Goal: Transaction & Acquisition: Purchase product/service

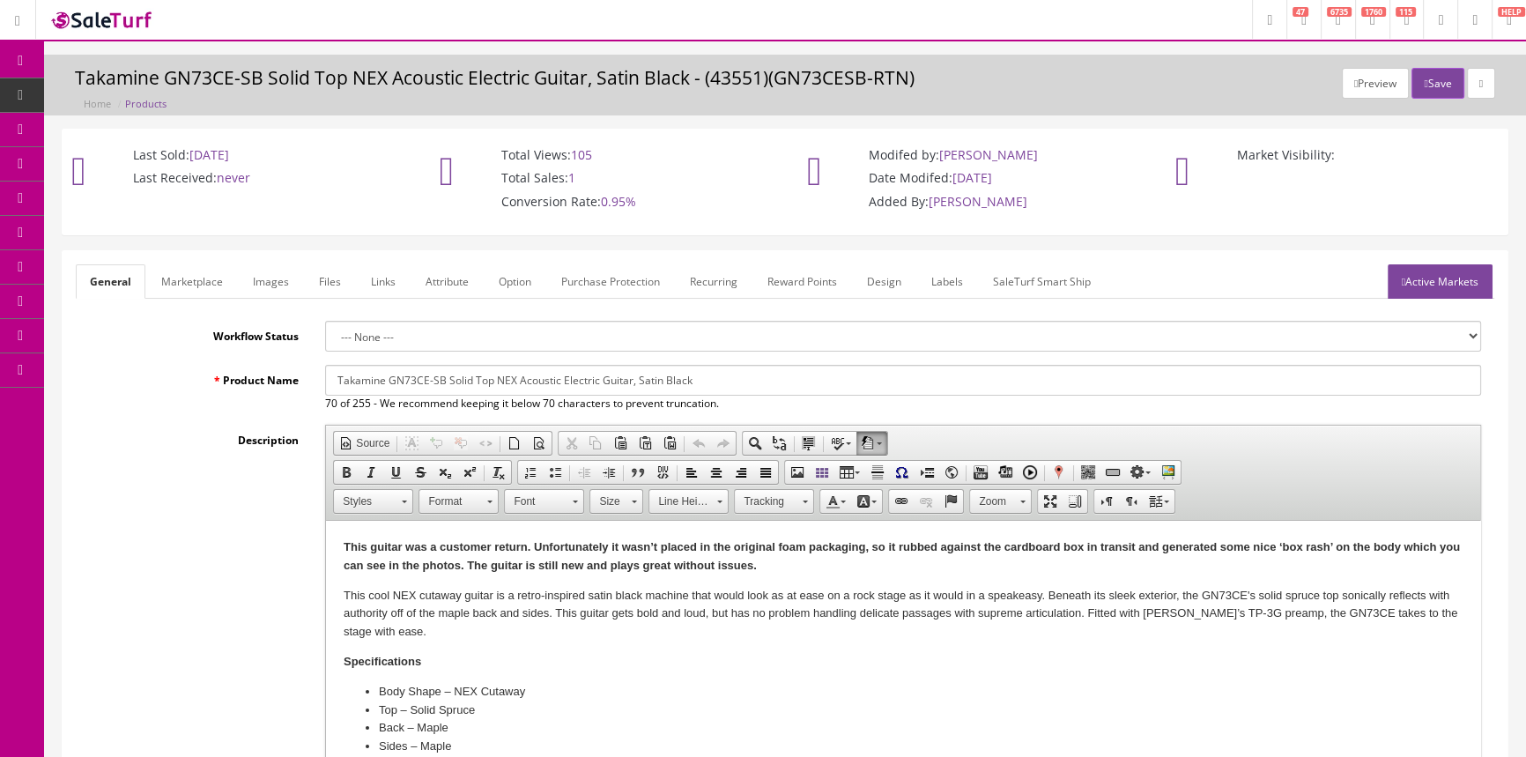
click at [92, 159] on link "POS Console" at bounding box center [136, 164] width 185 height 34
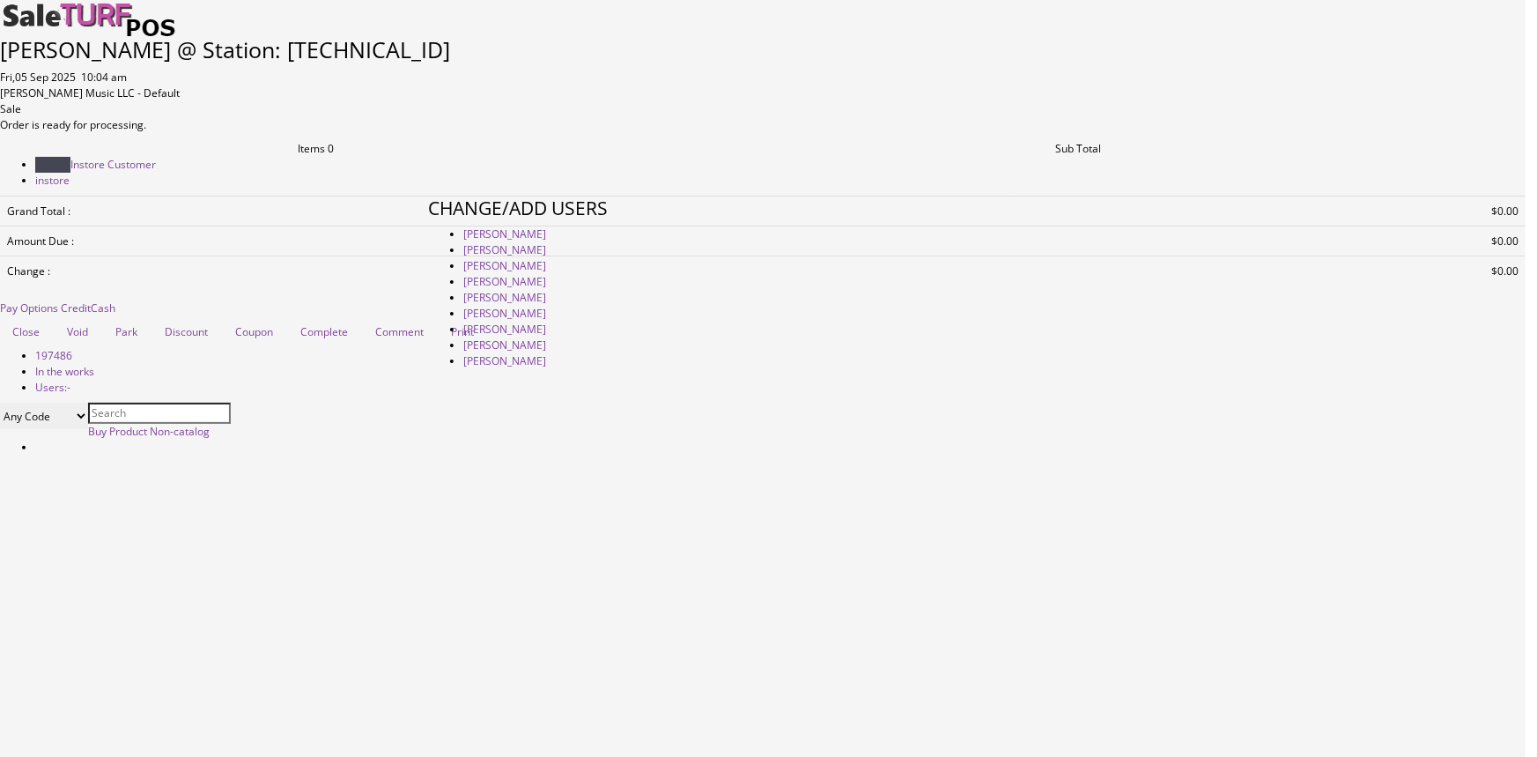
type input "amber helgren"
click at [546, 257] on link "Andrew Nelson" at bounding box center [504, 249] width 83 height 15
click at [428, 558] on link at bounding box center [428, 558] width 0 height 0
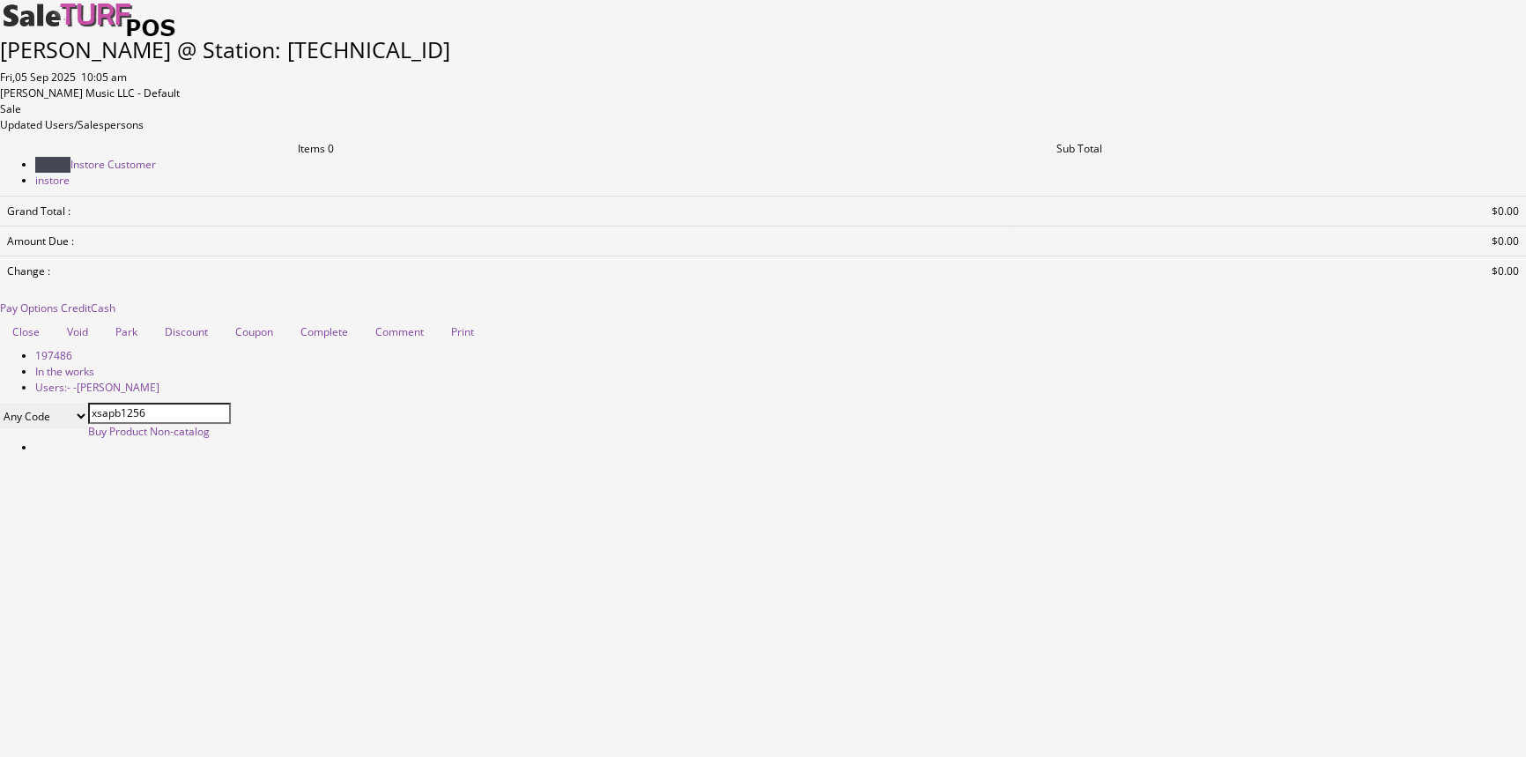
type input "xsapb1256"
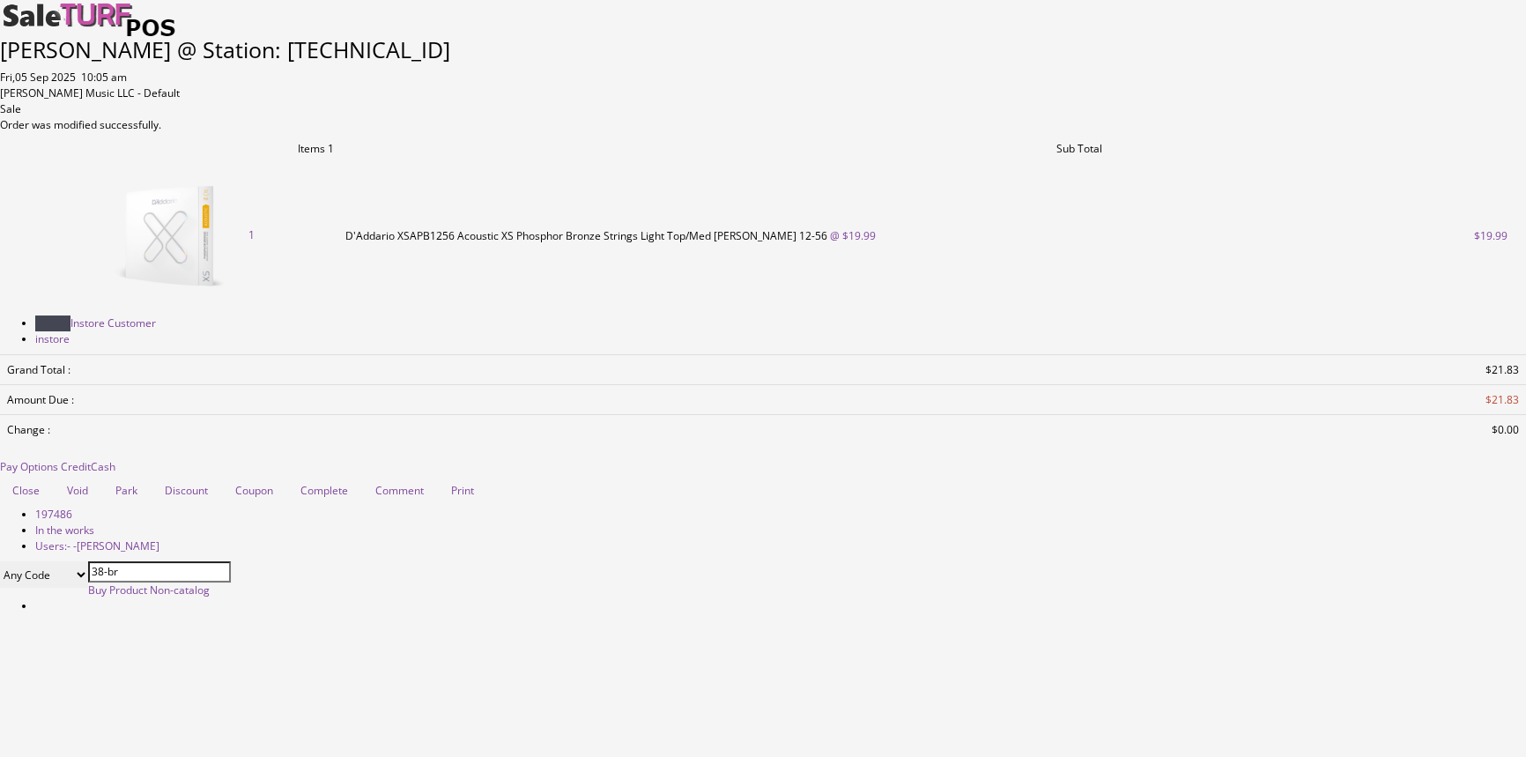
type input "38-br"
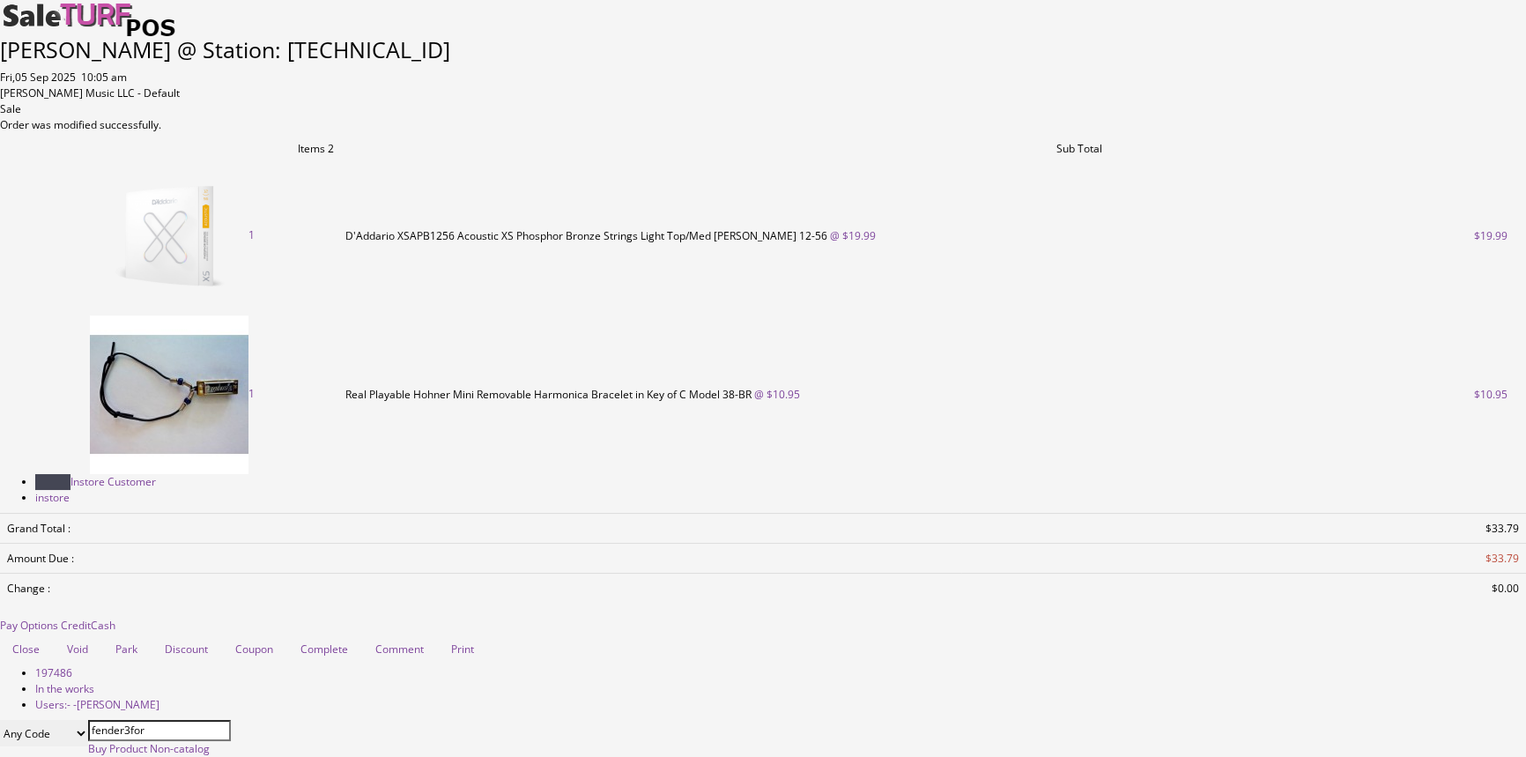
type input "fender3for"
click at [88, 720] on select "Any Code SKU UPC EAN Name Model" at bounding box center [44, 733] width 88 height 26
select select "sku"
click at [88, 720] on select "Any Code SKU UPC EAN Name Model" at bounding box center [44, 733] width 88 height 26
click at [101, 720] on input "fender3for" at bounding box center [159, 730] width 143 height 21
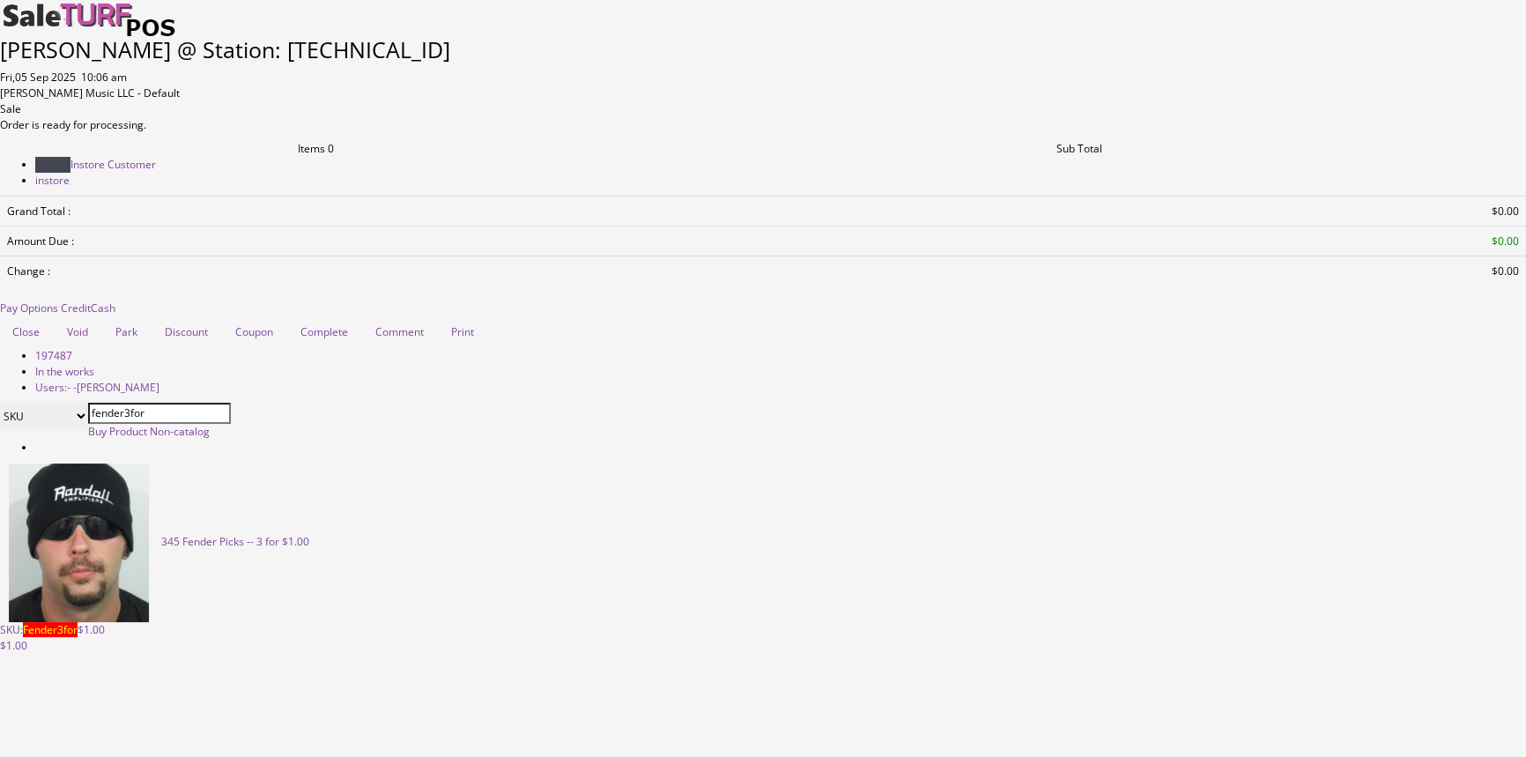
type input "fender3for"
click at [163, 637] on span "Fender Picks -- 3 for $1.00 SKU: Fender3for $1.00" at bounding box center [154, 585] width 309 height 103
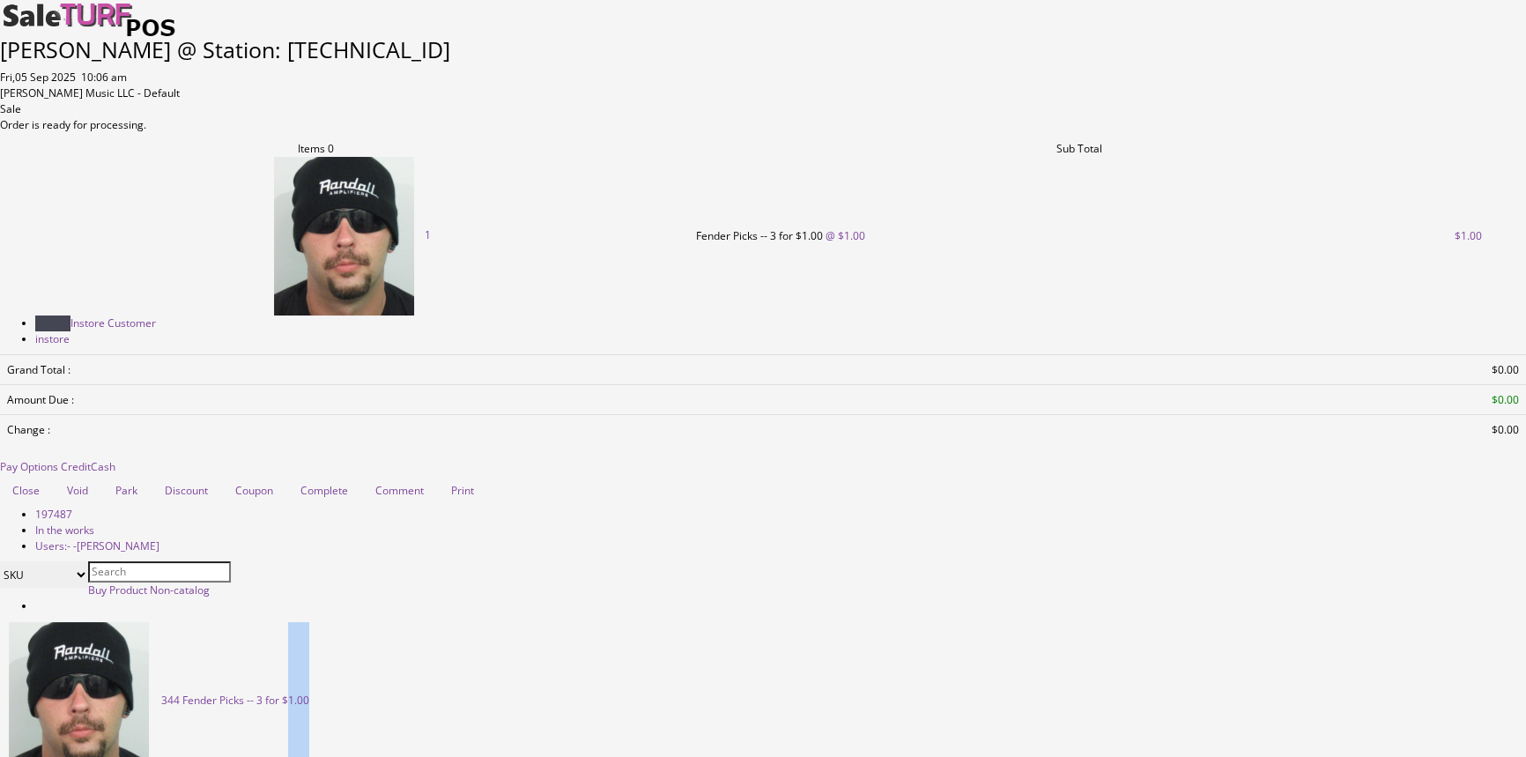
click at [163, 692] on span "Fender Picks -- 3 for $1.00 SKU: Fender3for $1.00" at bounding box center [154, 743] width 309 height 103
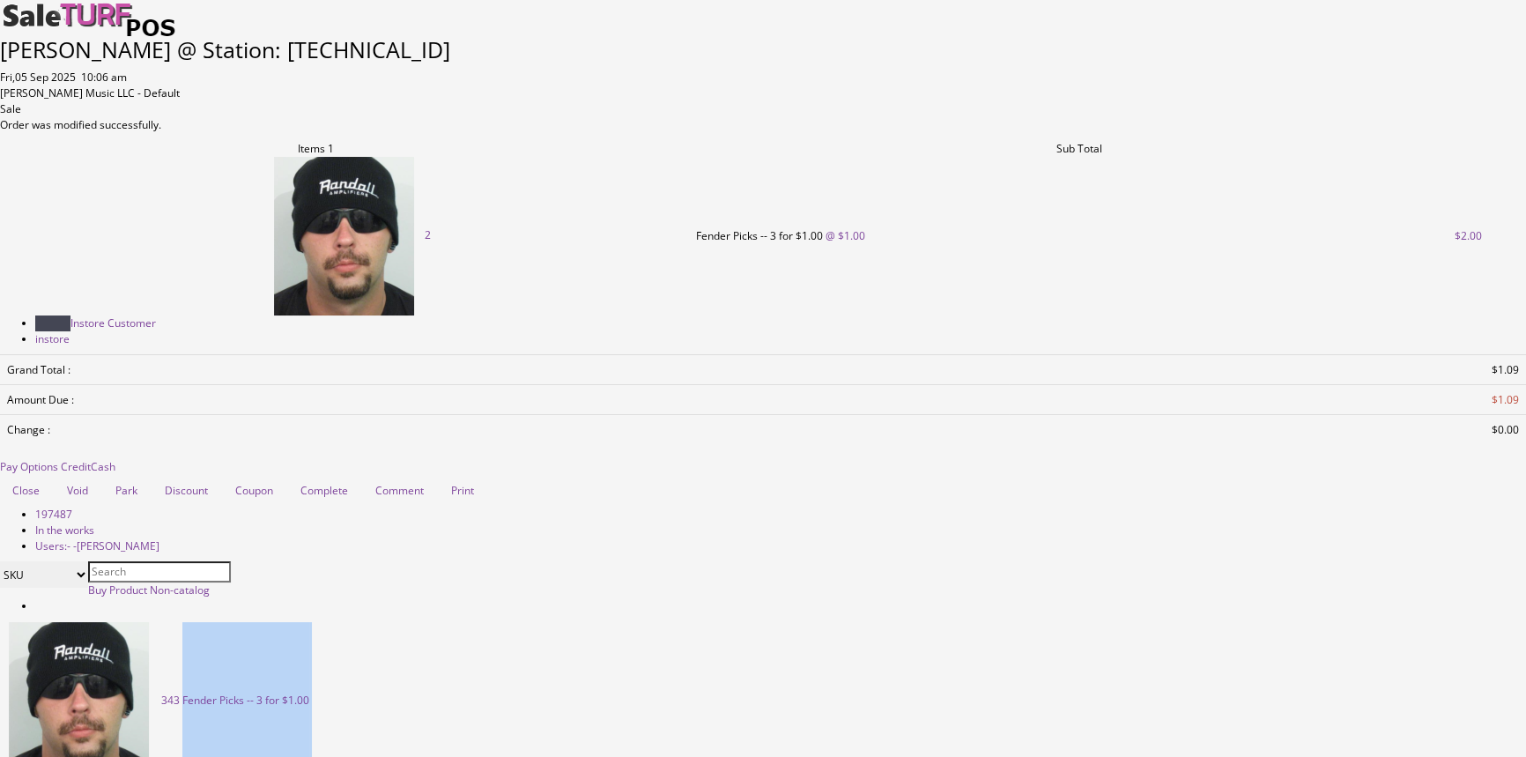
click at [163, 692] on span "Fender Picks -- 3 for $1.00 SKU: Fender3for $1.00" at bounding box center [154, 743] width 309 height 103
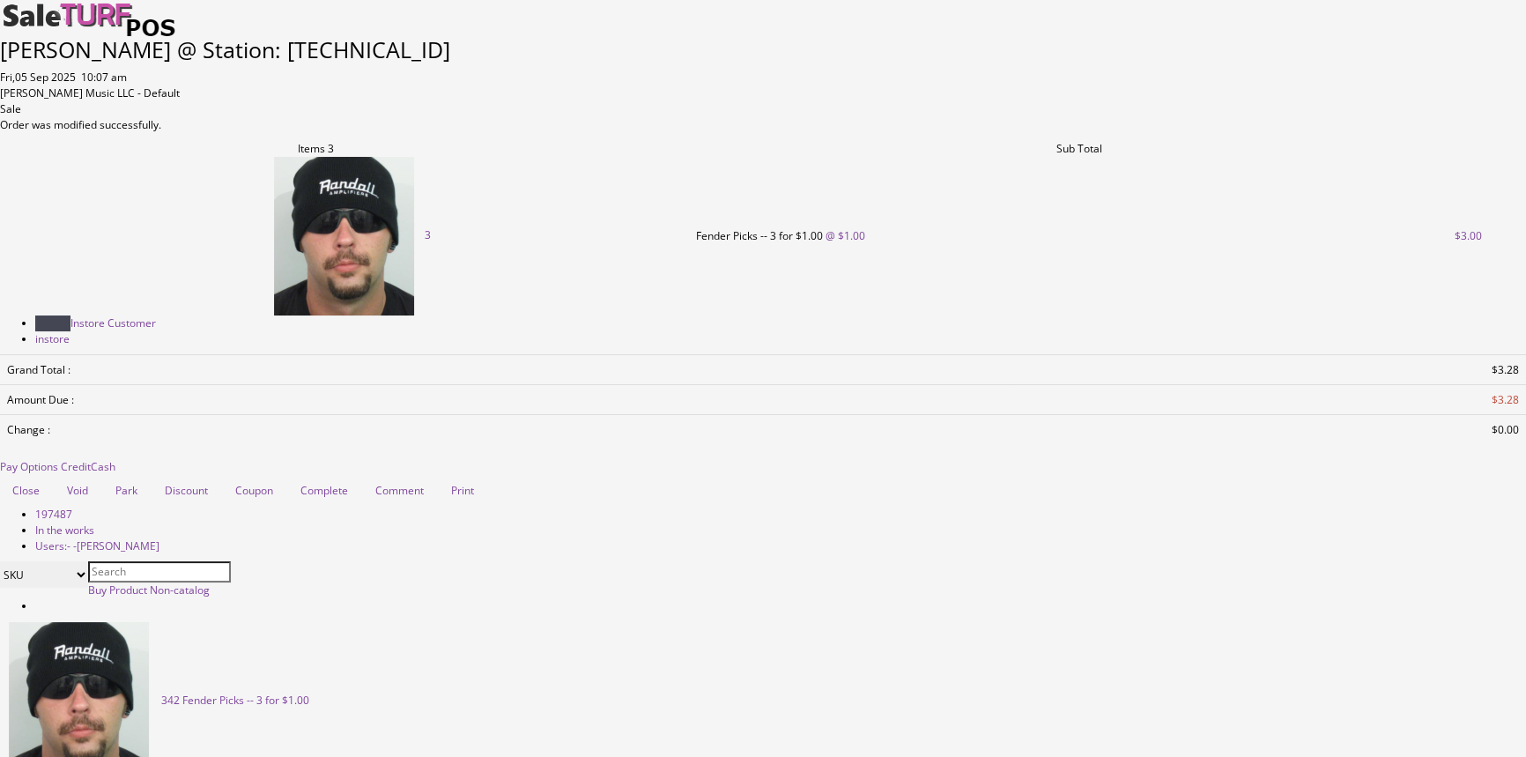
click at [115, 459] on span "Cash" at bounding box center [103, 466] width 25 height 15
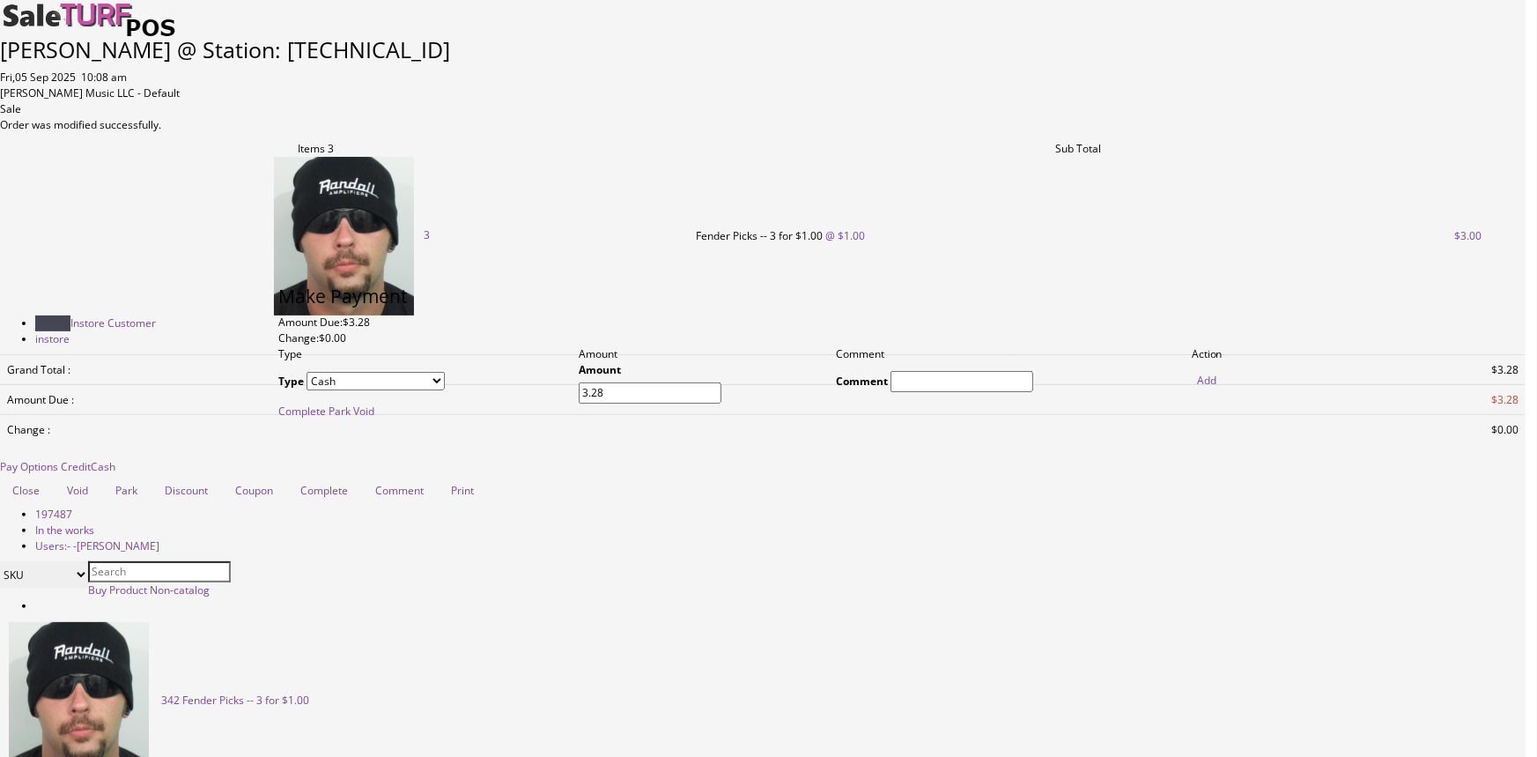
click at [326, 418] on link "Complete" at bounding box center [302, 410] width 48 height 15
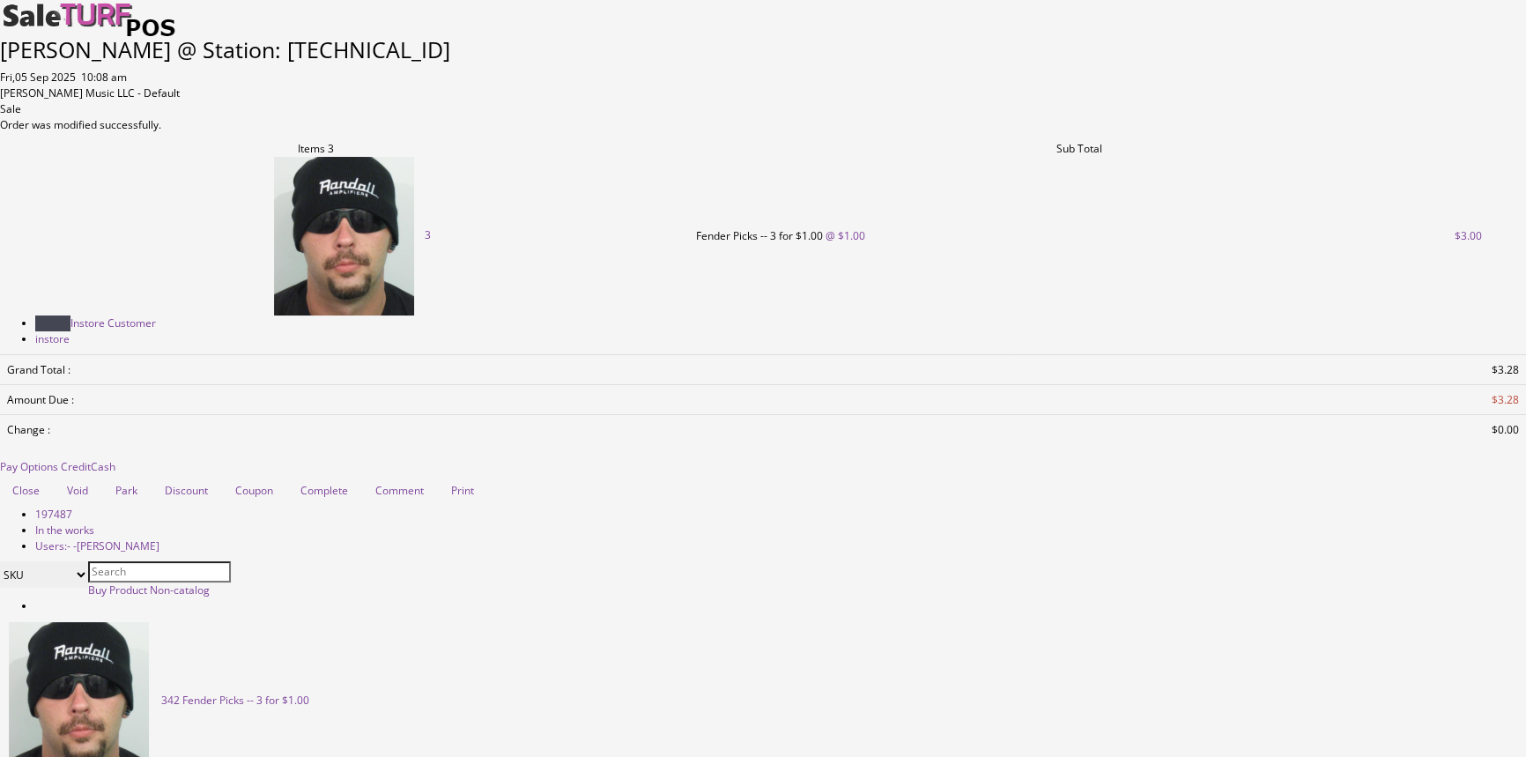
click at [115, 459] on span "Cash" at bounding box center [103, 466] width 25 height 15
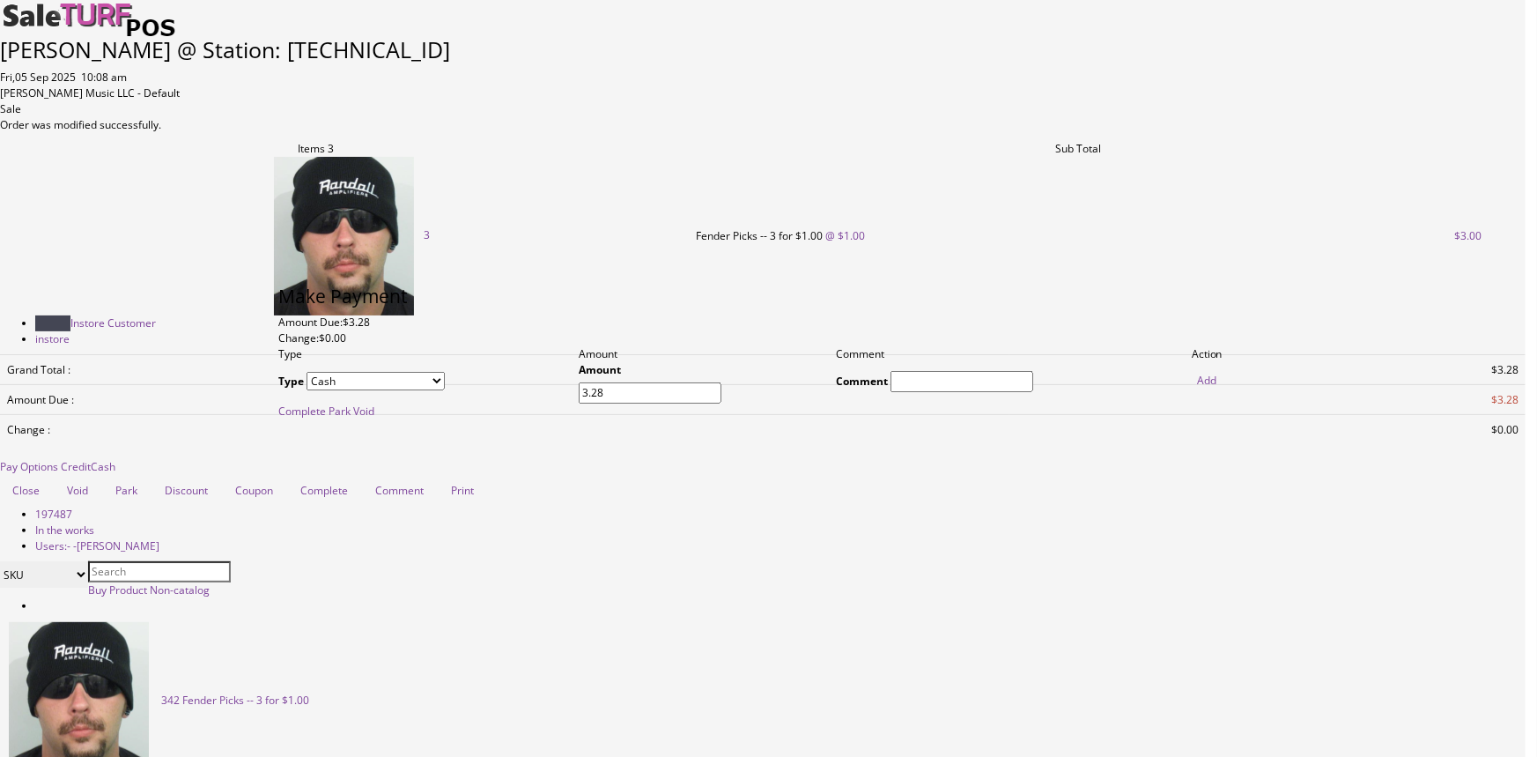
click at [1197, 388] on link "Add" at bounding box center [1206, 380] width 19 height 15
type input "0"
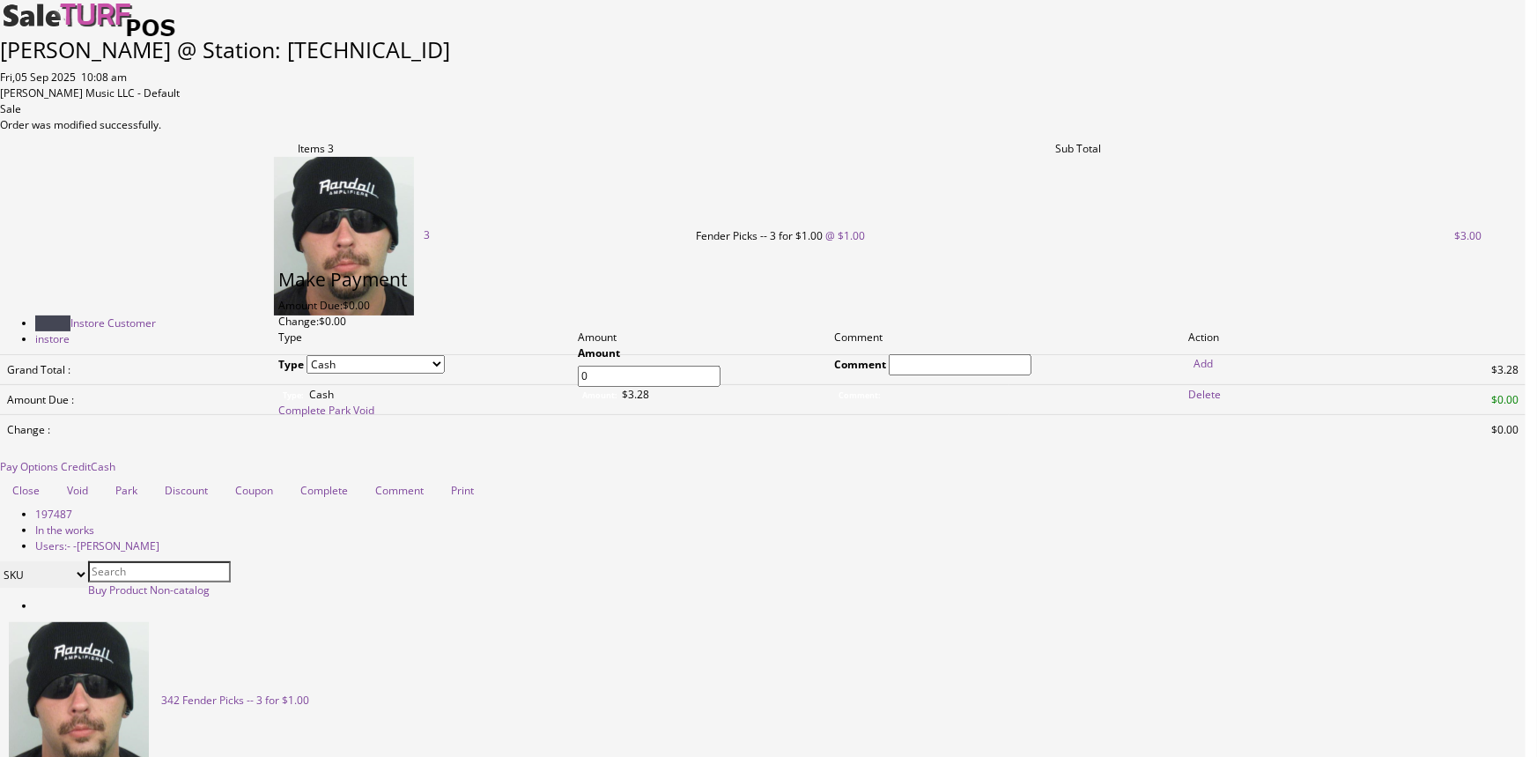
click at [326, 418] on link "Complete" at bounding box center [302, 410] width 48 height 15
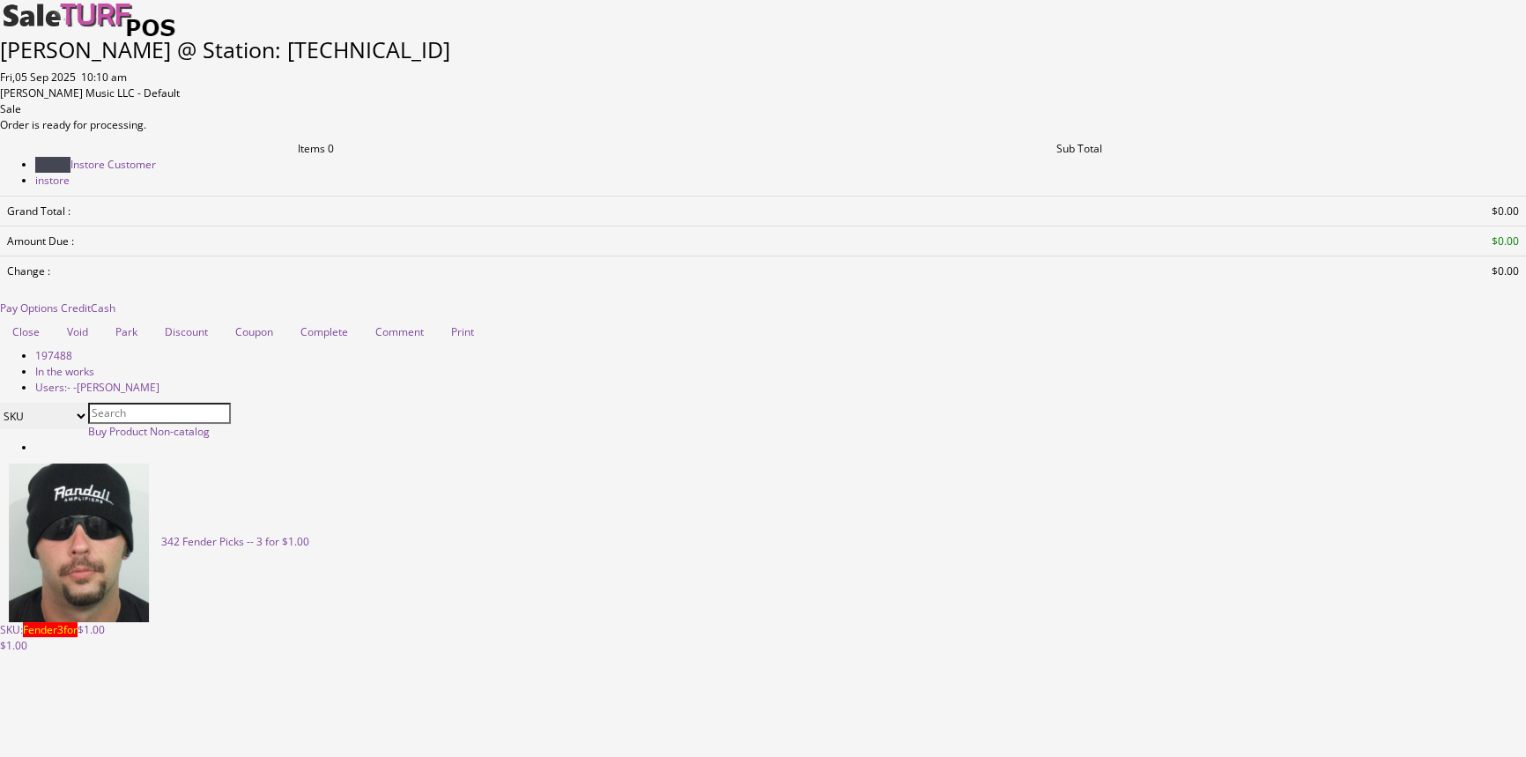
click at [0, 117] on link at bounding box center [0, 117] width 0 height 0
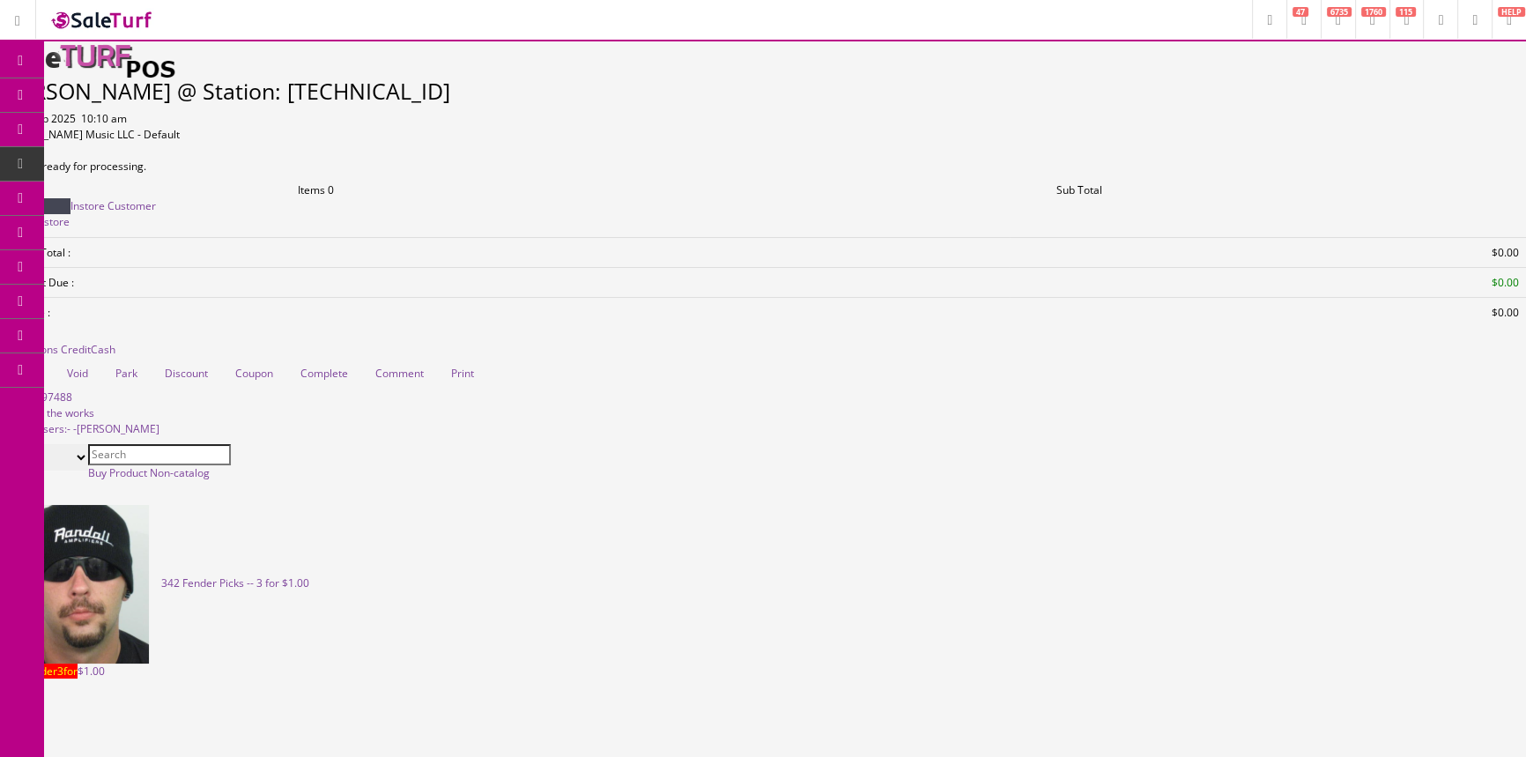
click at [136, 193] on span "Order List" at bounding box center [129, 197] width 48 height 15
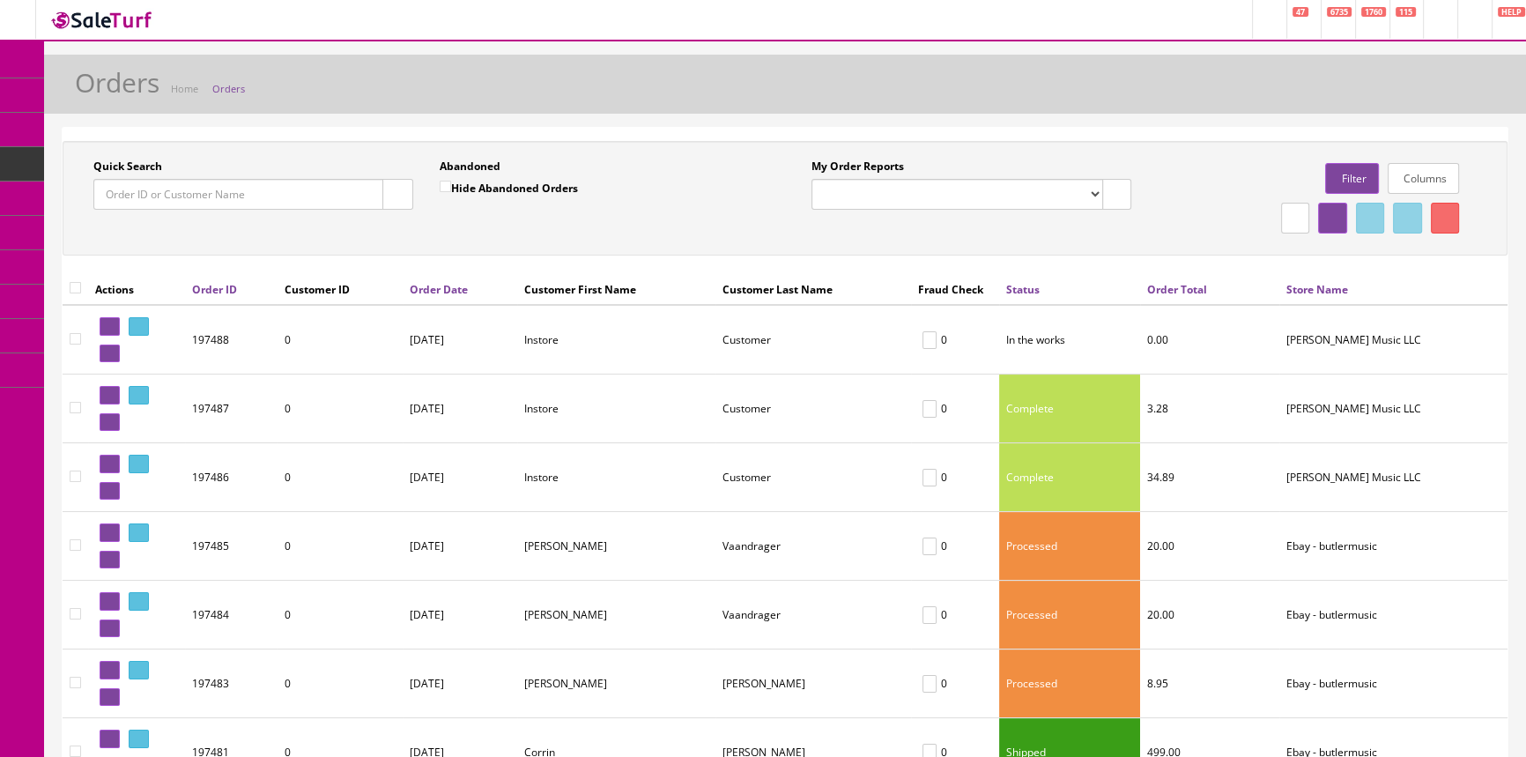
click at [140, 193] on input "Quick Search" at bounding box center [238, 194] width 290 height 31
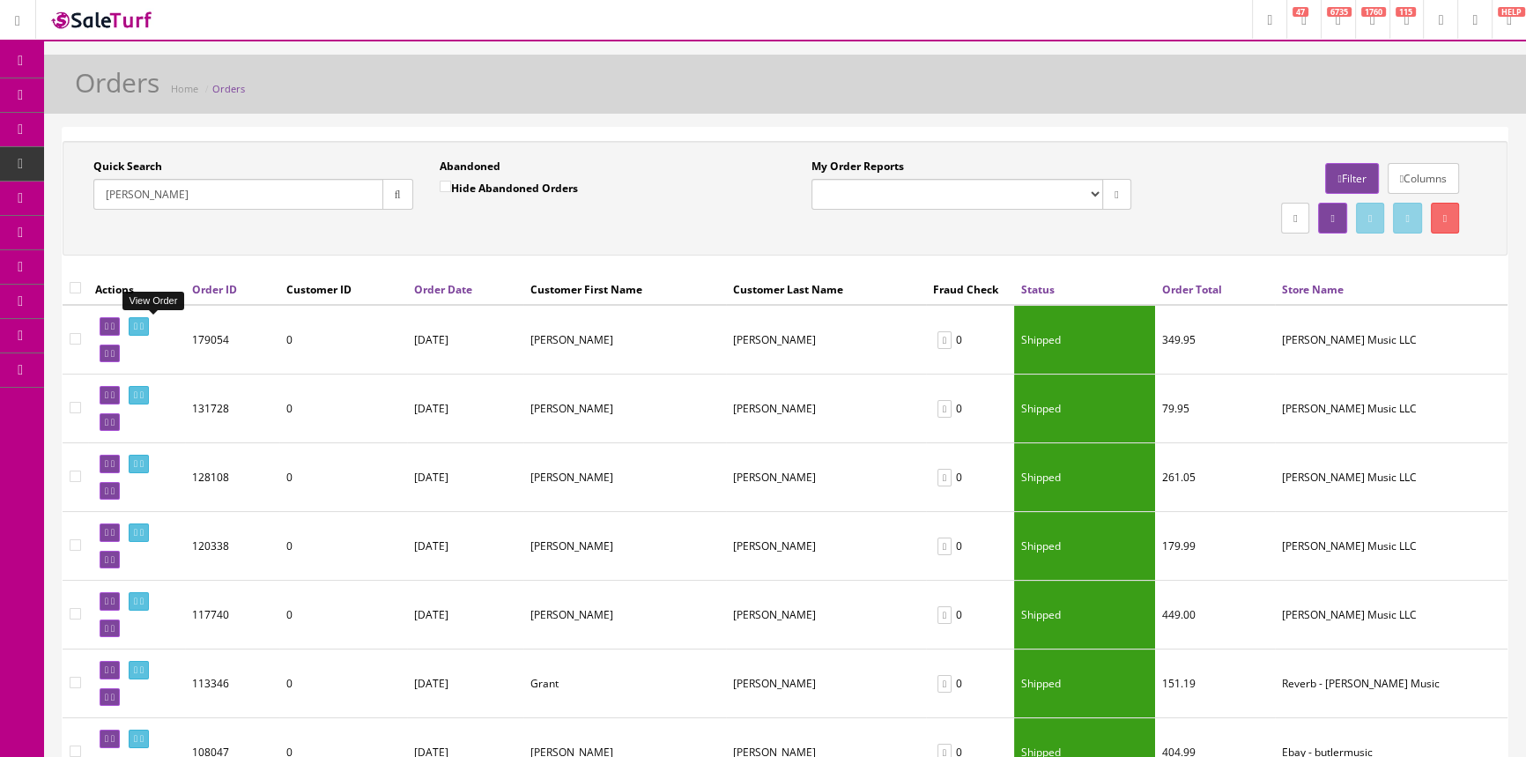
type input "carmody"
click at [137, 322] on icon at bounding box center [136, 327] width 4 height 10
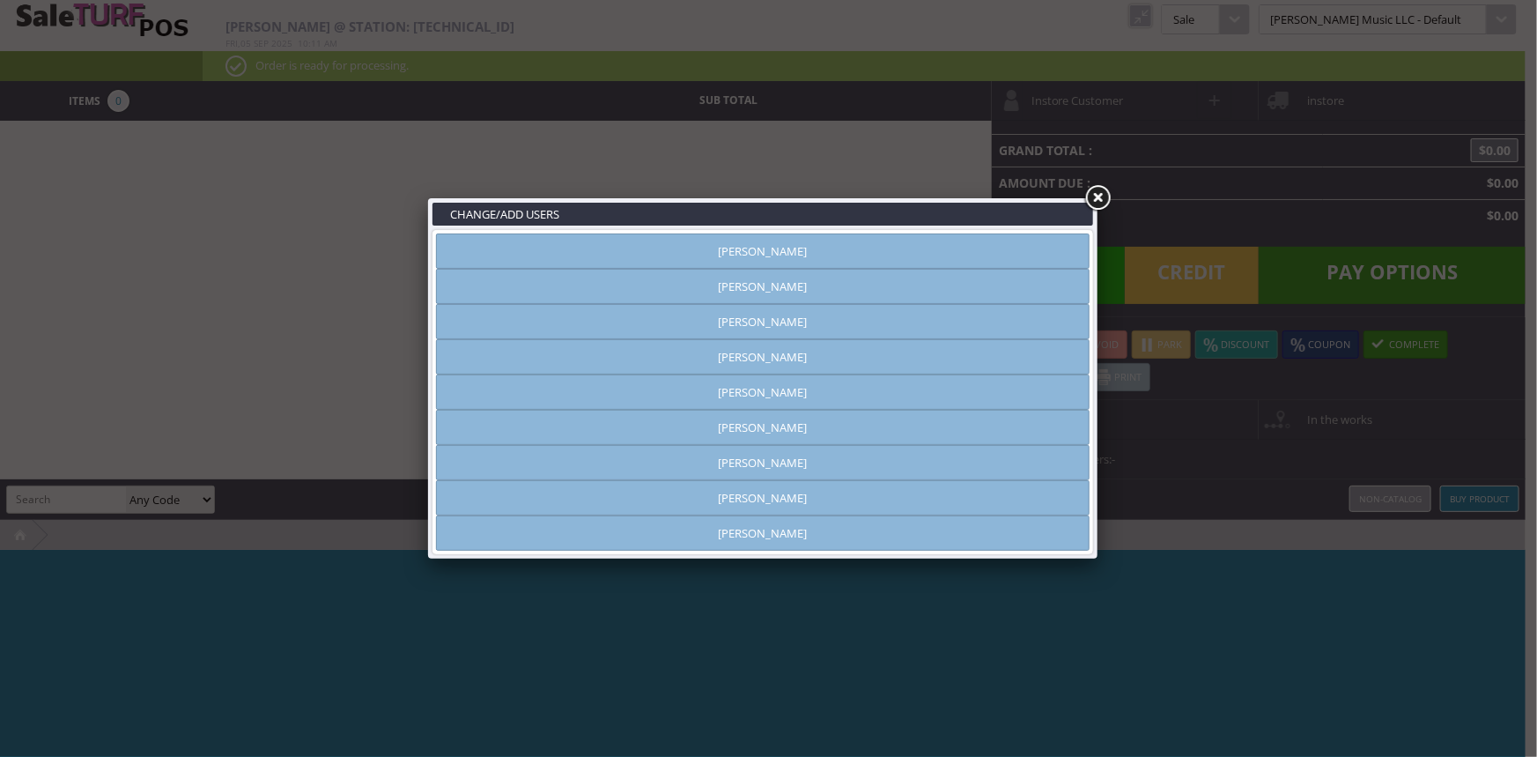
type input "amber helgren"
click at [870, 252] on link "[PERSON_NAME]" at bounding box center [763, 250] width 654 height 35
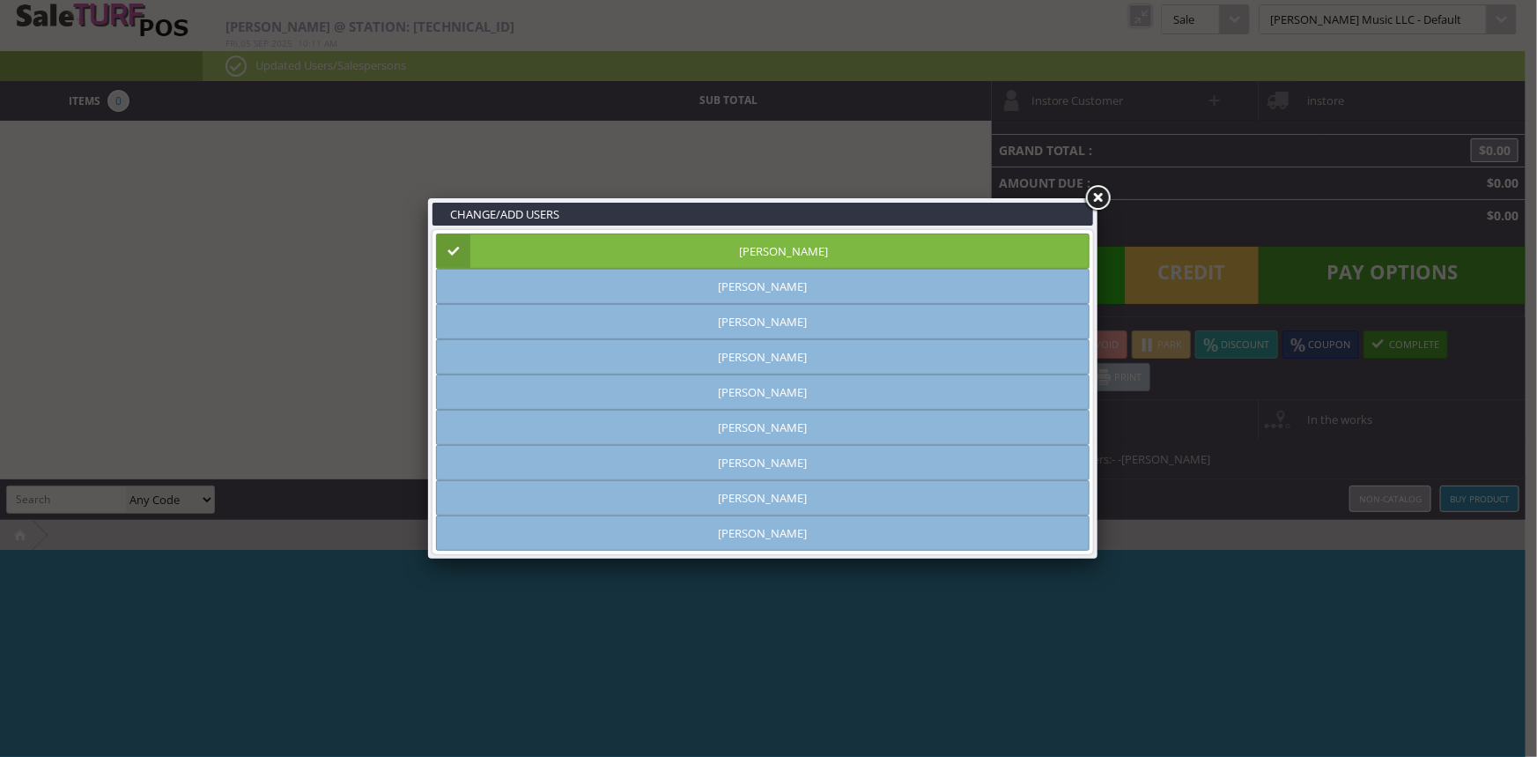
click at [1093, 193] on link at bounding box center [1098, 198] width 32 height 32
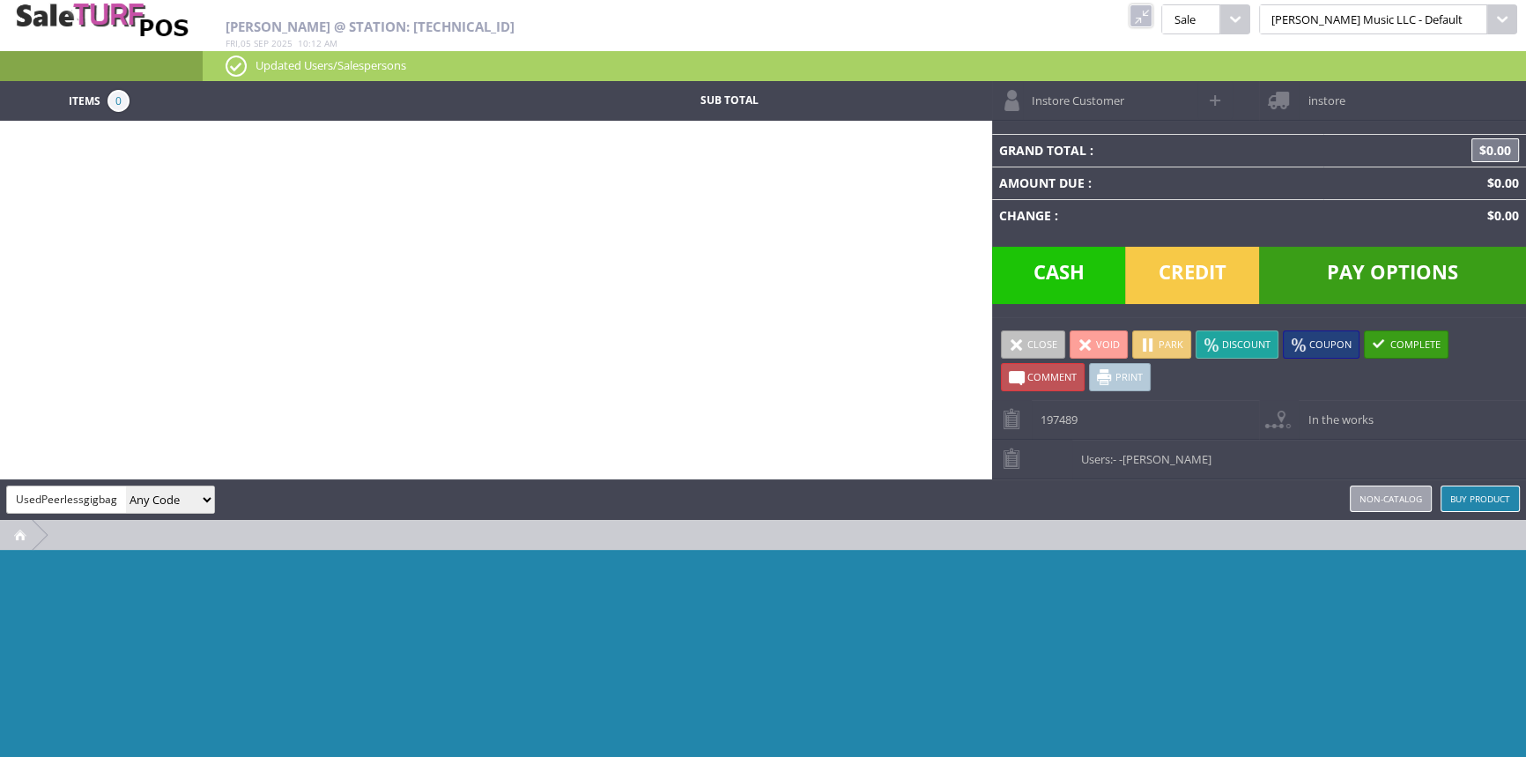
type input "UsedPeerlessgigbag"
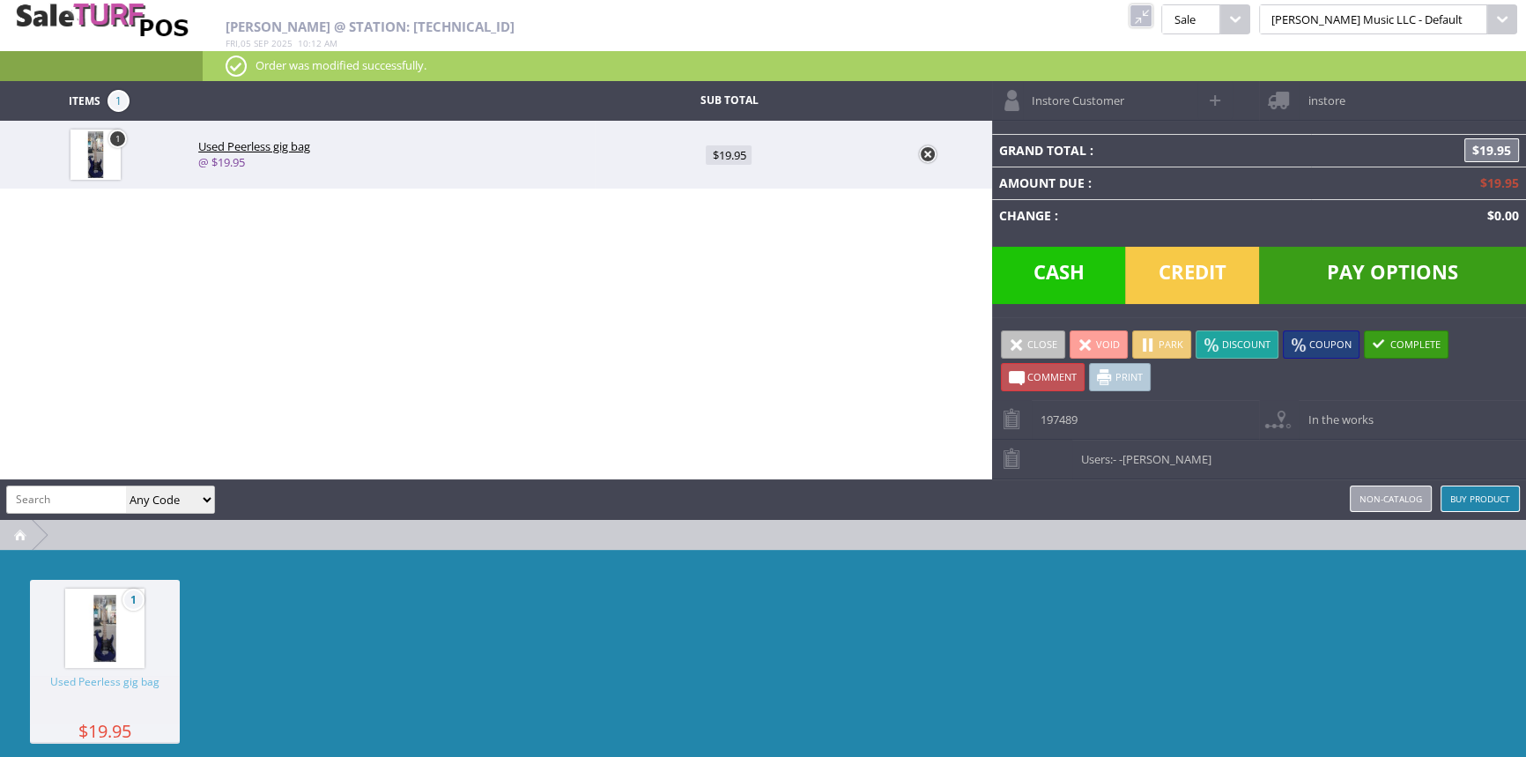
click at [729, 156] on span "$19.95" at bounding box center [729, 154] width 46 height 19
type input "19.95"
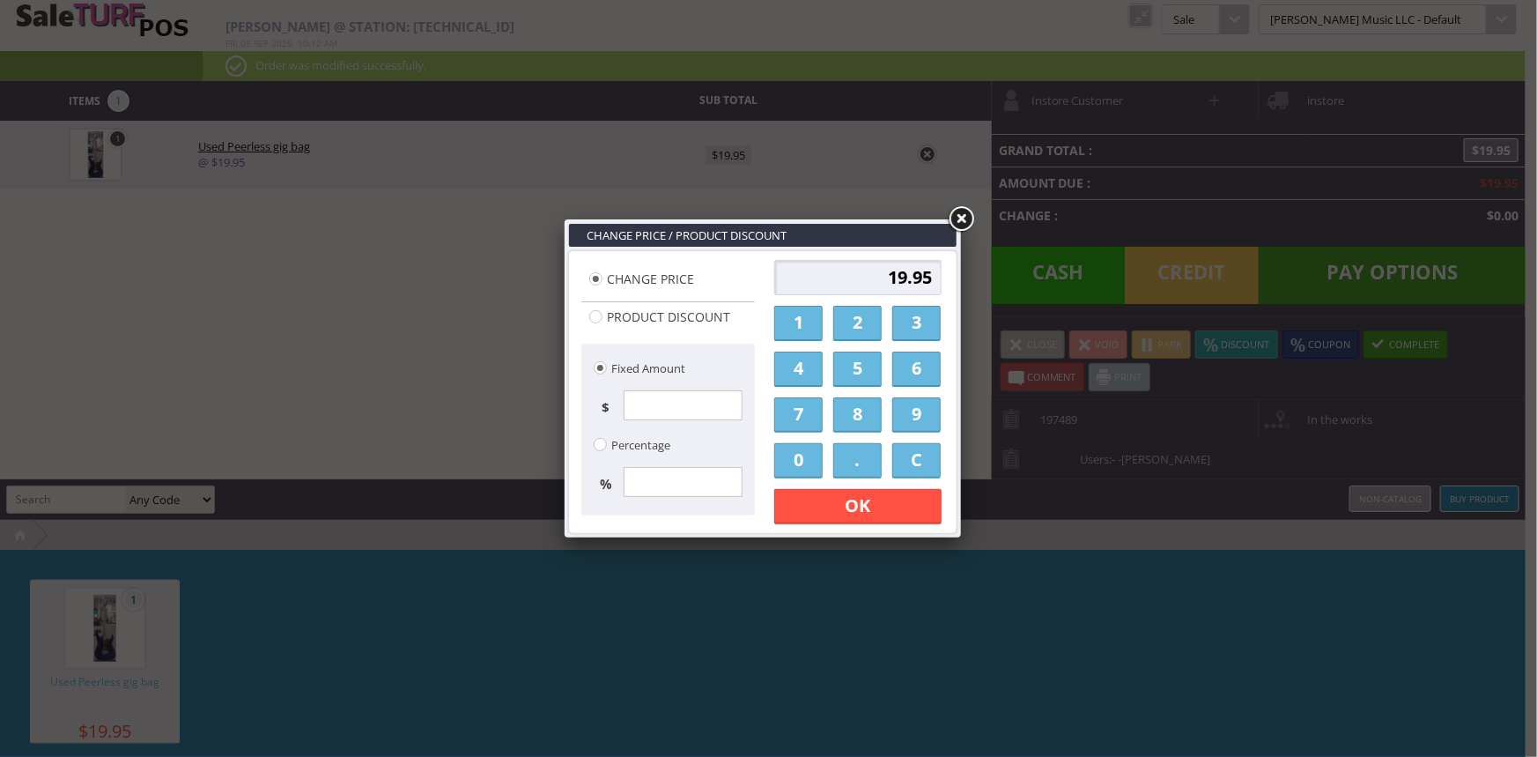
click at [841, 286] on input "19.95" at bounding box center [857, 277] width 167 height 35
type input "5"
type input "25.00"
click at [878, 500] on link "OK" at bounding box center [857, 506] width 167 height 35
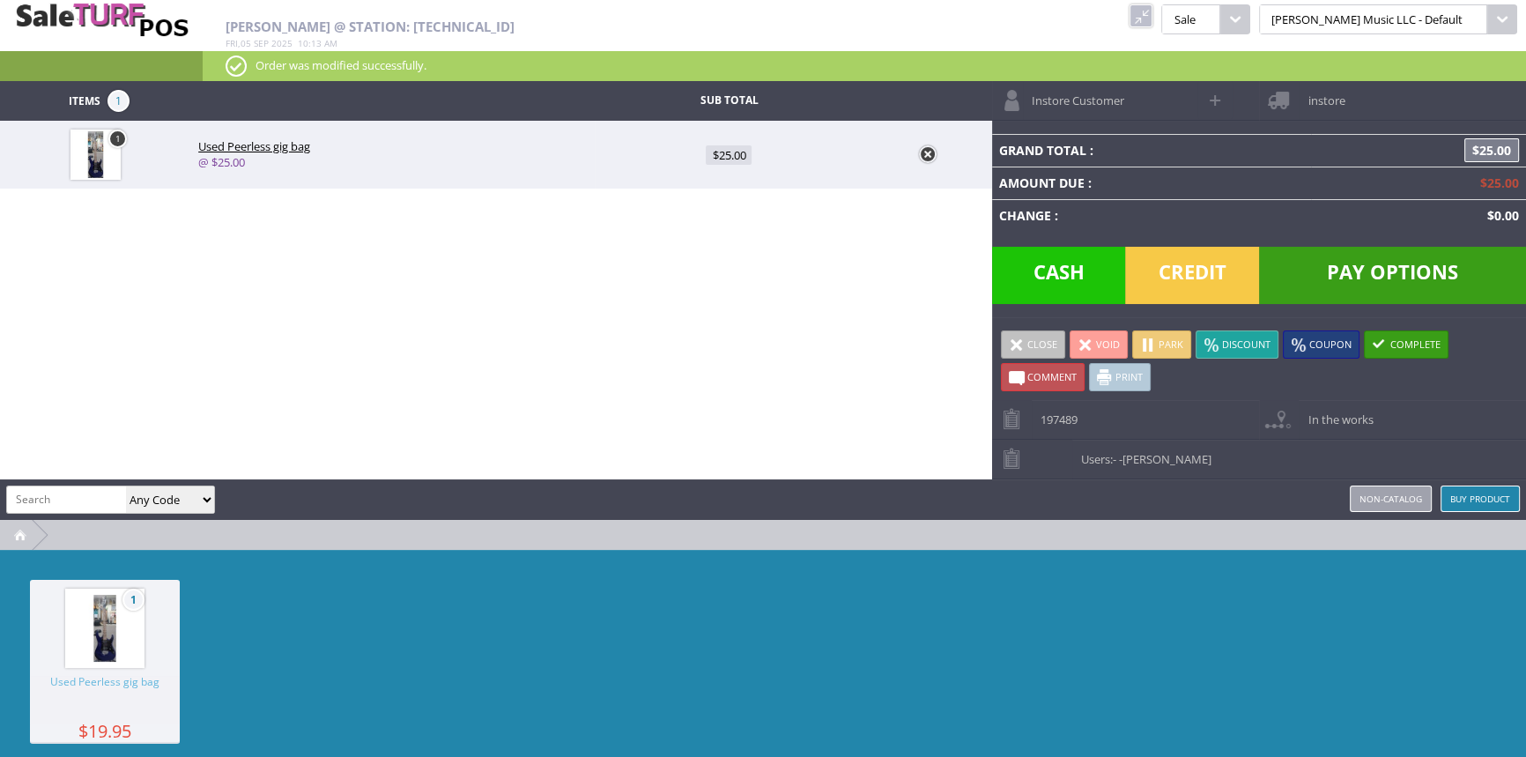
click at [1213, 99] on span at bounding box center [1216, 100] width 20 height 20
select select "6"
select select "1"
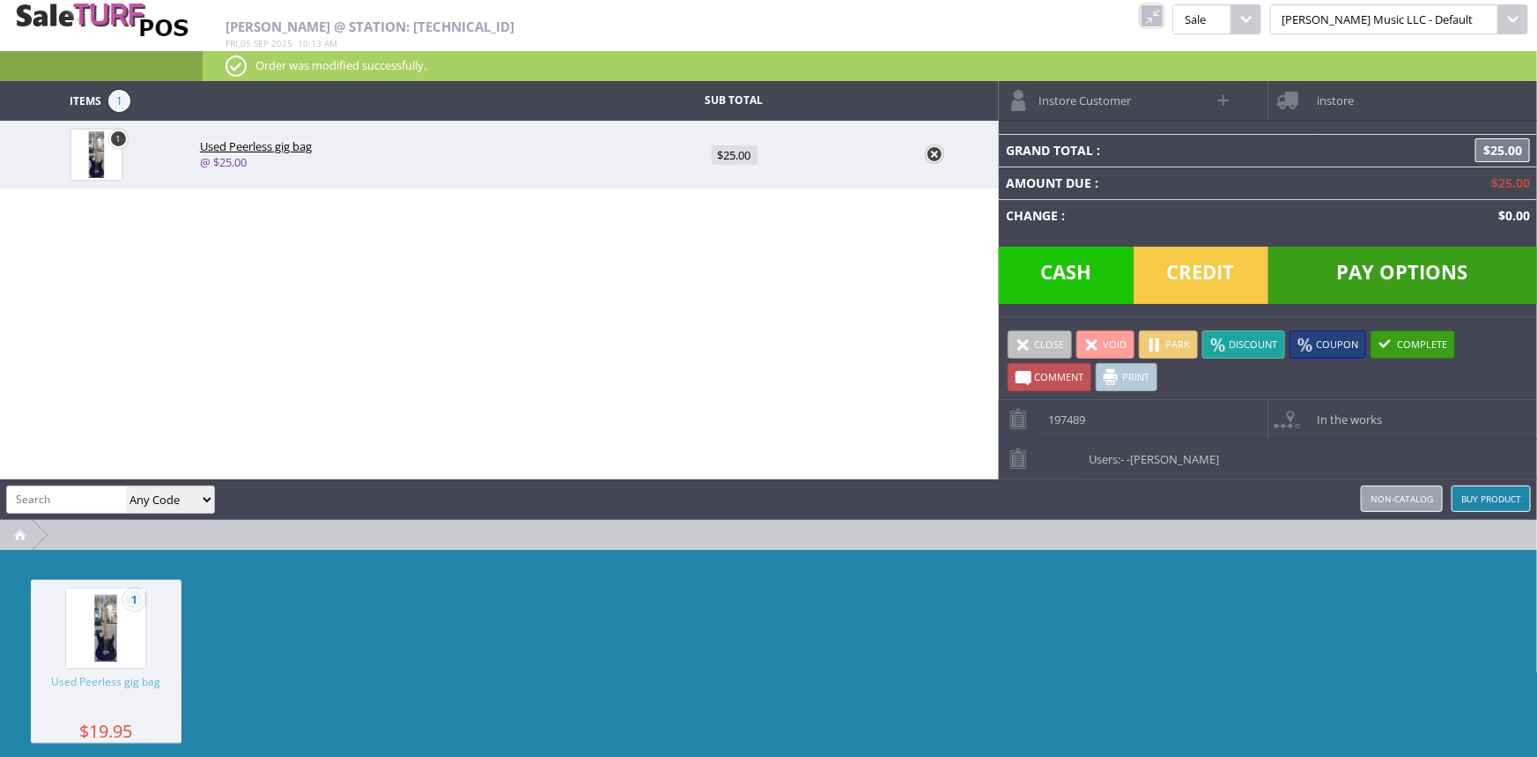
select select "6"
select select "1"
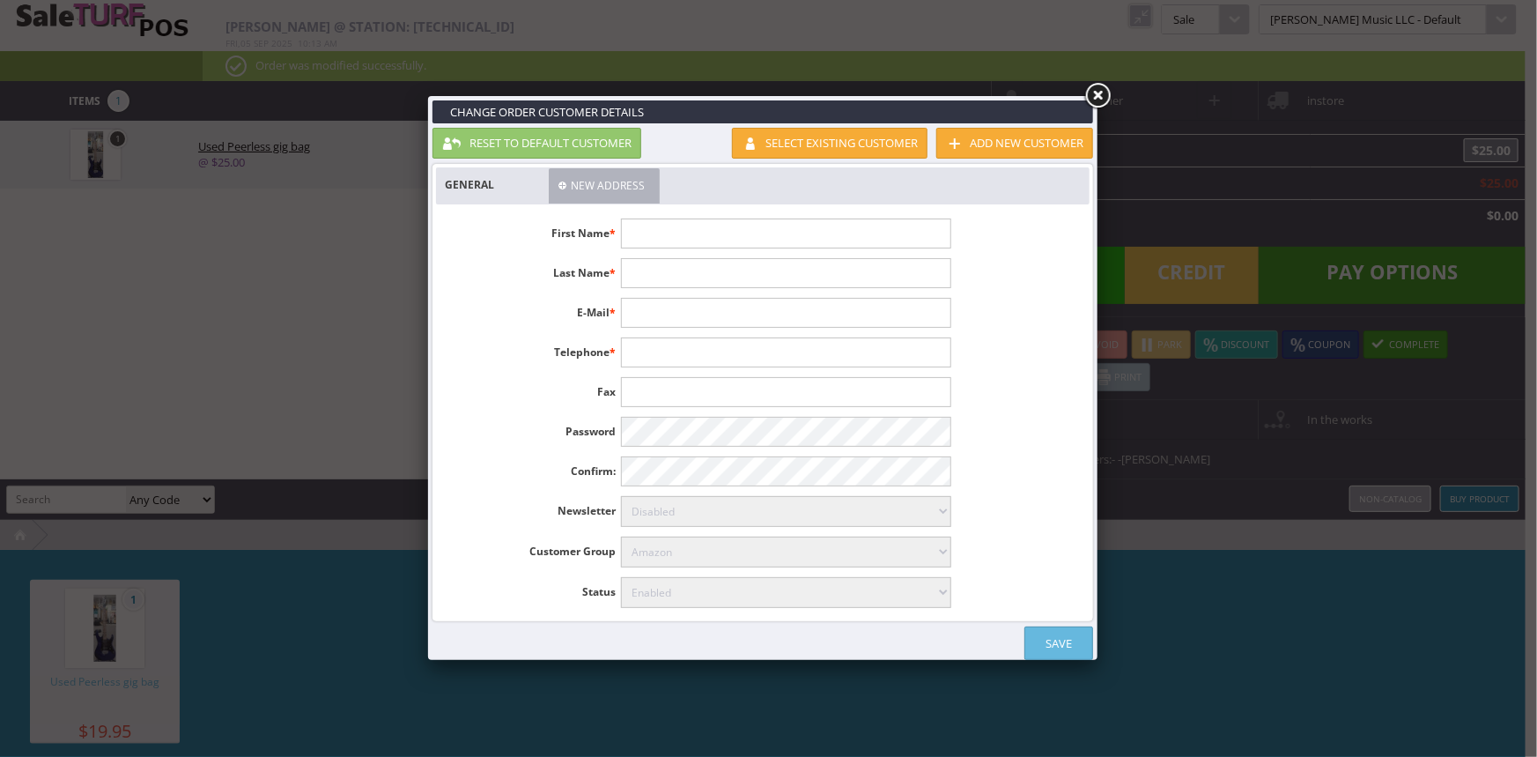
click at [832, 141] on link "Select existing customer" at bounding box center [830, 143] width 196 height 31
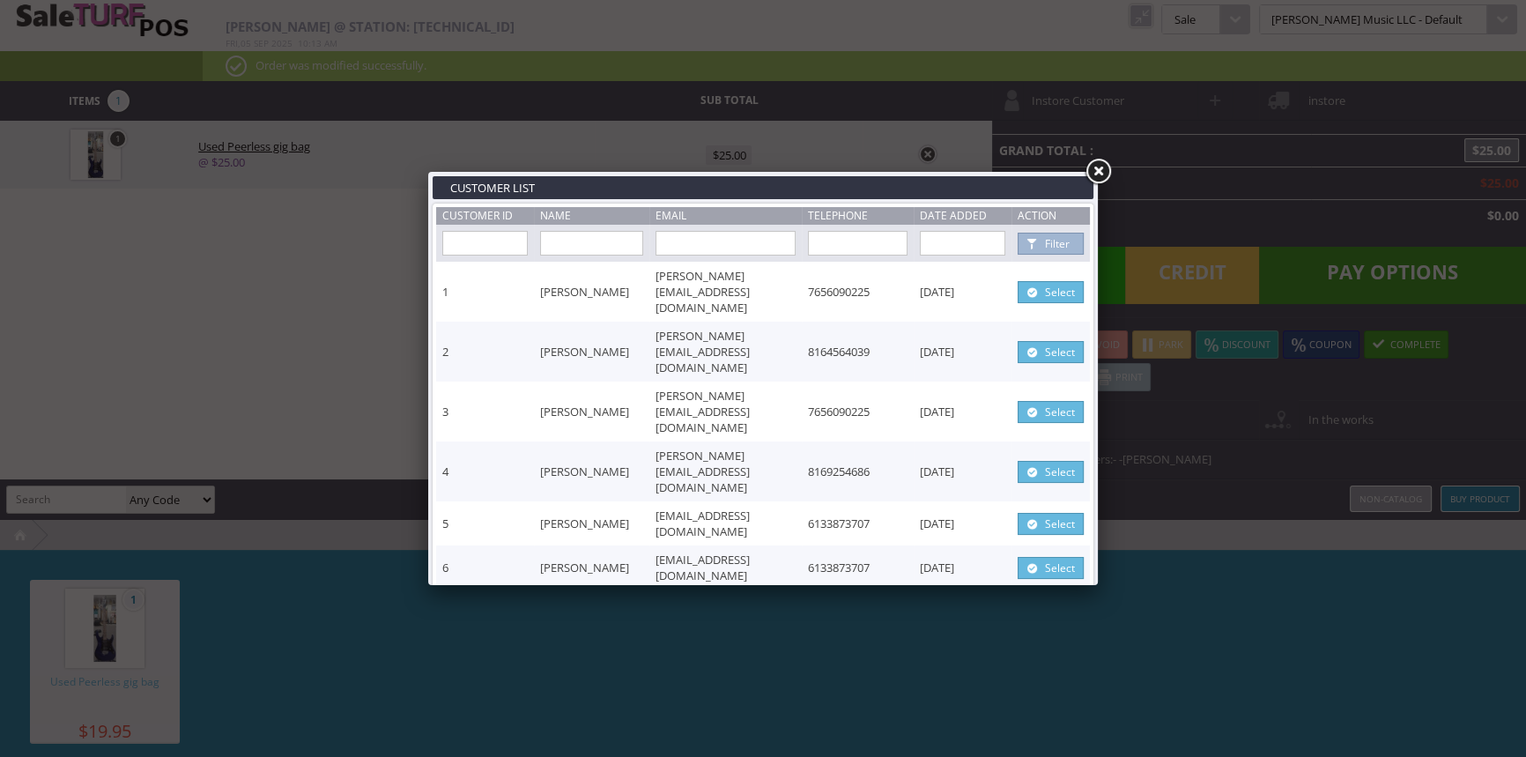
click at [568, 239] on input "text" at bounding box center [591, 243] width 103 height 25
type input "camody"
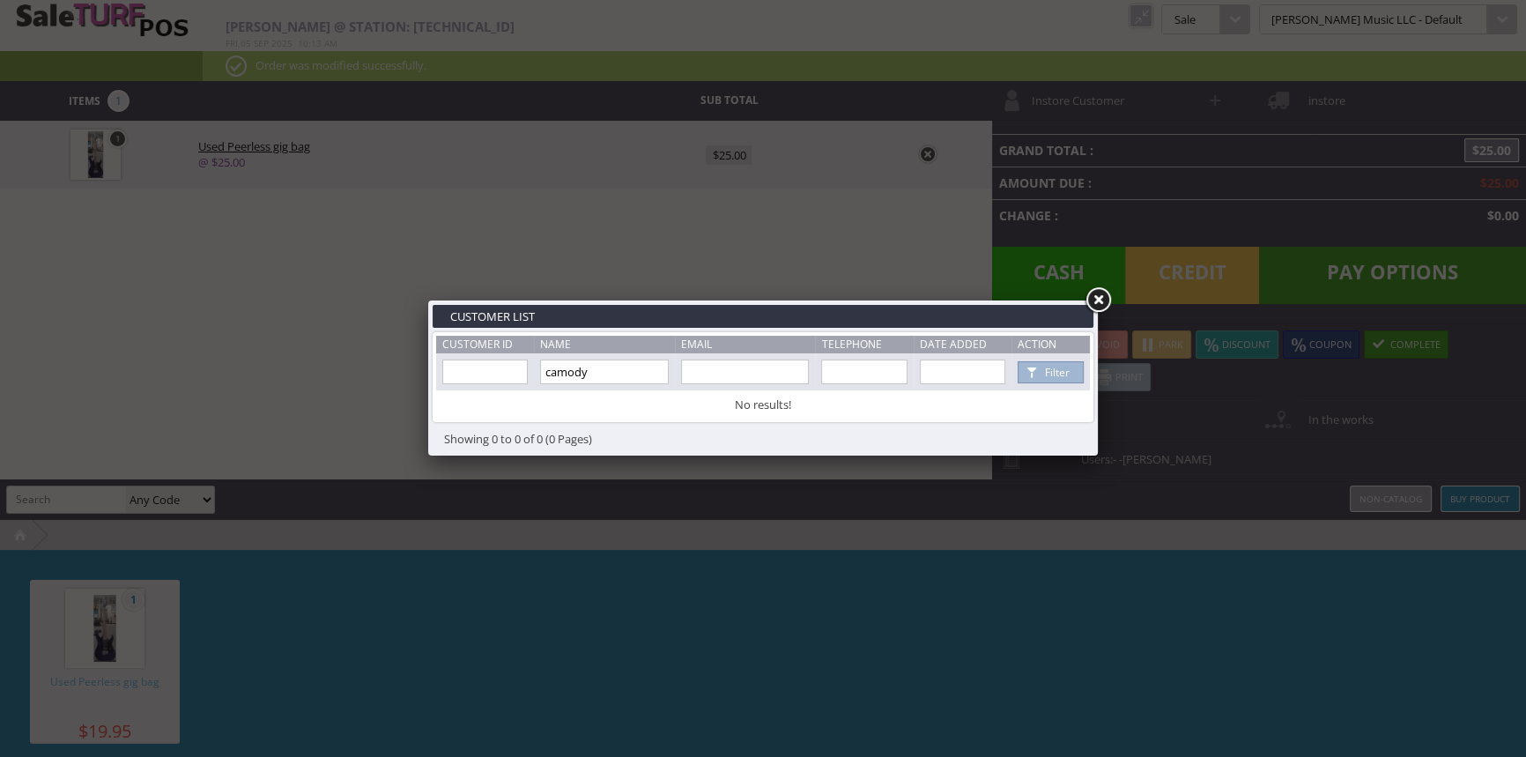
click at [613, 374] on input "camody" at bounding box center [604, 371] width 129 height 25
type input "c"
click at [710, 366] on input "text" at bounding box center [745, 371] width 129 height 25
type input "pmac@nccfd.org"
click at [1098, 301] on link at bounding box center [1098, 301] width 32 height 32
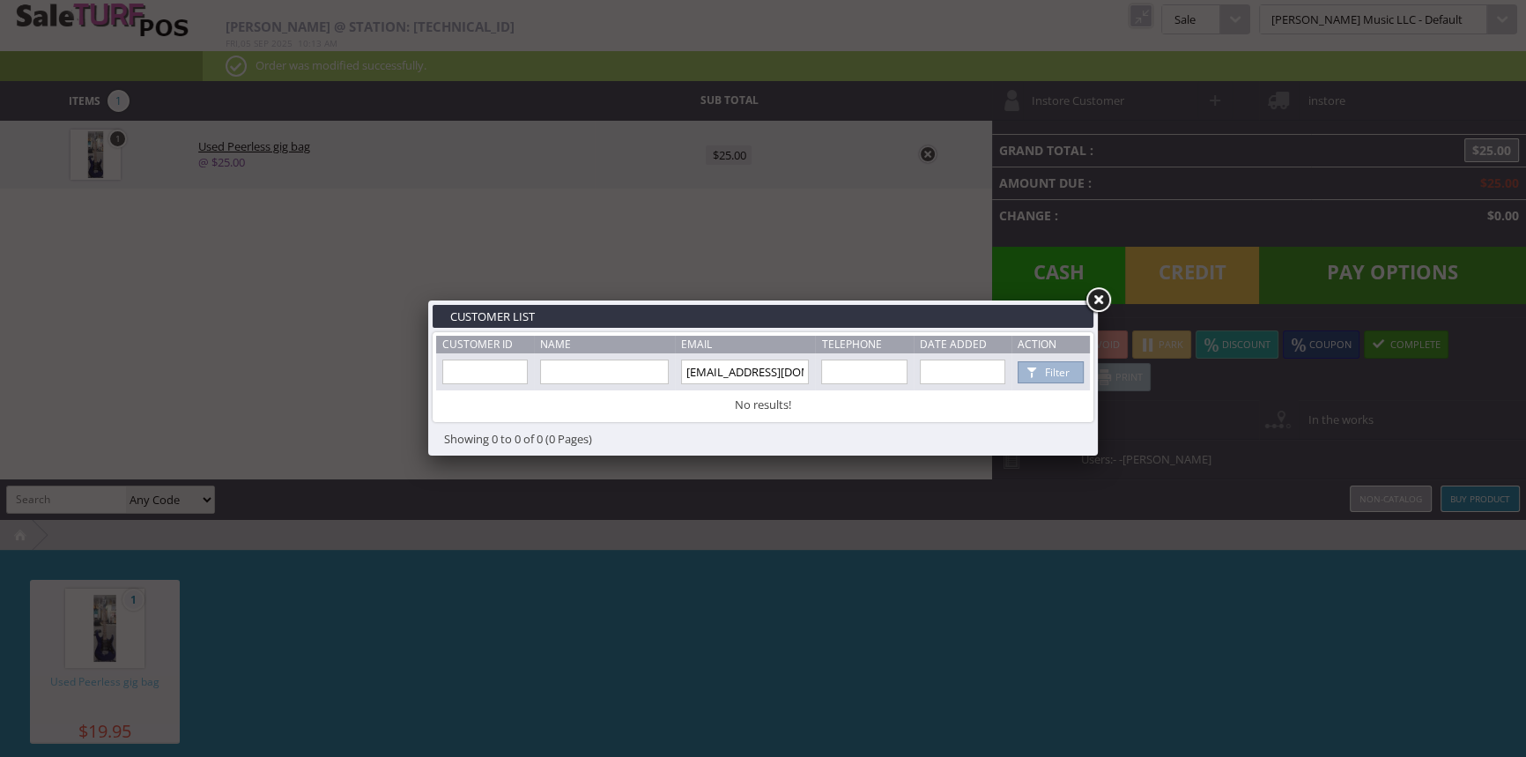
type input "Instore"
type input "Customer"
type input "customer@instore.com"
type input "1-555-555-1212"
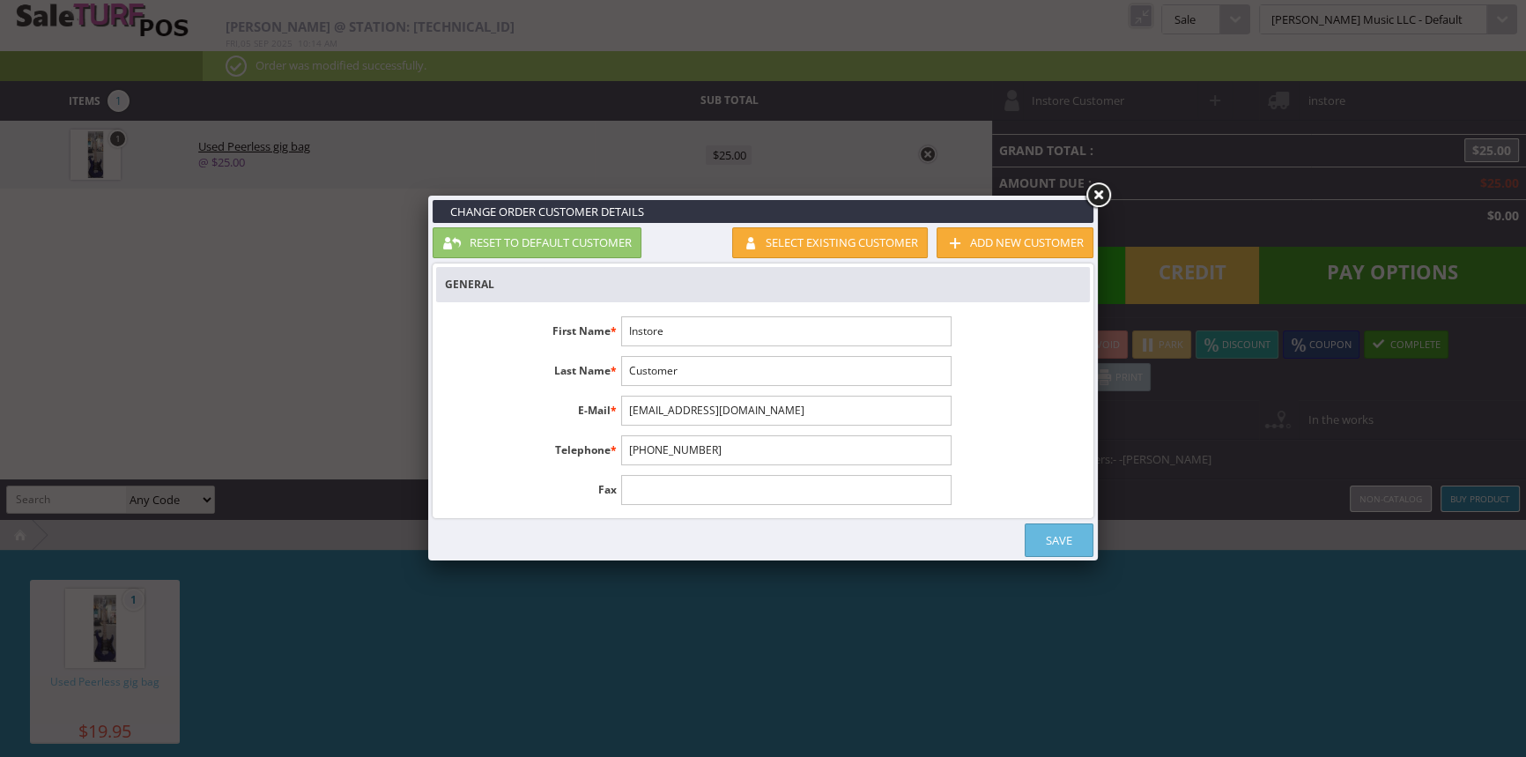
click at [1098, 191] on link at bounding box center [1098, 196] width 32 height 32
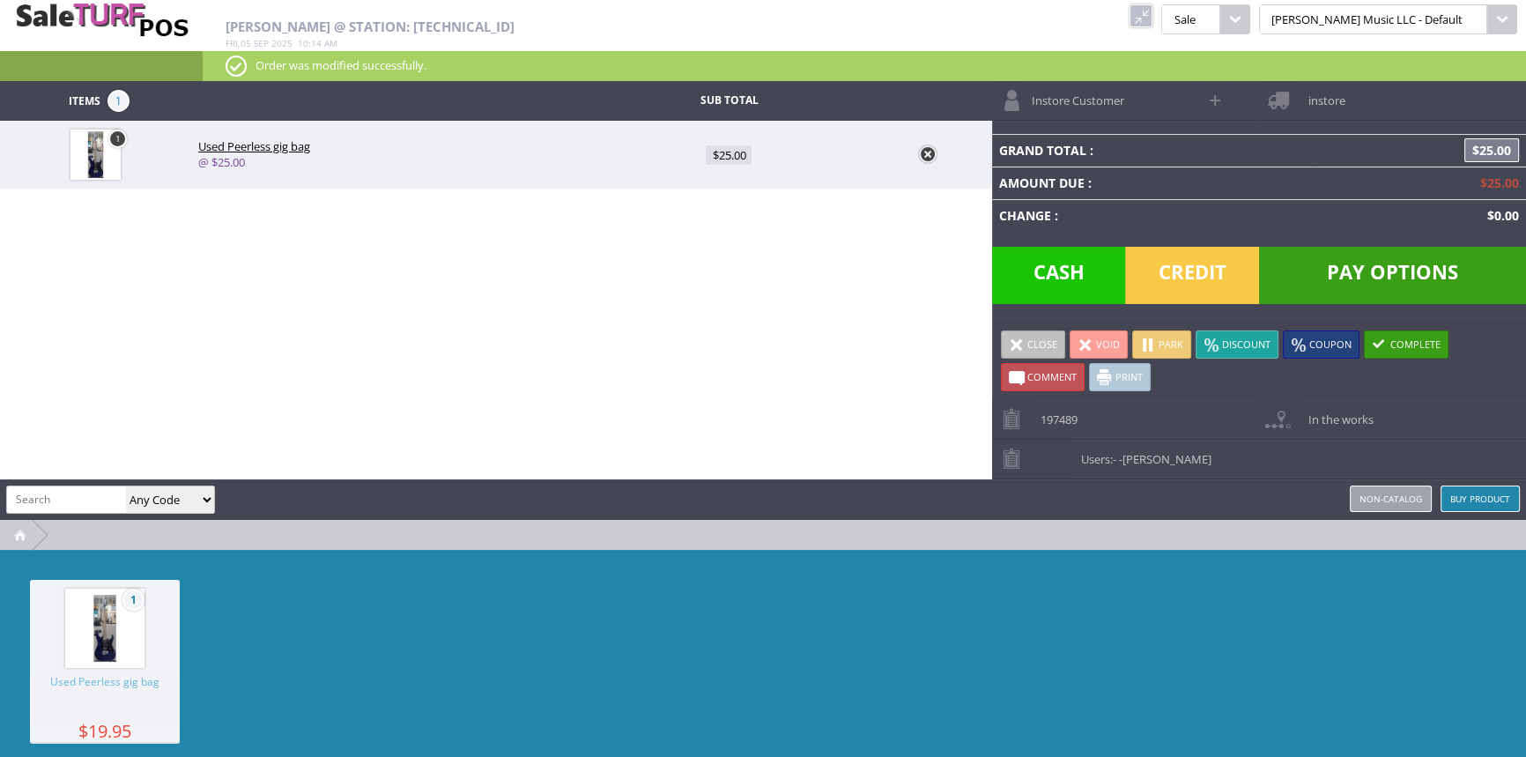
click at [1216, 101] on span at bounding box center [1216, 100] width 20 height 20
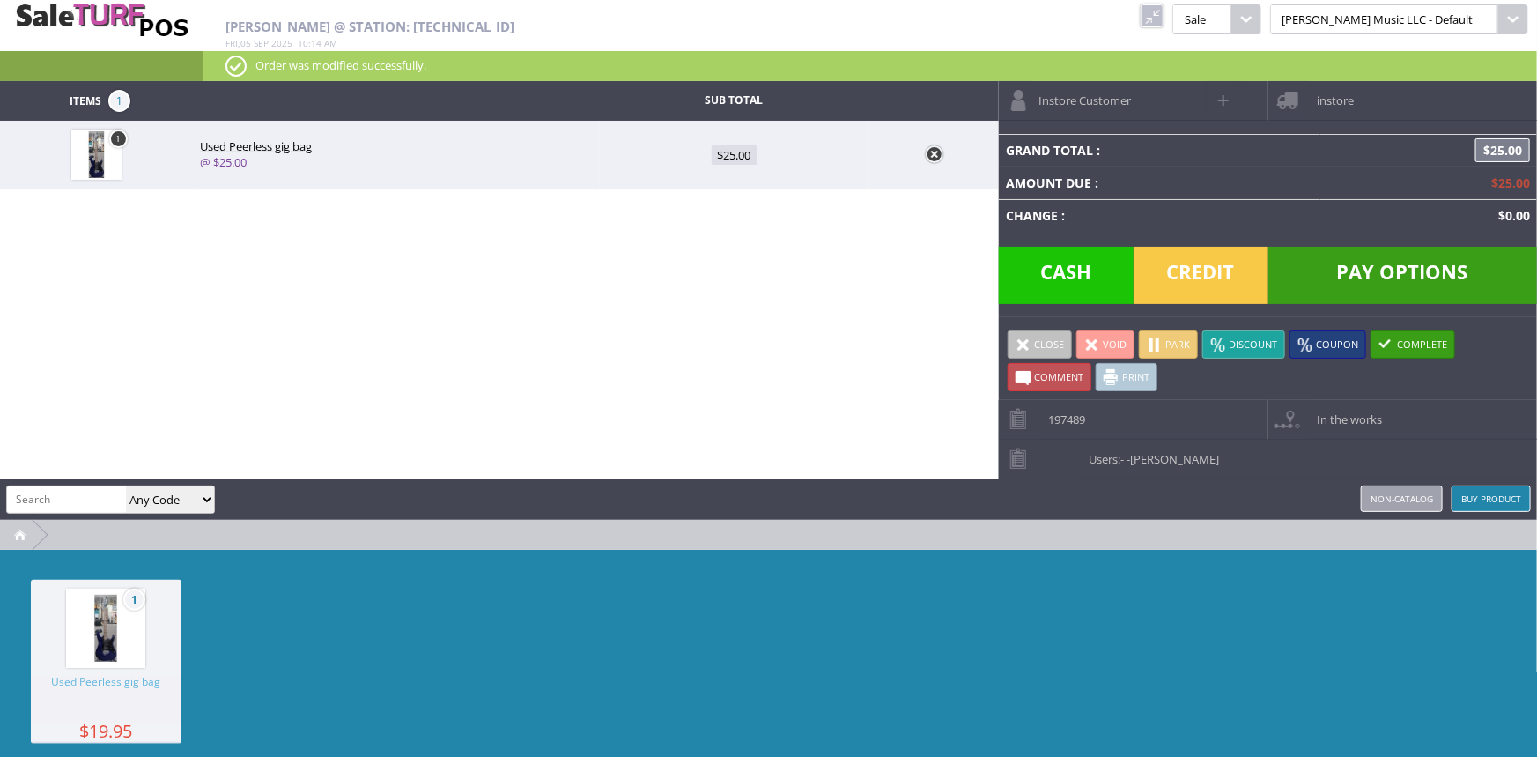
select select "6"
select select "1"
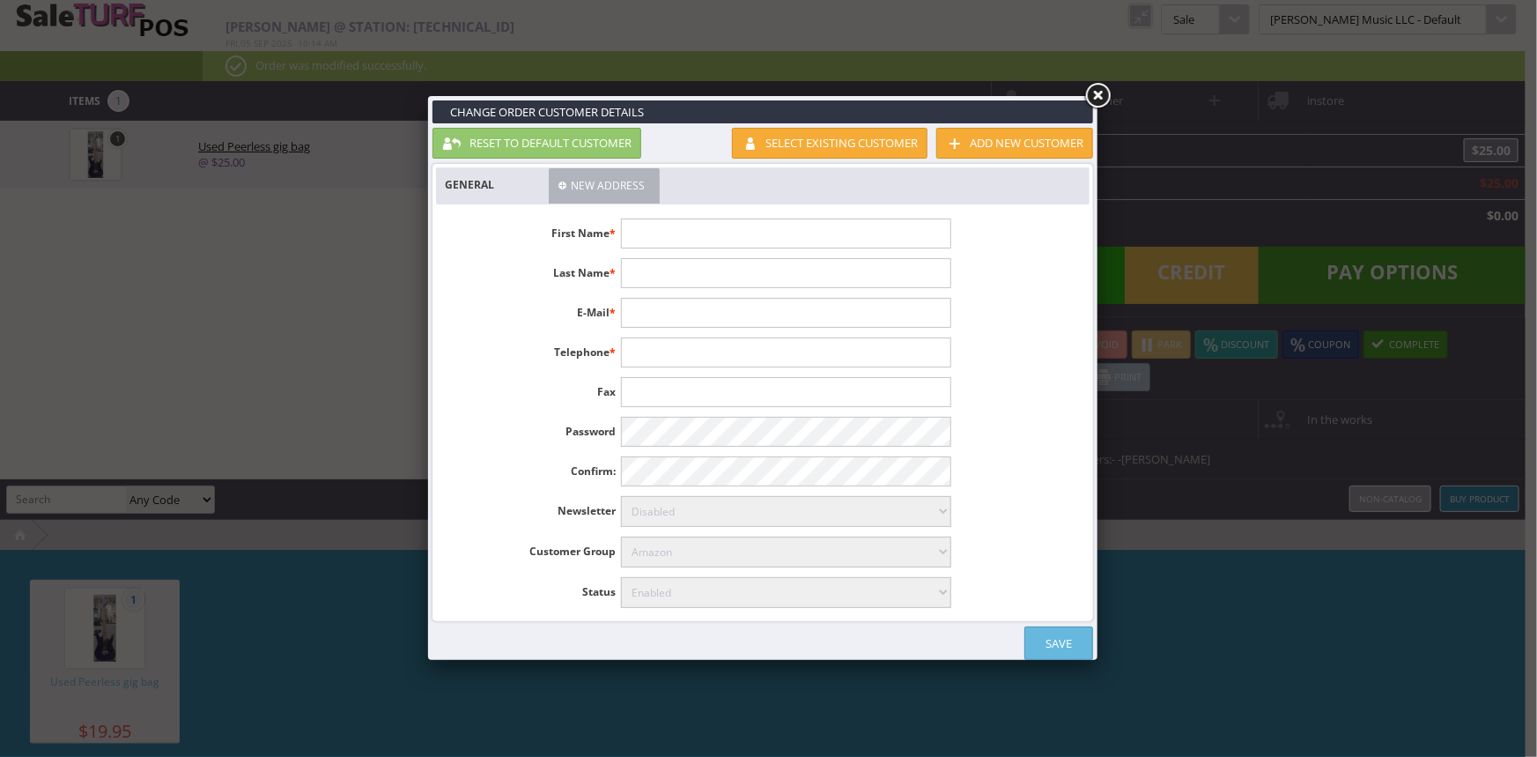
click at [912, 234] on input "text" at bounding box center [785, 233] width 329 height 30
type input "[PERSON_NAME]"
type input "pmac@nccfd.org"
click at [1075, 634] on link "Save" at bounding box center [1058, 642] width 69 height 33
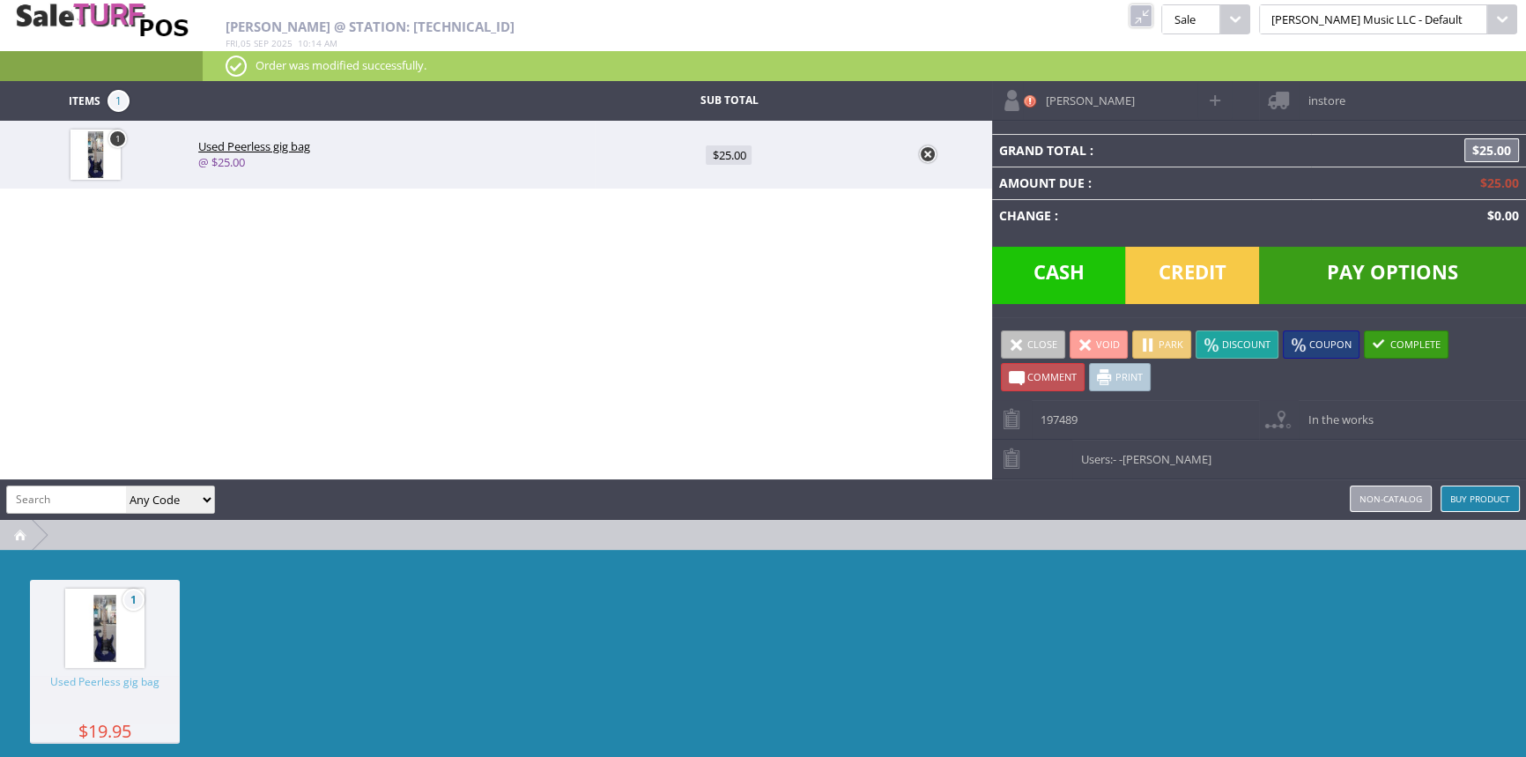
click at [1330, 101] on span "instore" at bounding box center [1321, 94] width 46 height 27
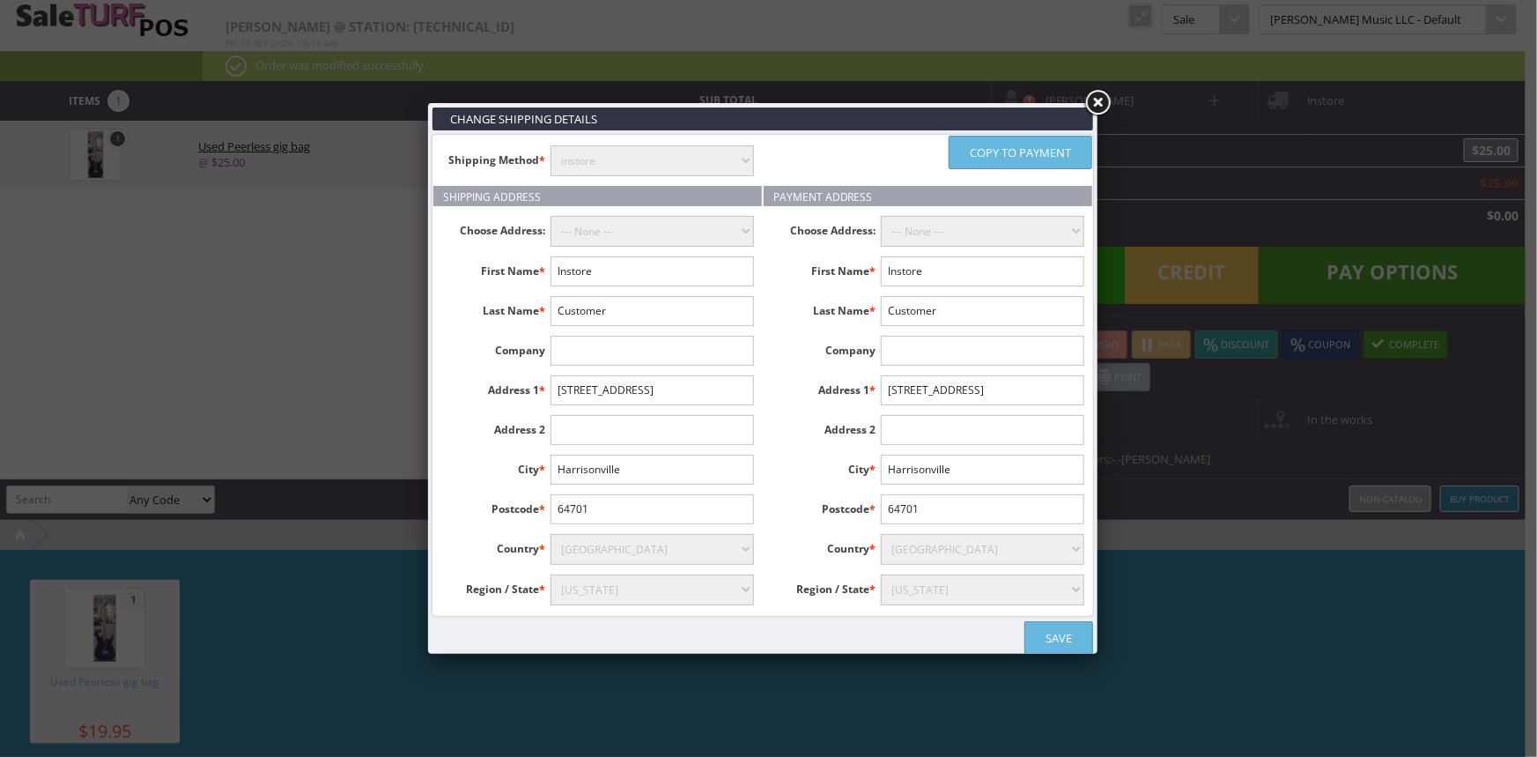
click at [724, 152] on select "instore Free Shipping (2-7days) ($0) Per Item Shipping ($1) text_description ($…" at bounding box center [652, 160] width 203 height 31
select select "free.free"
click at [551, 145] on select "instore Free Shipping (2-7days) ($0) Per Item Shipping ($1) text_description ($…" at bounding box center [652, 160] width 203 height 31
click at [639, 264] on input "Instore" at bounding box center [652, 271] width 203 height 30
type input "I"
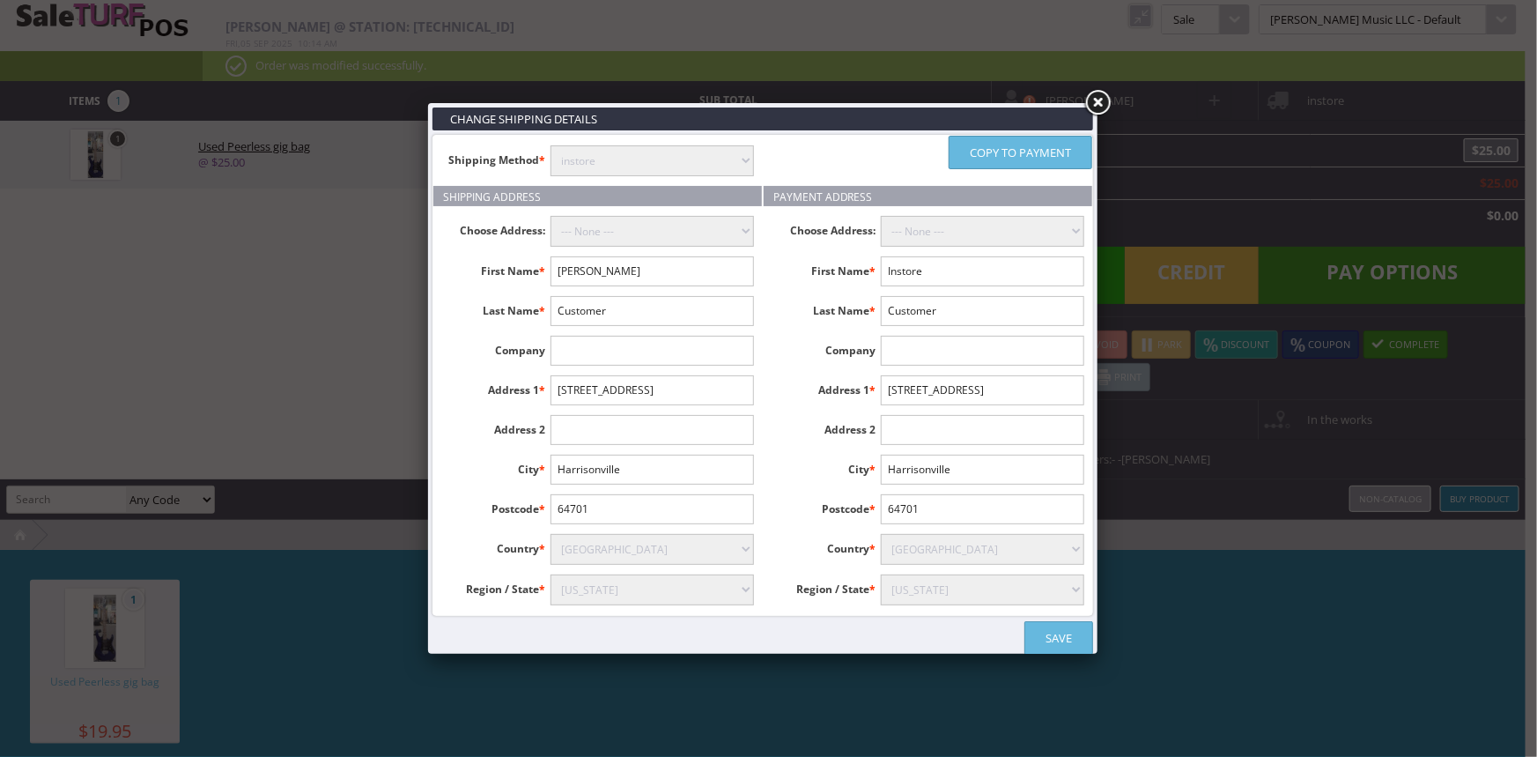
type input "Mike"
type input "Carmody"
type input "1511 Knollcrest Dr"
type input "Fort Dodge"
type input "50501"
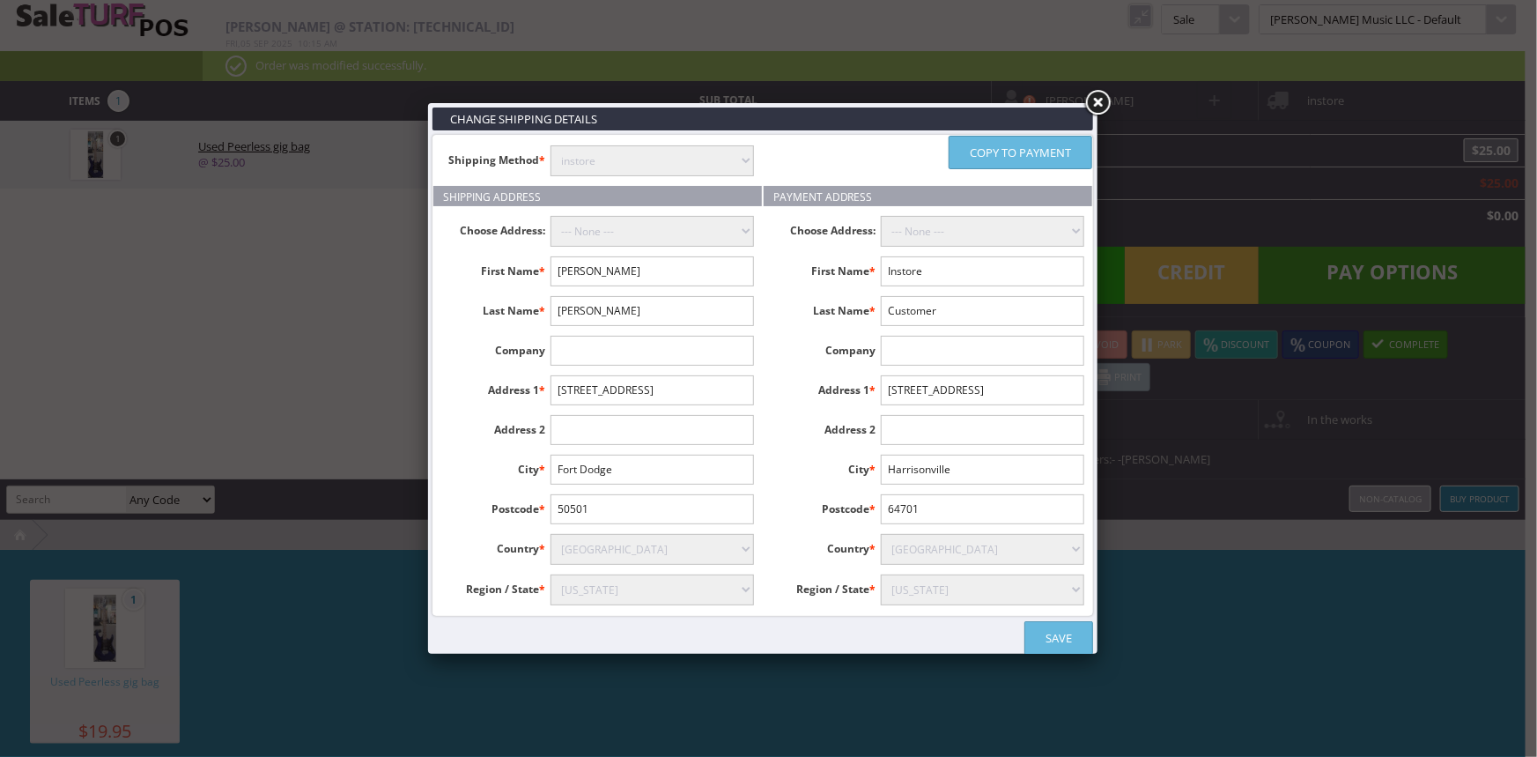
click at [676, 587] on select "Alabama Alaska American Samoa Arizona Arkansas Armed Forces Africa Armed Forces…" at bounding box center [652, 589] width 203 height 31
select select "3637"
click at [551, 574] on select "Alabama Alaska American Samoa Arizona Arkansas Armed Forces Africa Armed Forces…" at bounding box center [652, 589] width 203 height 31
click at [1024, 144] on link "Copy to payment" at bounding box center [1021, 152] width 144 height 33
type input "Mike"
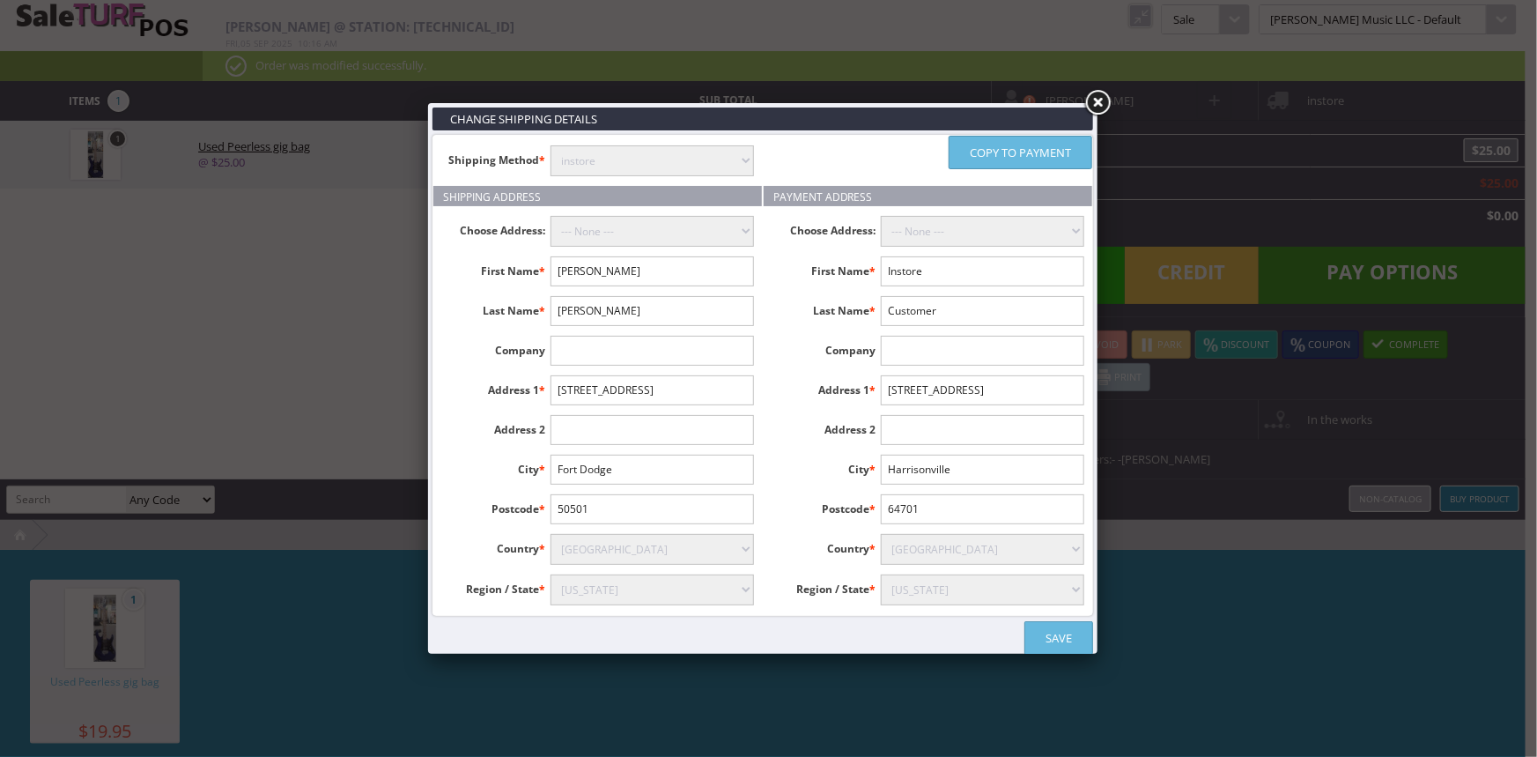
type input "Carmody"
type input "1511 Knollcrest Dr"
type input "Fort Dodge"
type input "50501"
select select "3637"
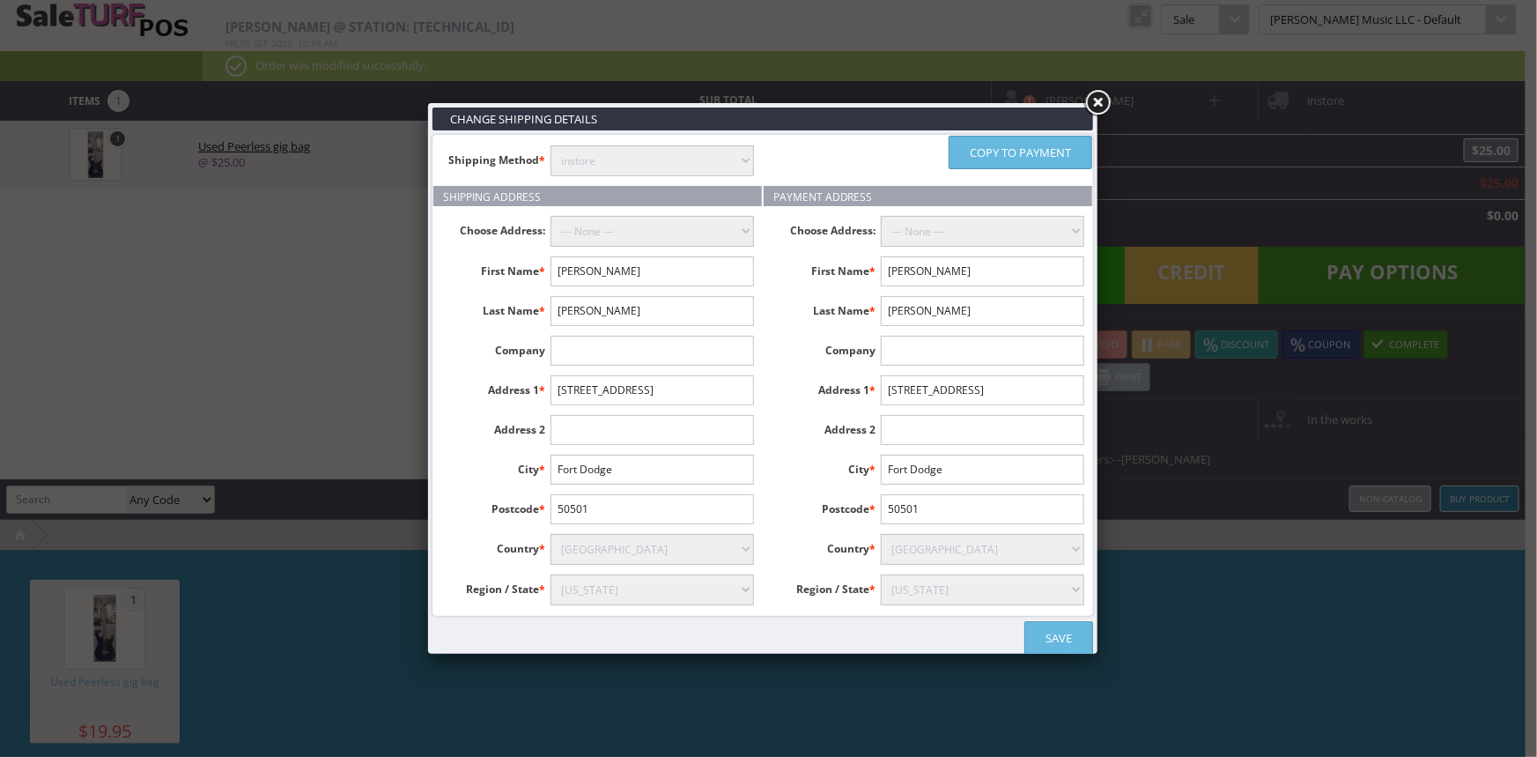
click at [1066, 632] on link "Save" at bounding box center [1058, 637] width 69 height 33
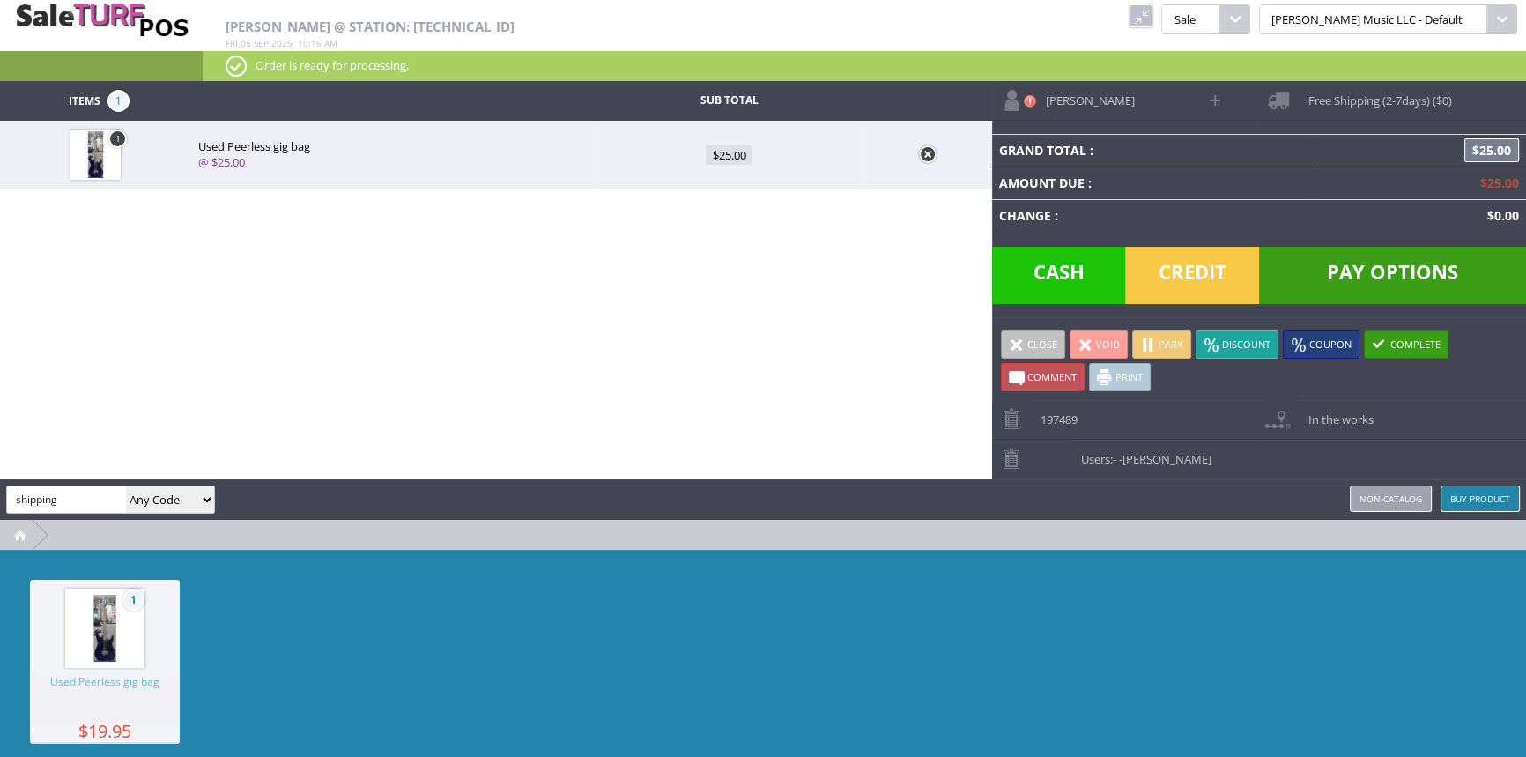
type input "shipping"
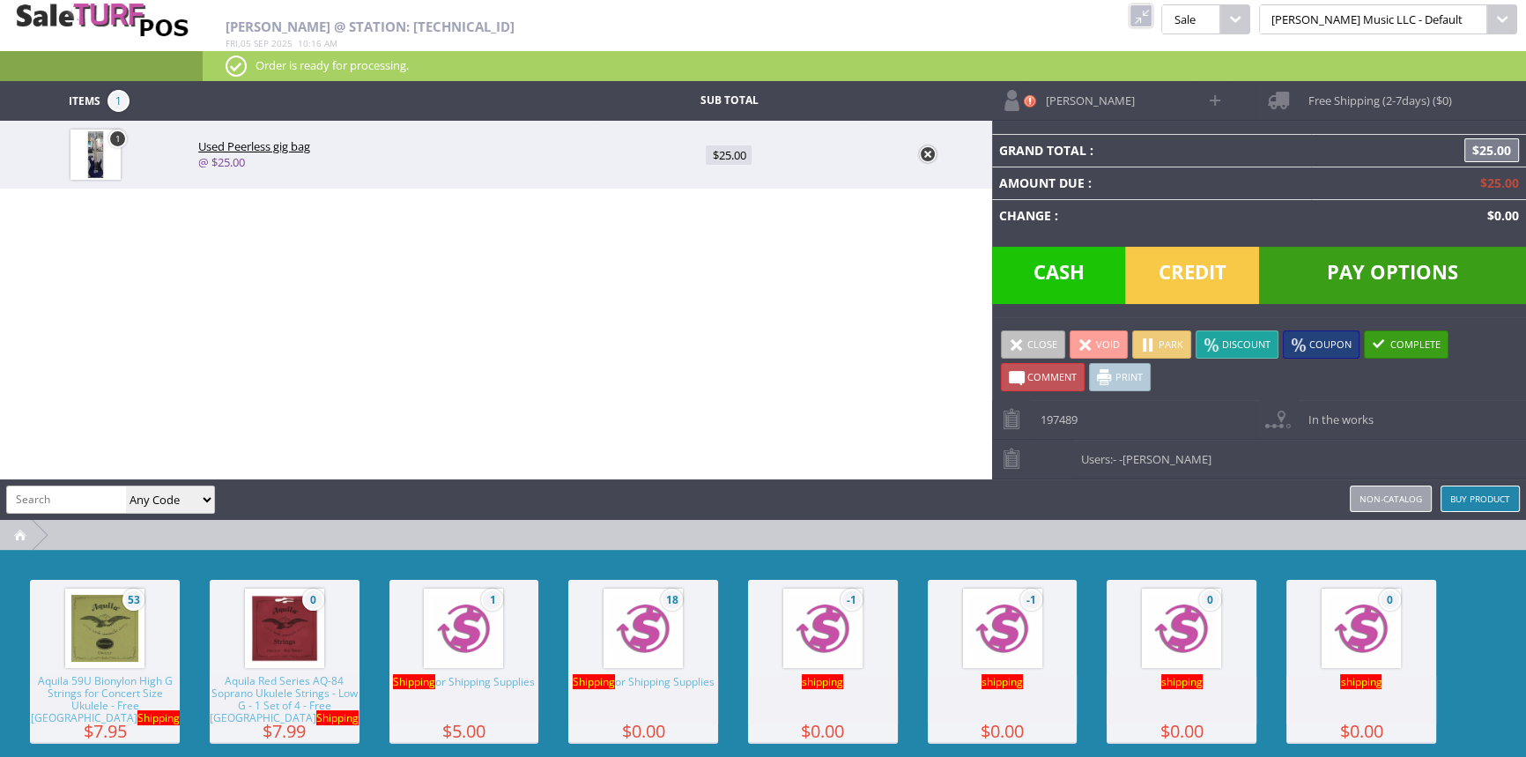
click at [651, 651] on img at bounding box center [643, 628] width 67 height 67
click at [726, 226] on span "$0.00" at bounding box center [729, 222] width 40 height 19
type input "0"
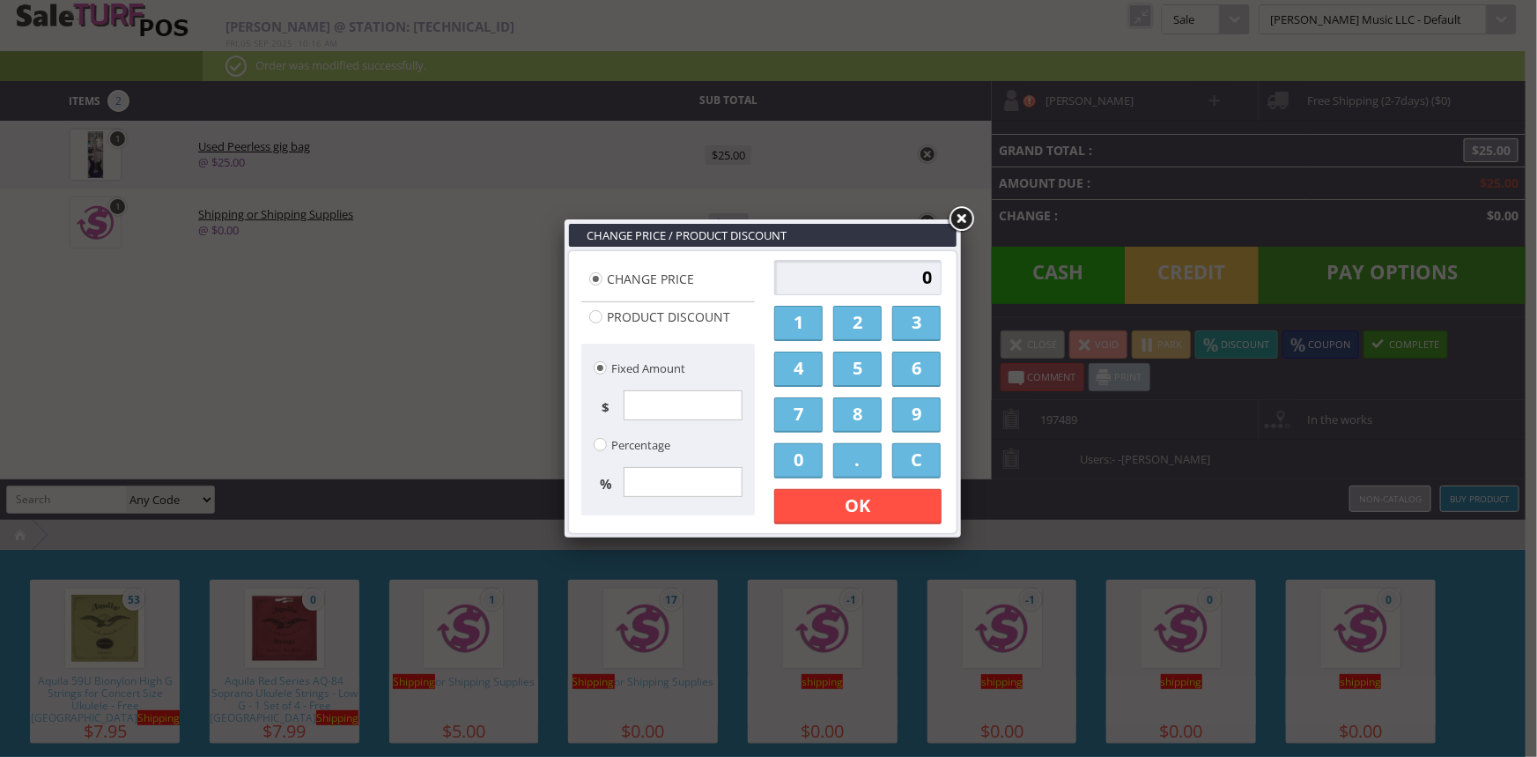
click at [865, 276] on input "0" at bounding box center [857, 277] width 167 height 35
type input "14.00"
click at [875, 497] on link "OK" at bounding box center [857, 506] width 167 height 35
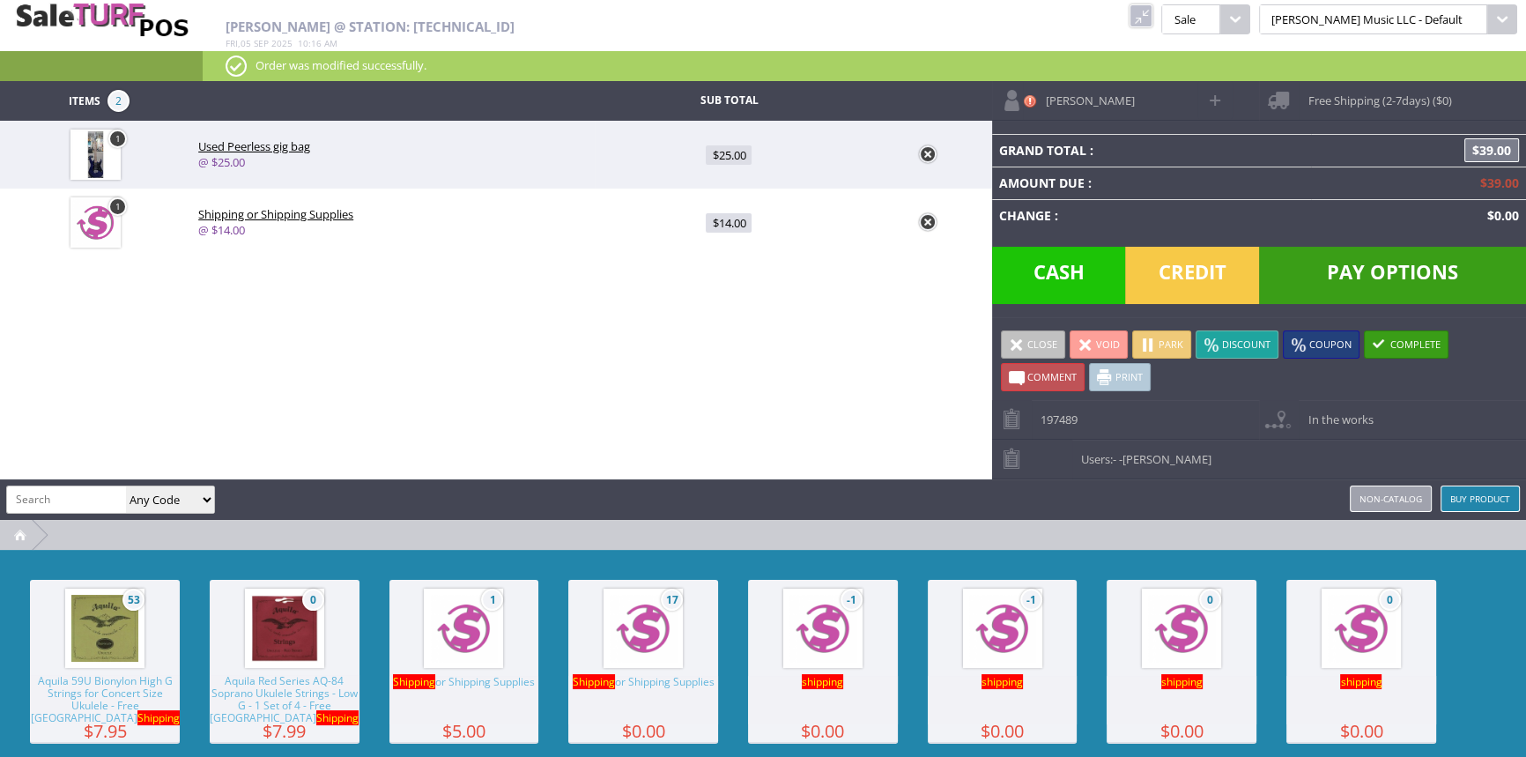
click at [731, 225] on span "$14.00" at bounding box center [729, 222] width 46 height 19
type input "14"
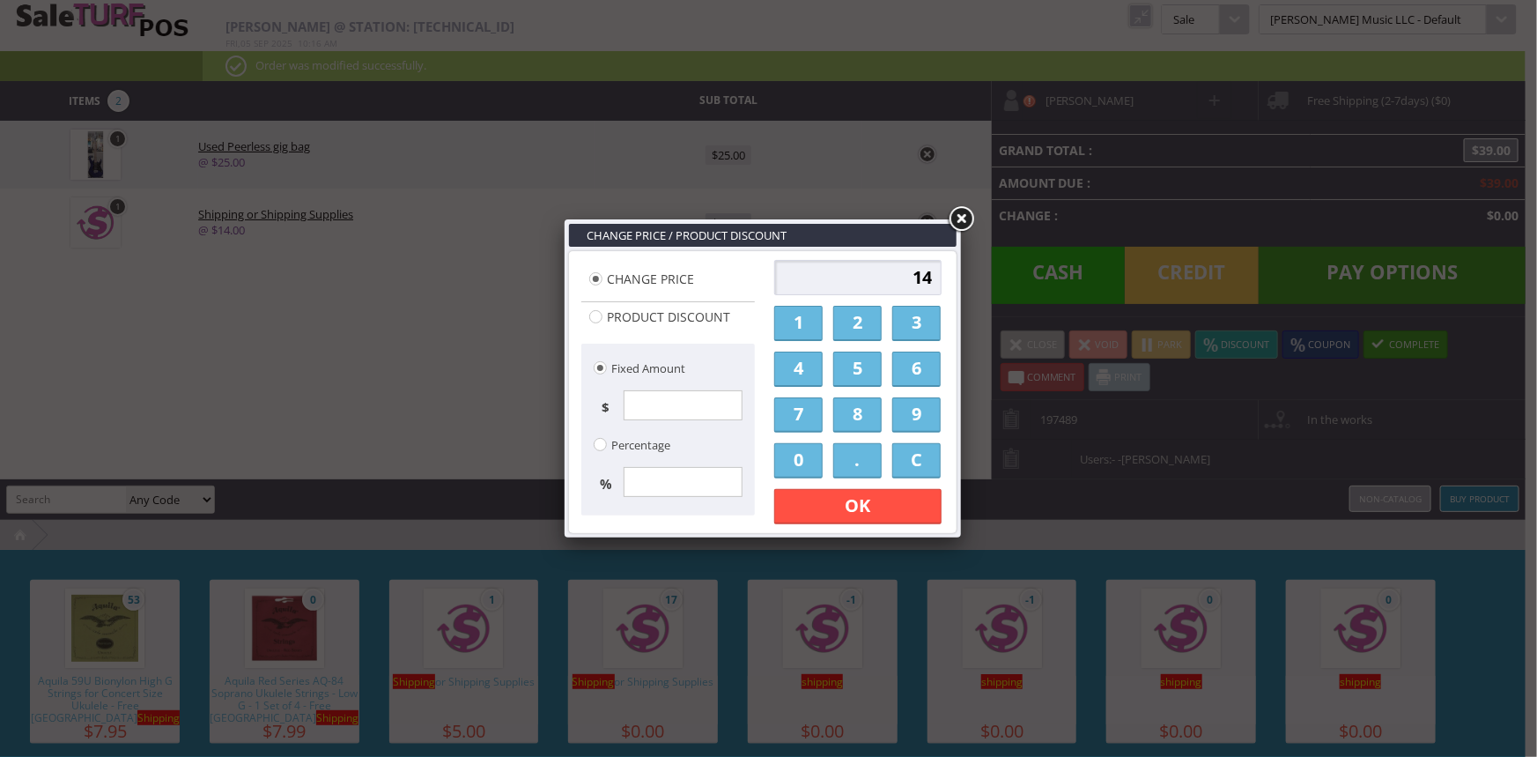
click at [936, 281] on input "14" at bounding box center [857, 277] width 167 height 35
type input "15"
click at [884, 512] on link "OK" at bounding box center [857, 506] width 167 height 35
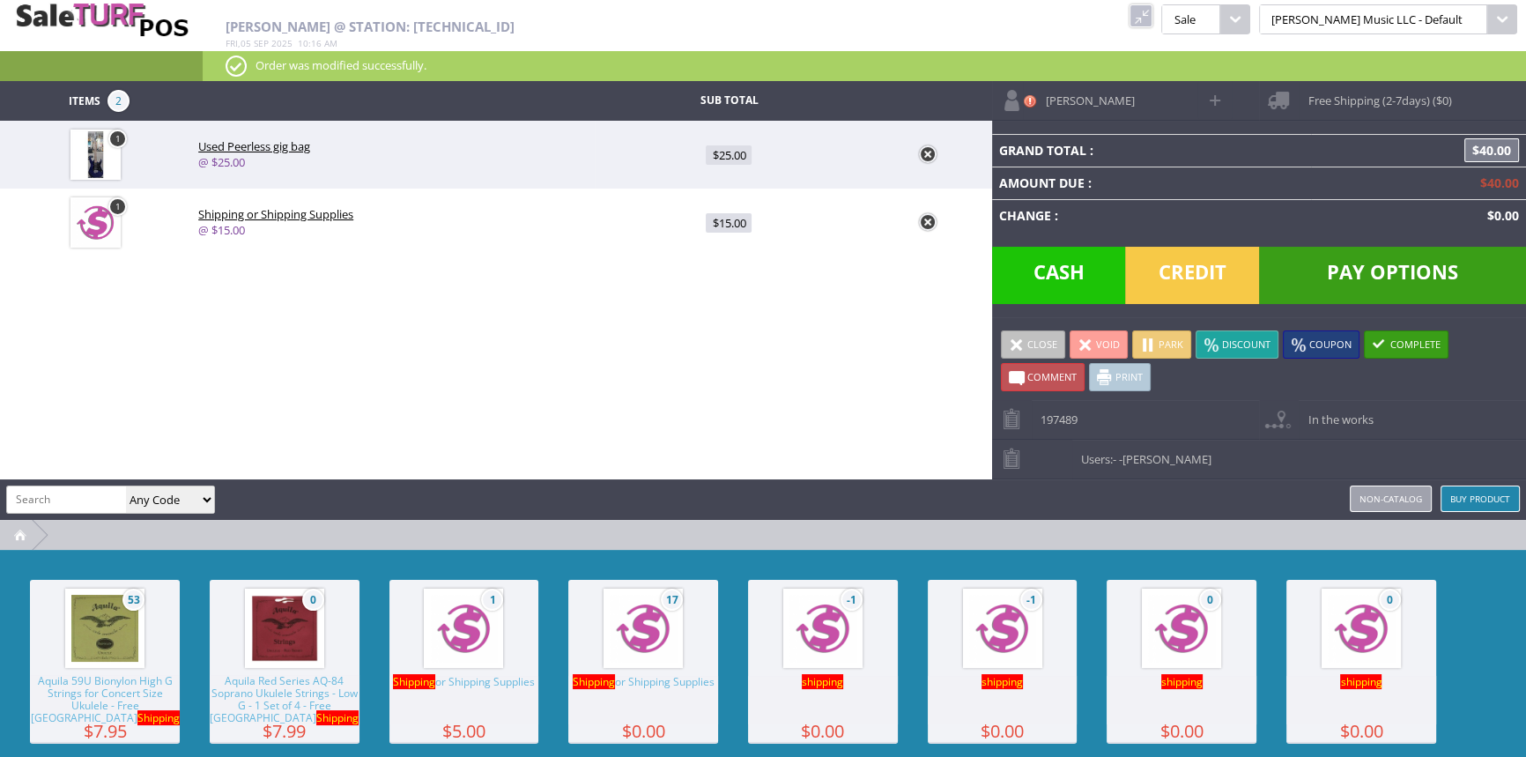
click at [1329, 274] on span "Pay Options" at bounding box center [1392, 275] width 267 height 57
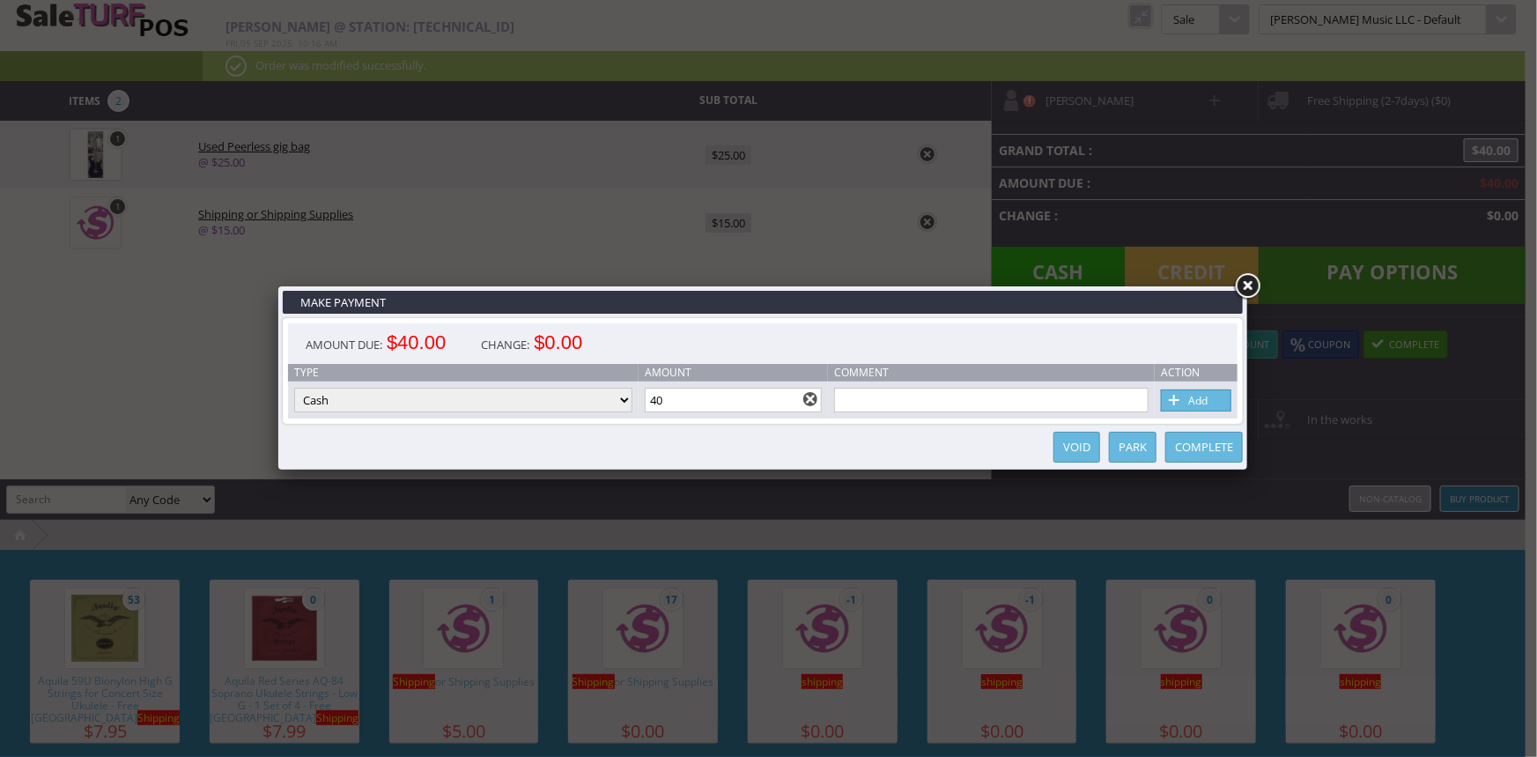
click at [531, 401] on select "Cash Credit Card Cheque or Money Order" at bounding box center [463, 400] width 338 height 25
select select "credit_card"
click at [294, 388] on select "Cash Credit Card Cheque or Money Order" at bounding box center [463, 400] width 338 height 25
click at [1215, 392] on link "Add" at bounding box center [1196, 400] width 70 height 22
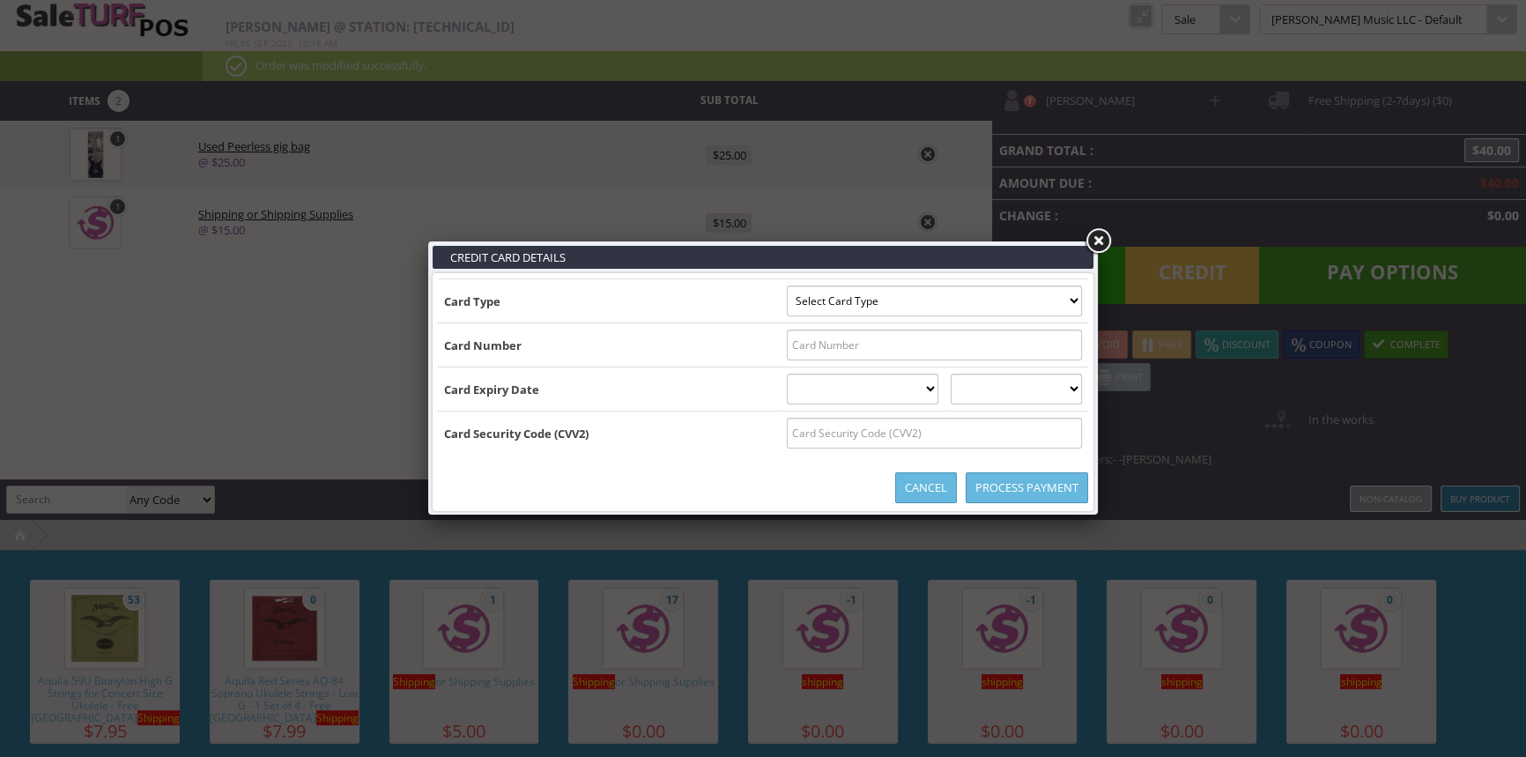
click at [959, 298] on select "Select Card Type Visa MasterCard Discover Card American Express Maestro Solo" at bounding box center [934, 300] width 295 height 31
click at [943, 352] on input "text" at bounding box center [934, 344] width 295 height 31
click at [961, 307] on select "Select Card Type Visa MasterCard Discover Card American Express Maestro Solo" at bounding box center [934, 300] width 295 height 31
select select "VISA"
click at [787, 285] on select "Select Card Type Visa MasterCard Discover Card American Express Maestro Solo" at bounding box center [934, 300] width 295 height 31
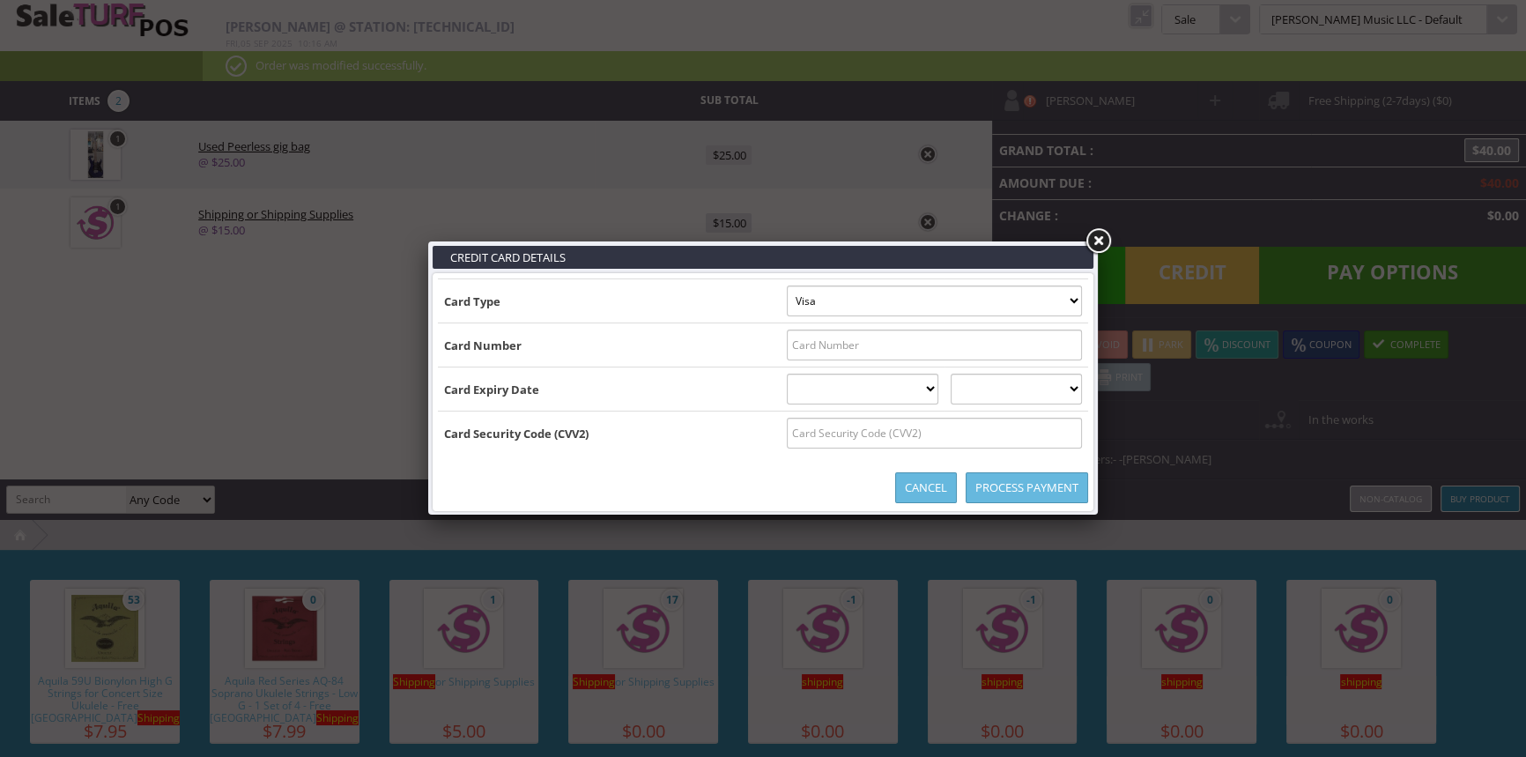
click at [953, 352] on input "text" at bounding box center [934, 344] width 295 height 31
type input "4465422091810628"
click at [854, 388] on select "01 January 02 February 03 March 04 April 05 May 06 June 07 July 08 August 09 Se…" at bounding box center [863, 389] width 152 height 31
select select "10"
click at [787, 374] on select "01 January 02 February 03 March 04 April 05 May 06 June 07 July 08 August 09 Se…" at bounding box center [863, 389] width 152 height 31
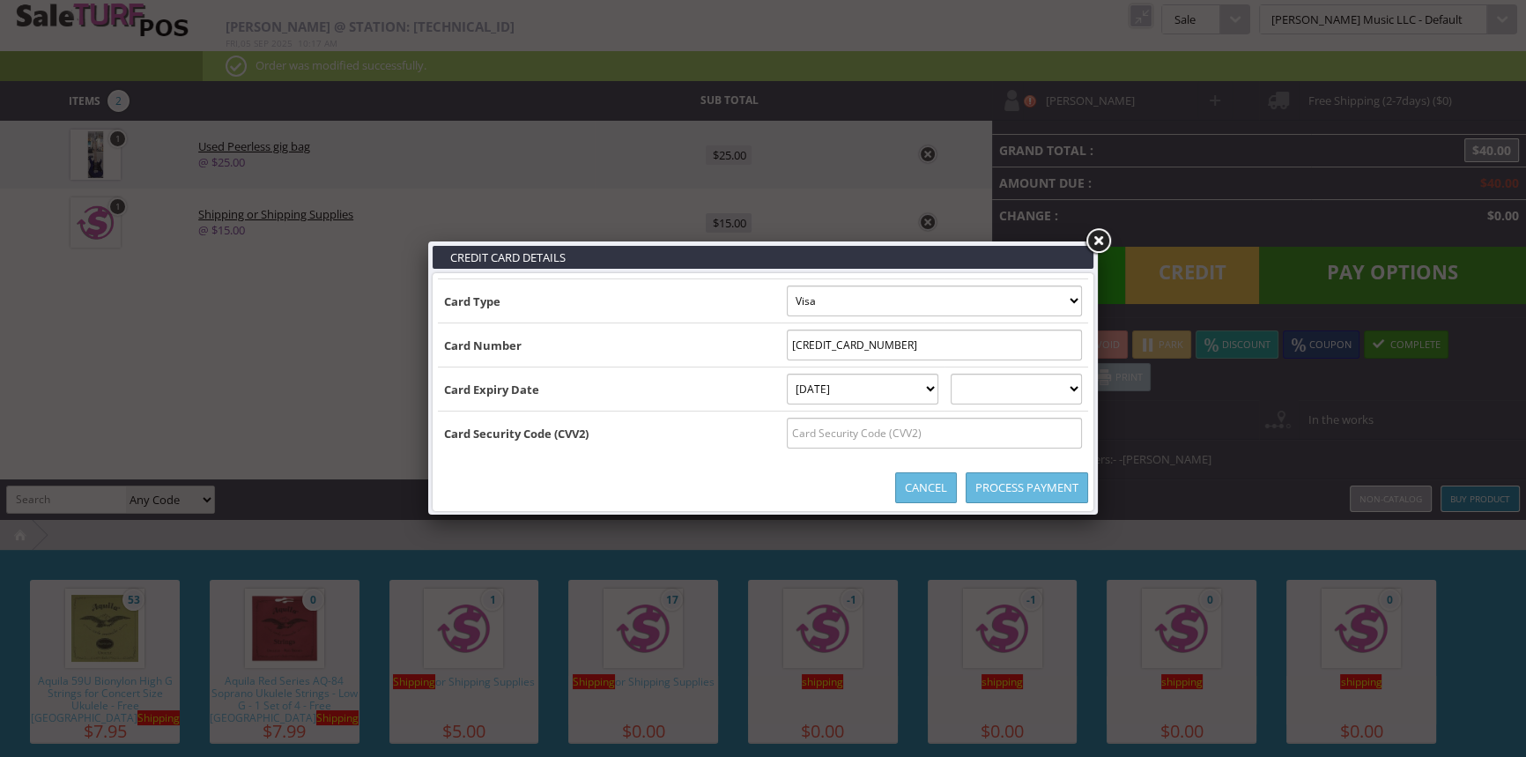
click at [1049, 390] on select "2025 2026 2027 2028 2029 2030 2031 2032 2033 2034 2035" at bounding box center [1015, 389] width 131 height 31
select select "2028"
click at [968, 374] on select "2025 2026 2027 2028 2029 2030 2031 2032 2033 2034 2035" at bounding box center [1015, 389] width 131 height 31
click at [1038, 433] on input "text" at bounding box center [934, 433] width 295 height 31
type input "003"
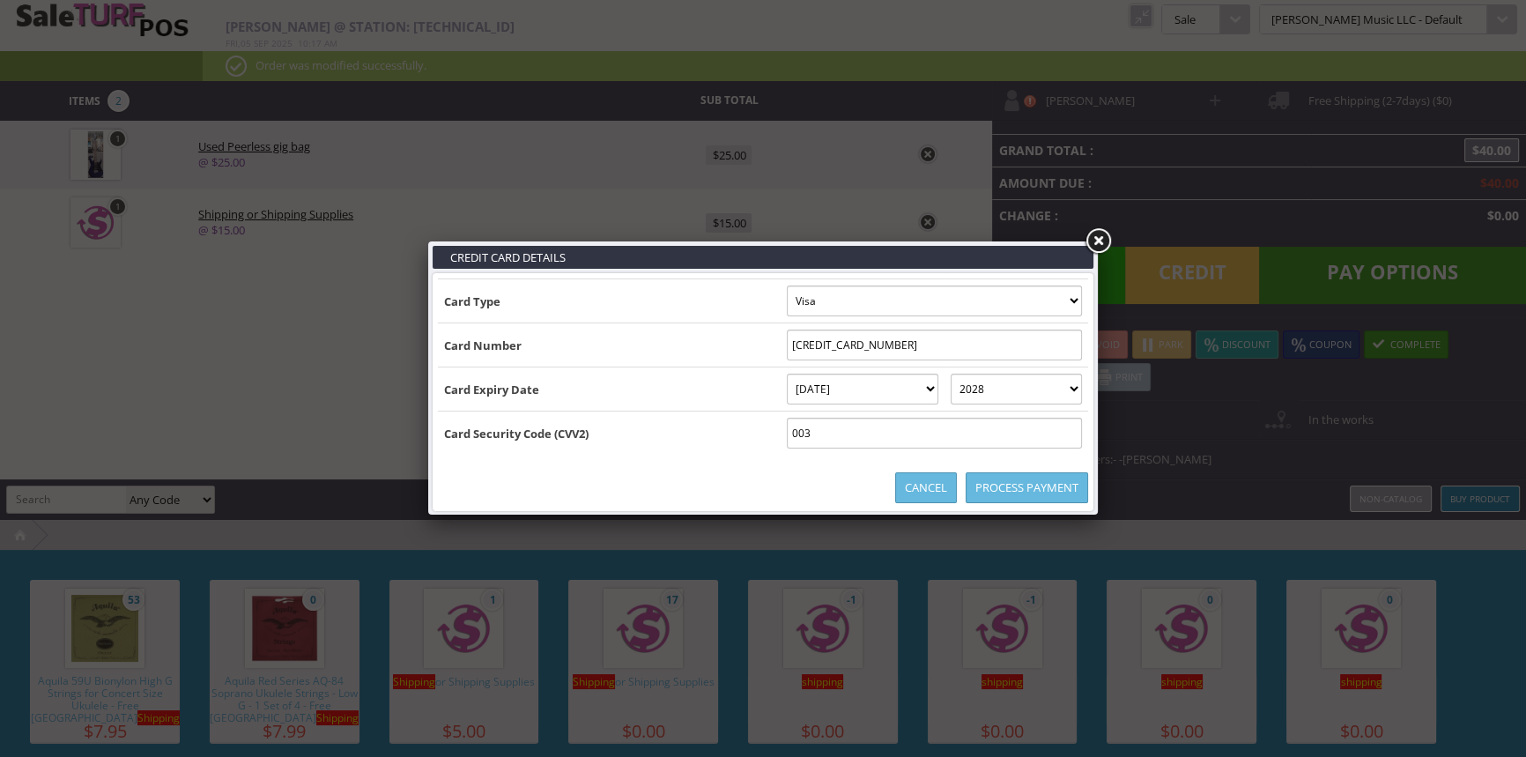
click at [1037, 485] on link "Process Payment" at bounding box center [1026, 487] width 122 height 31
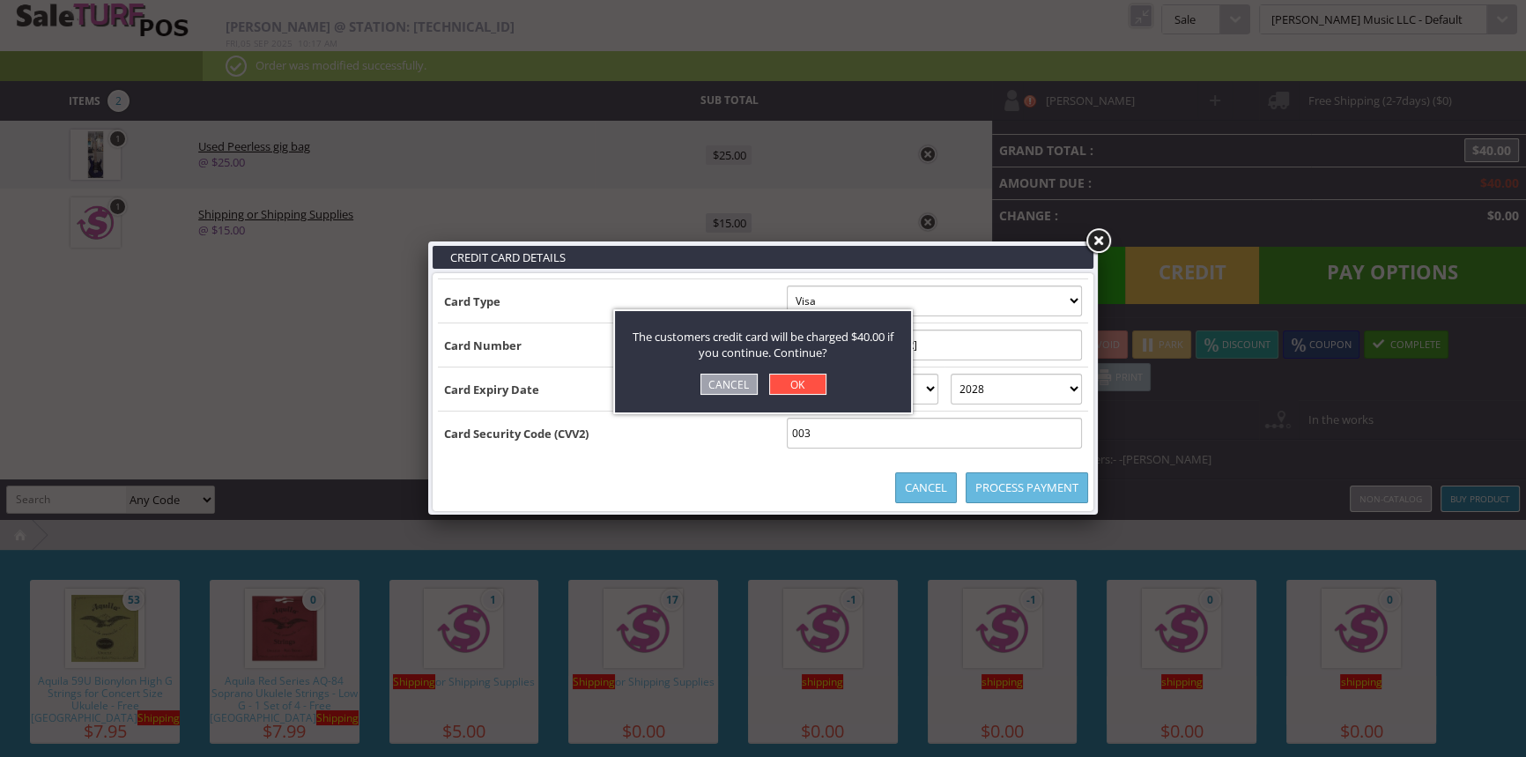
click at [806, 385] on link "OK" at bounding box center [797, 384] width 57 height 21
select select "cash"
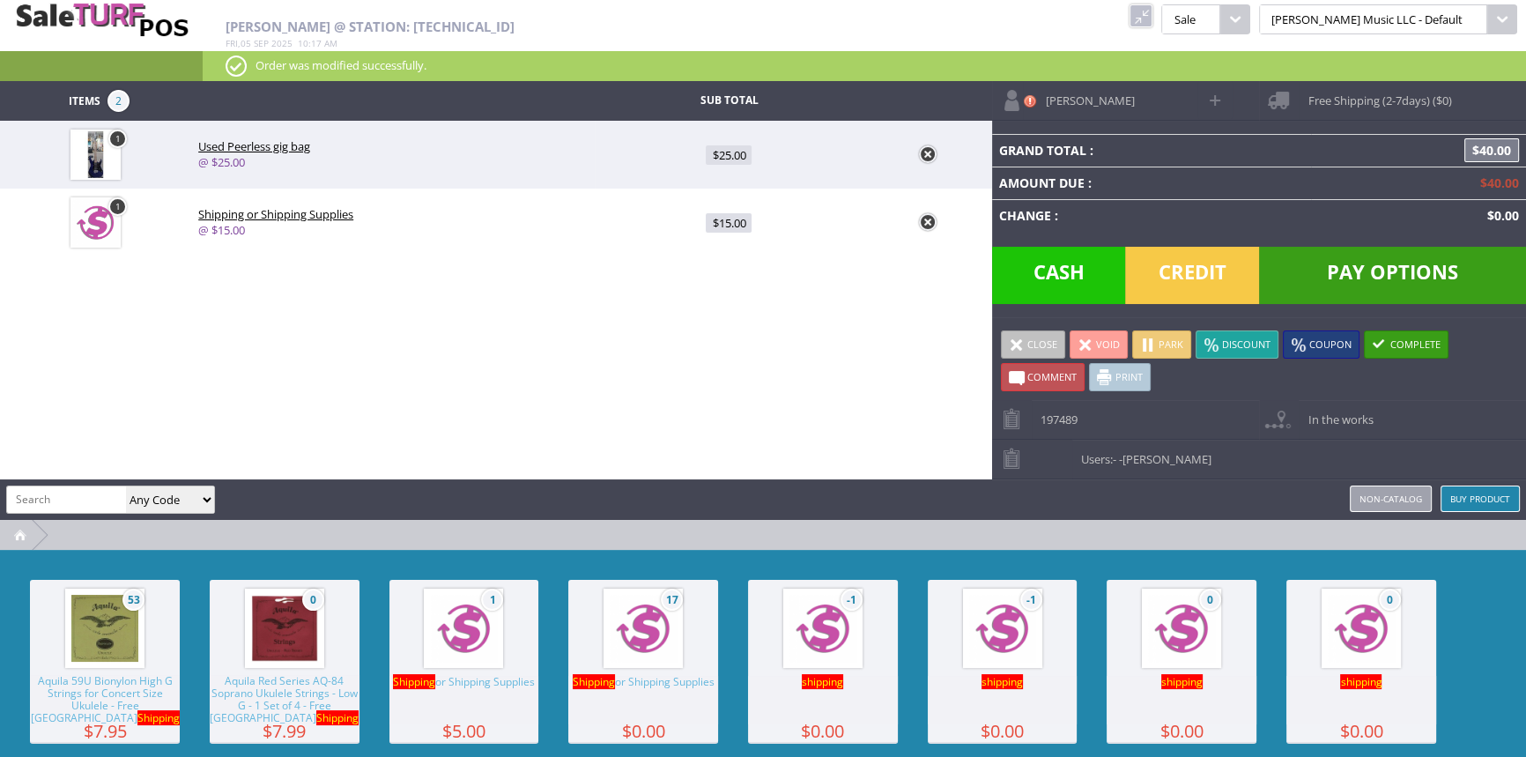
type input "0"
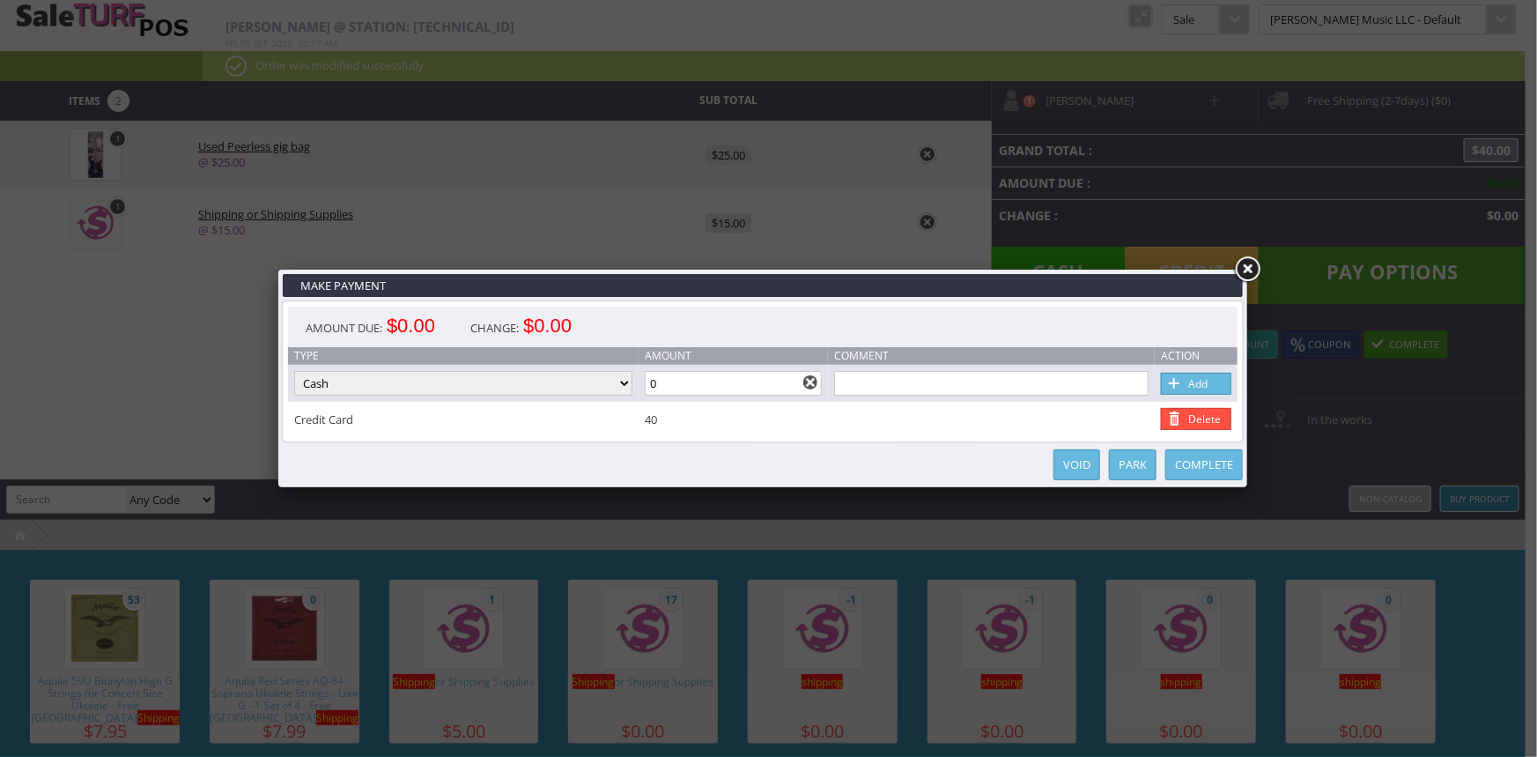
click at [1208, 469] on link "Complete" at bounding box center [1204, 464] width 78 height 31
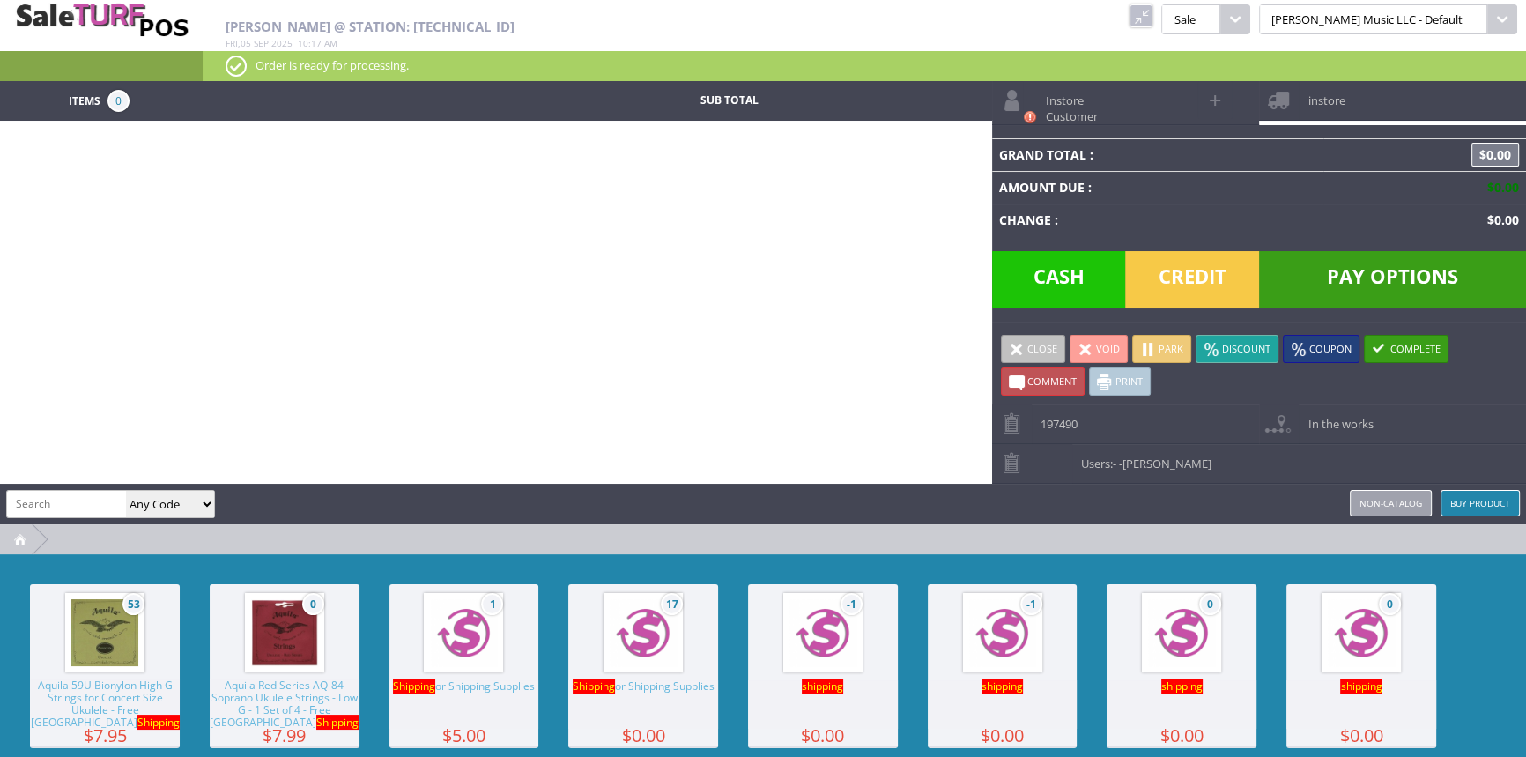
click at [1152, 13] on link at bounding box center [1140, 15] width 23 height 23
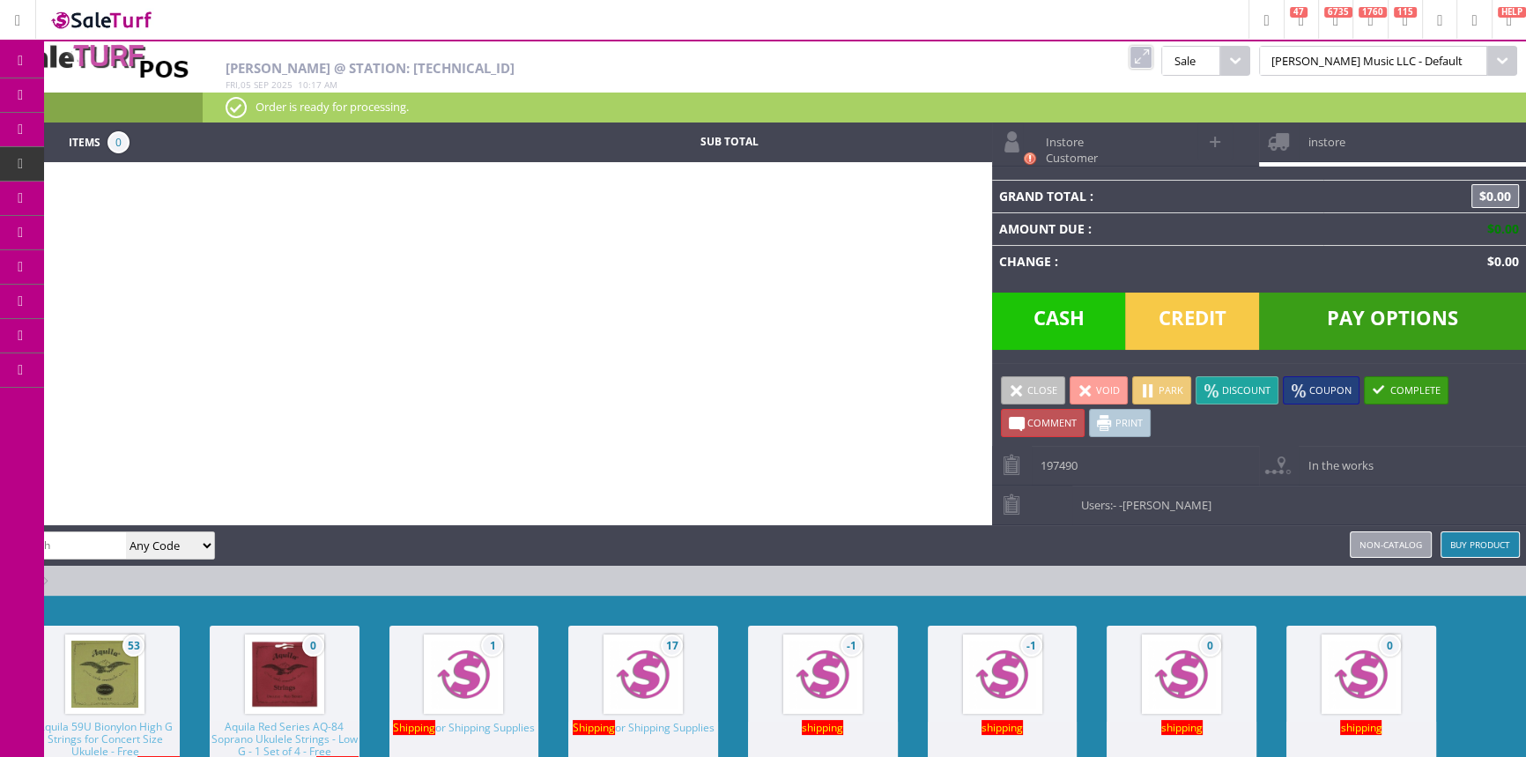
click at [152, 196] on span "Order List" at bounding box center [131, 199] width 52 height 16
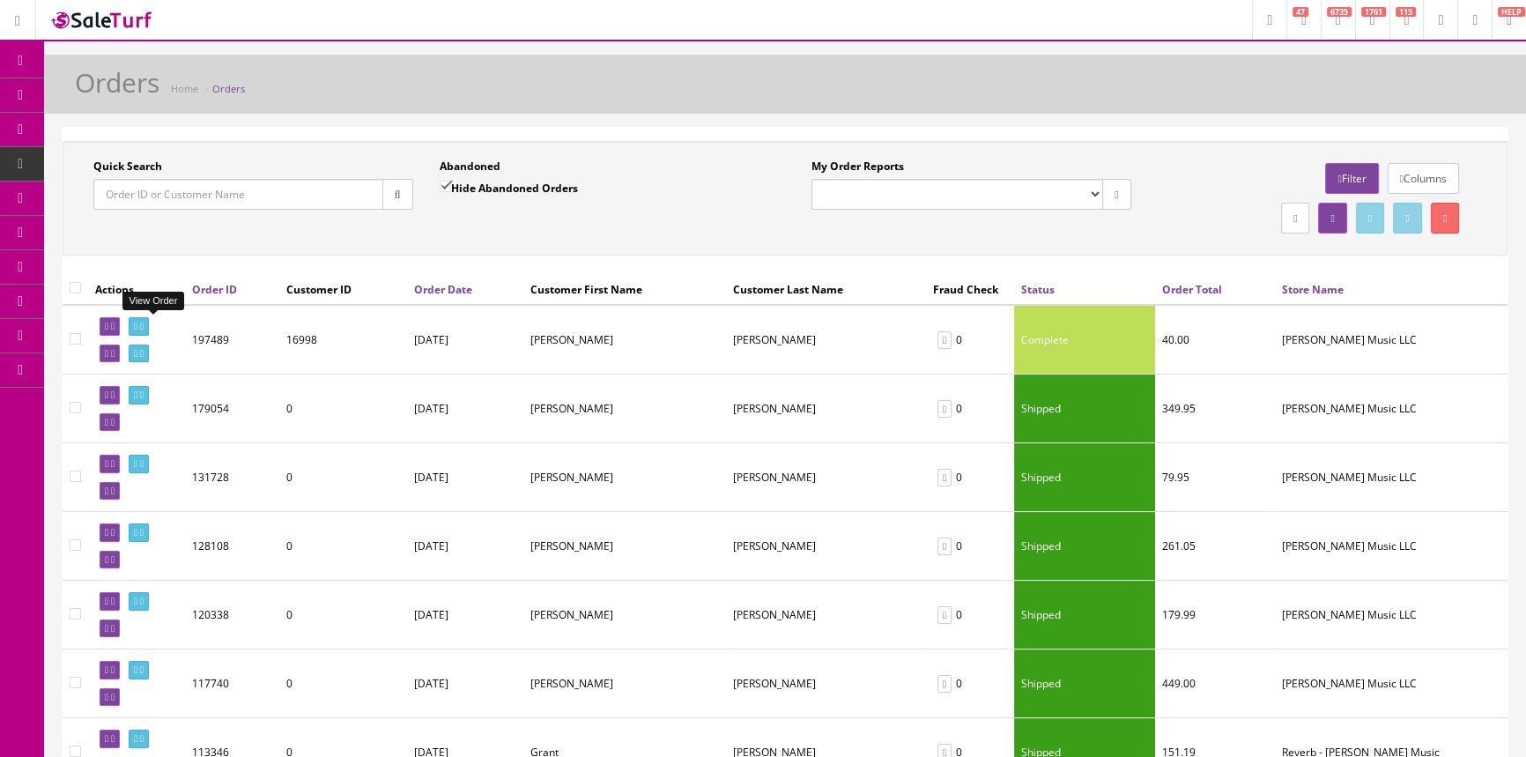
click at [137, 327] on icon at bounding box center [136, 327] width 4 height 10
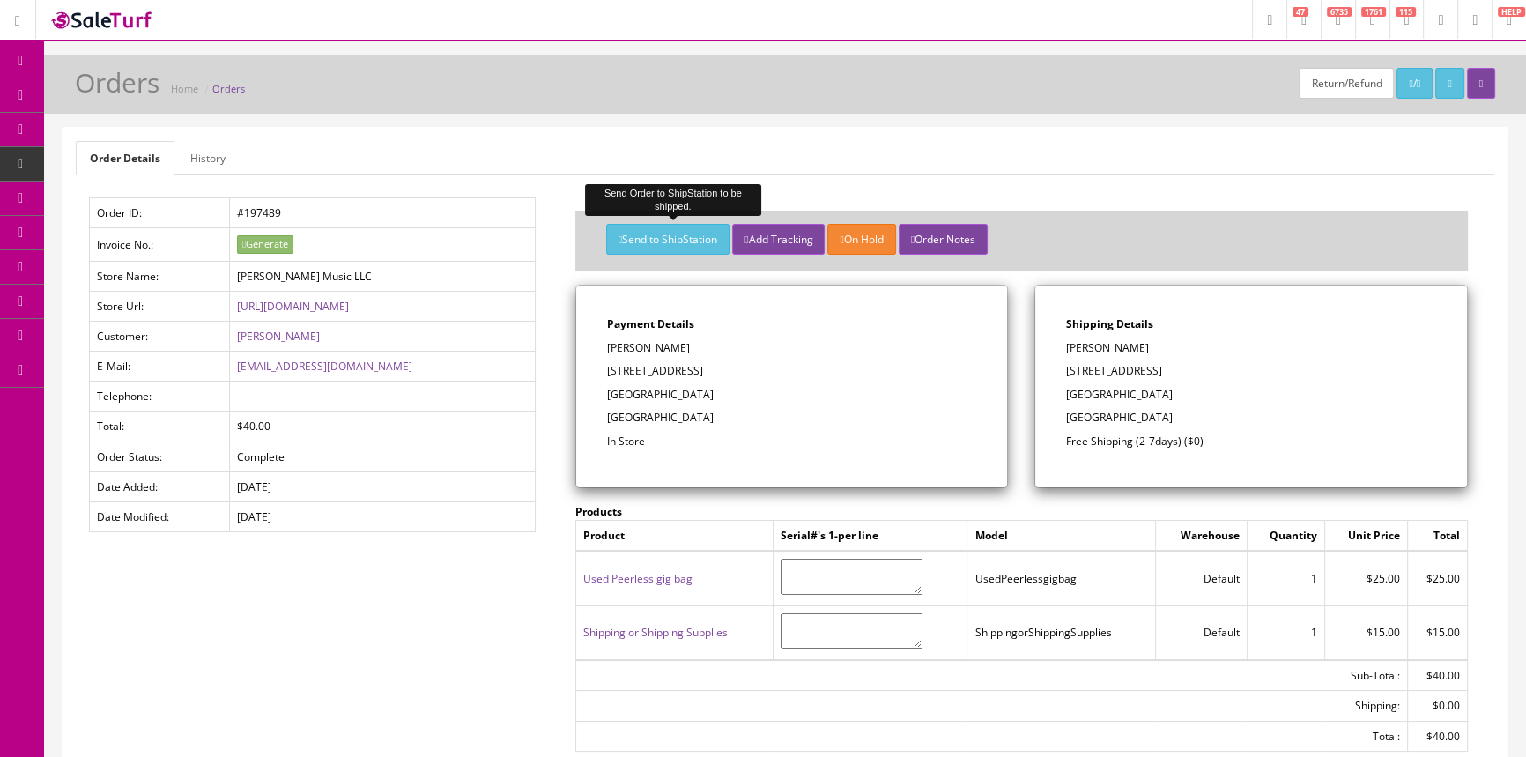
click at [688, 235] on button "Send to ShipStation" at bounding box center [667, 239] width 123 height 31
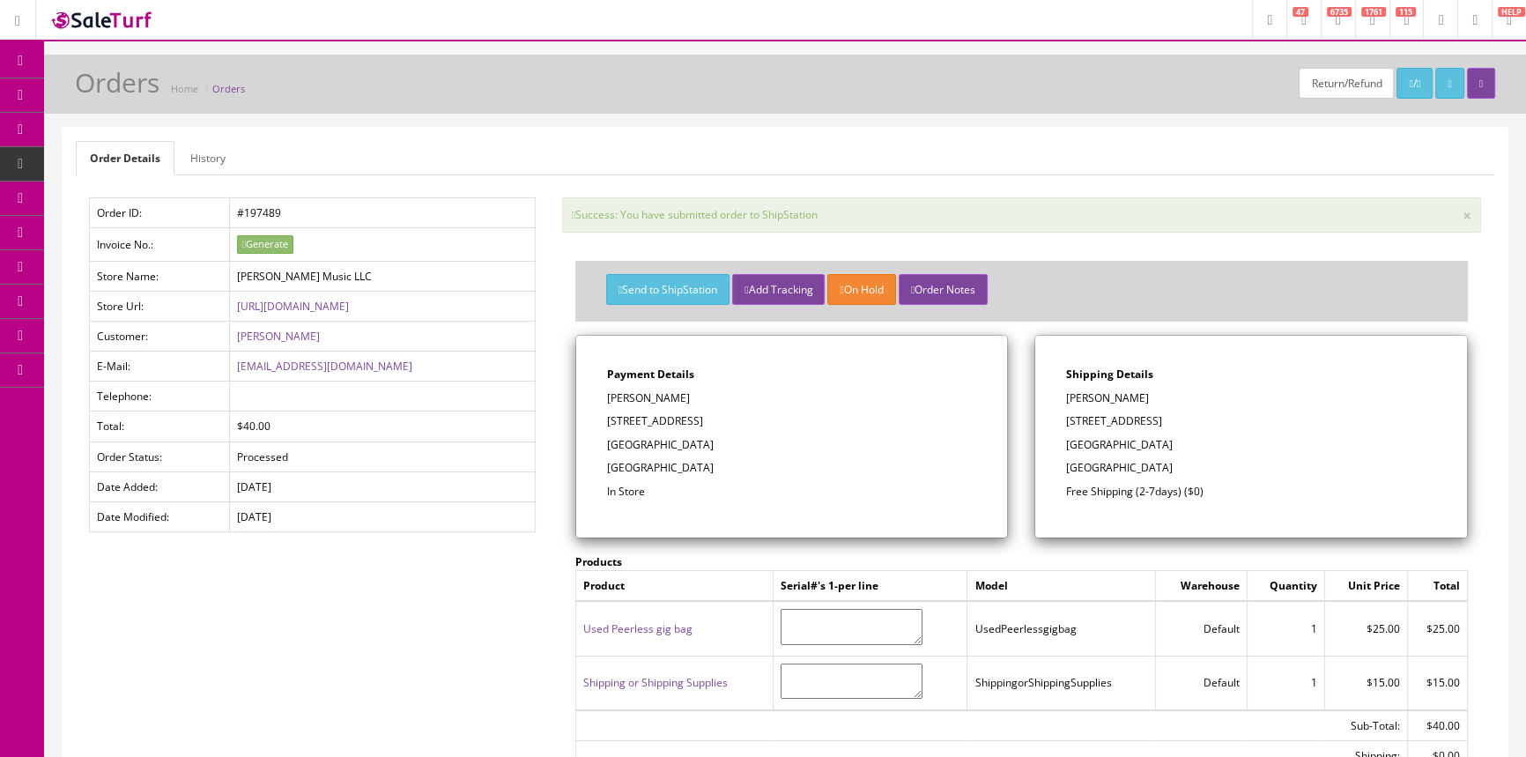
click at [134, 193] on span "Order List" at bounding box center [138, 197] width 48 height 15
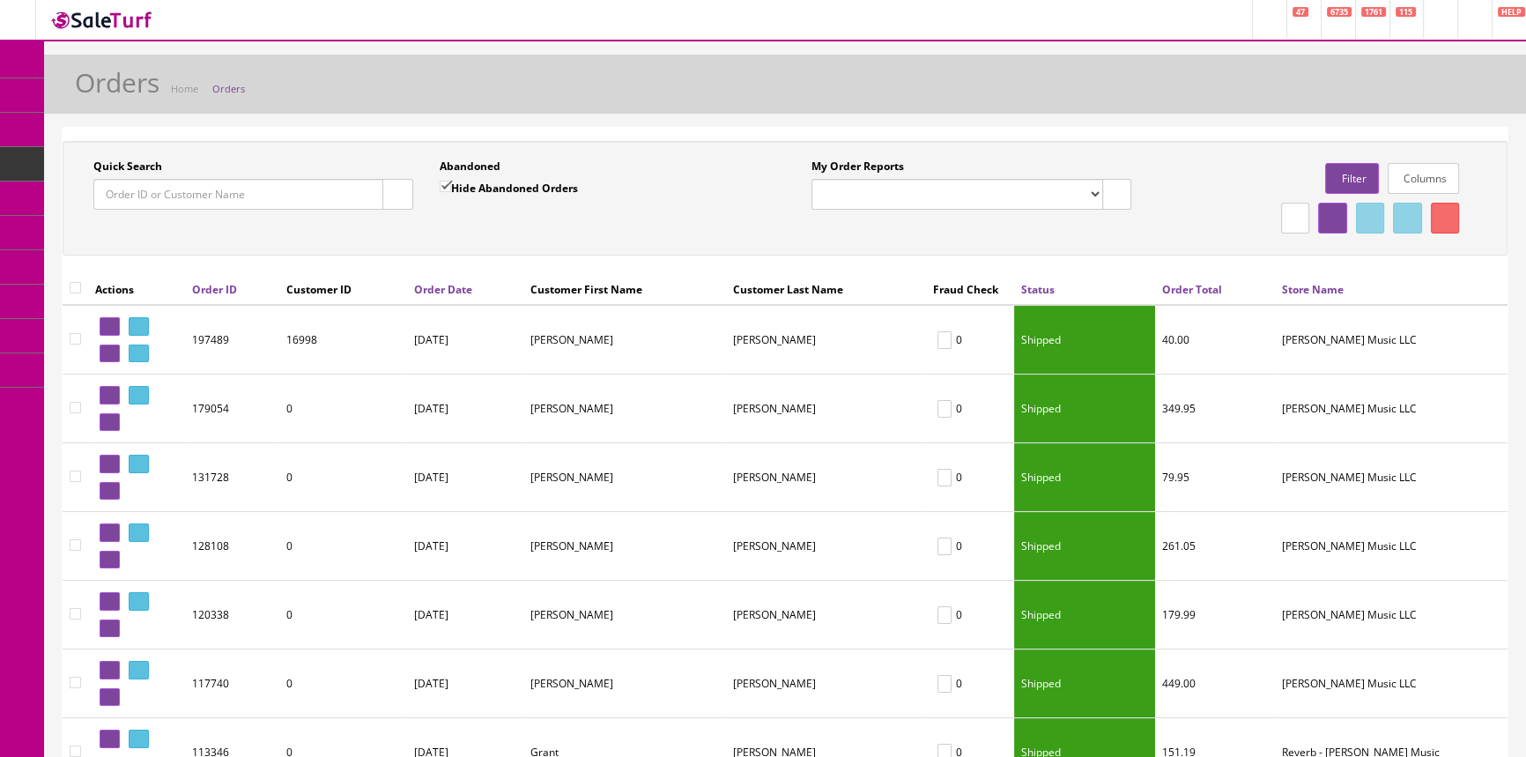
click at [150, 190] on input "Quick Search" at bounding box center [238, 194] width 290 height 31
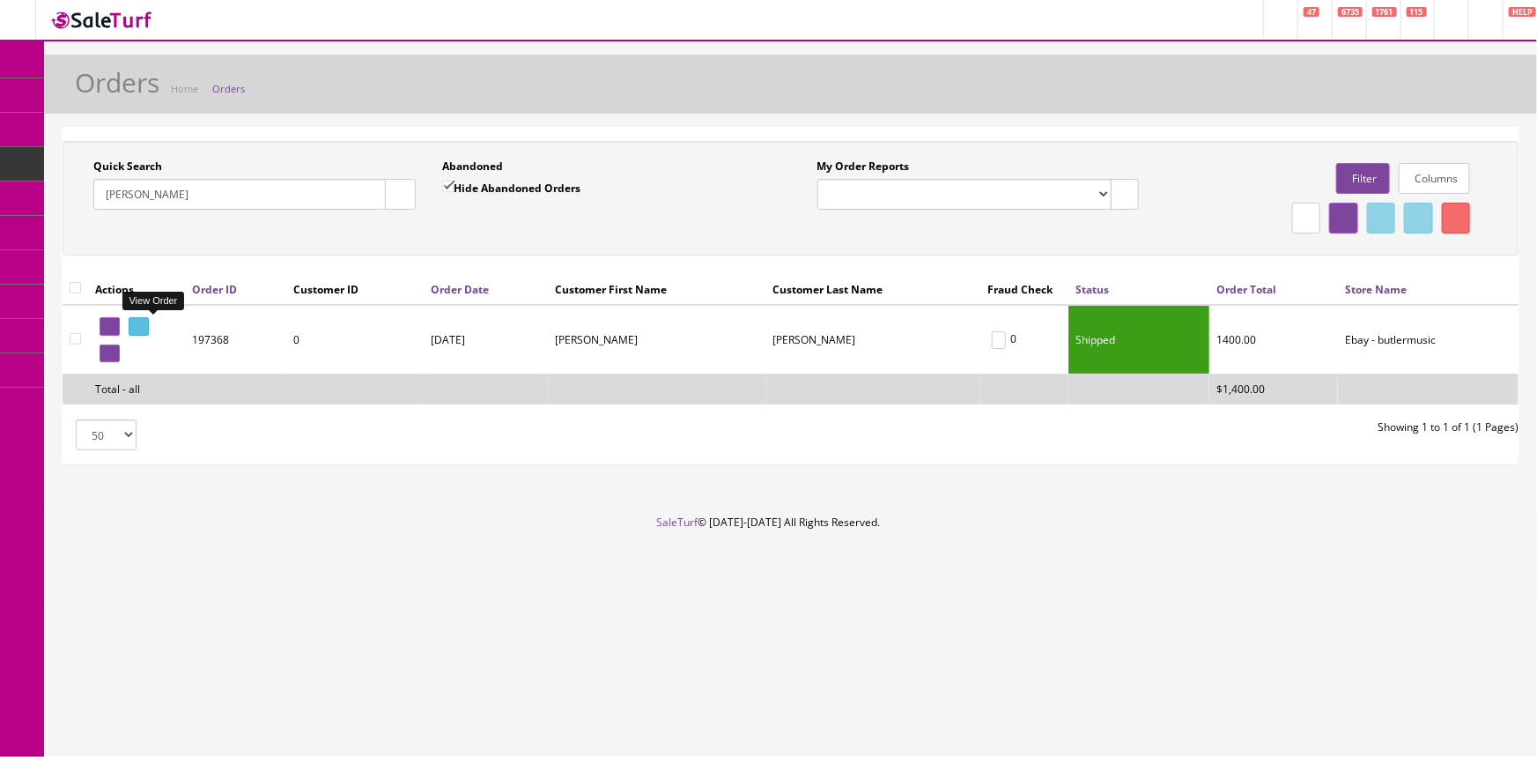
type input "[PERSON_NAME]"
click at [137, 328] on icon at bounding box center [136, 327] width 4 height 10
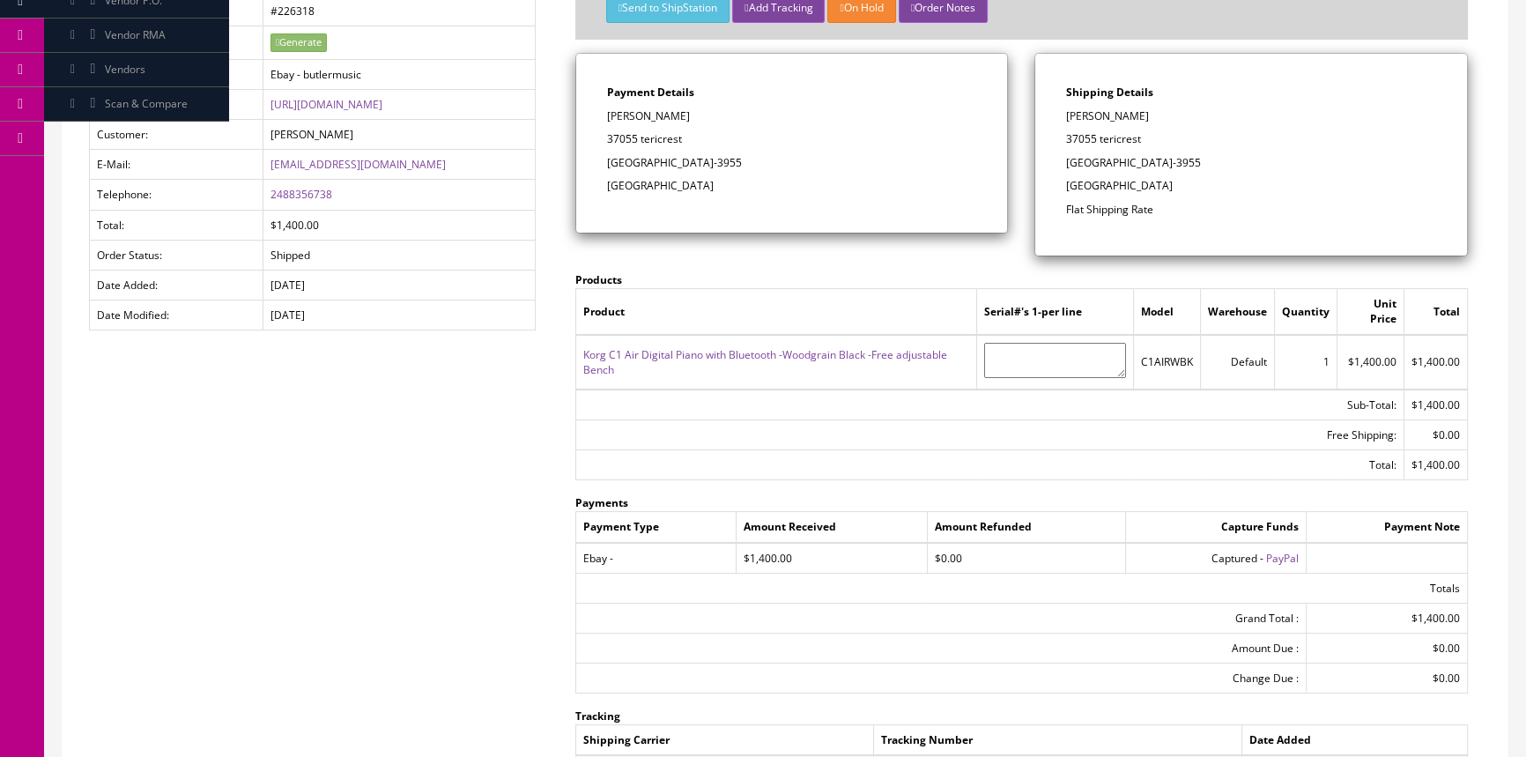
scroll to position [400, 0]
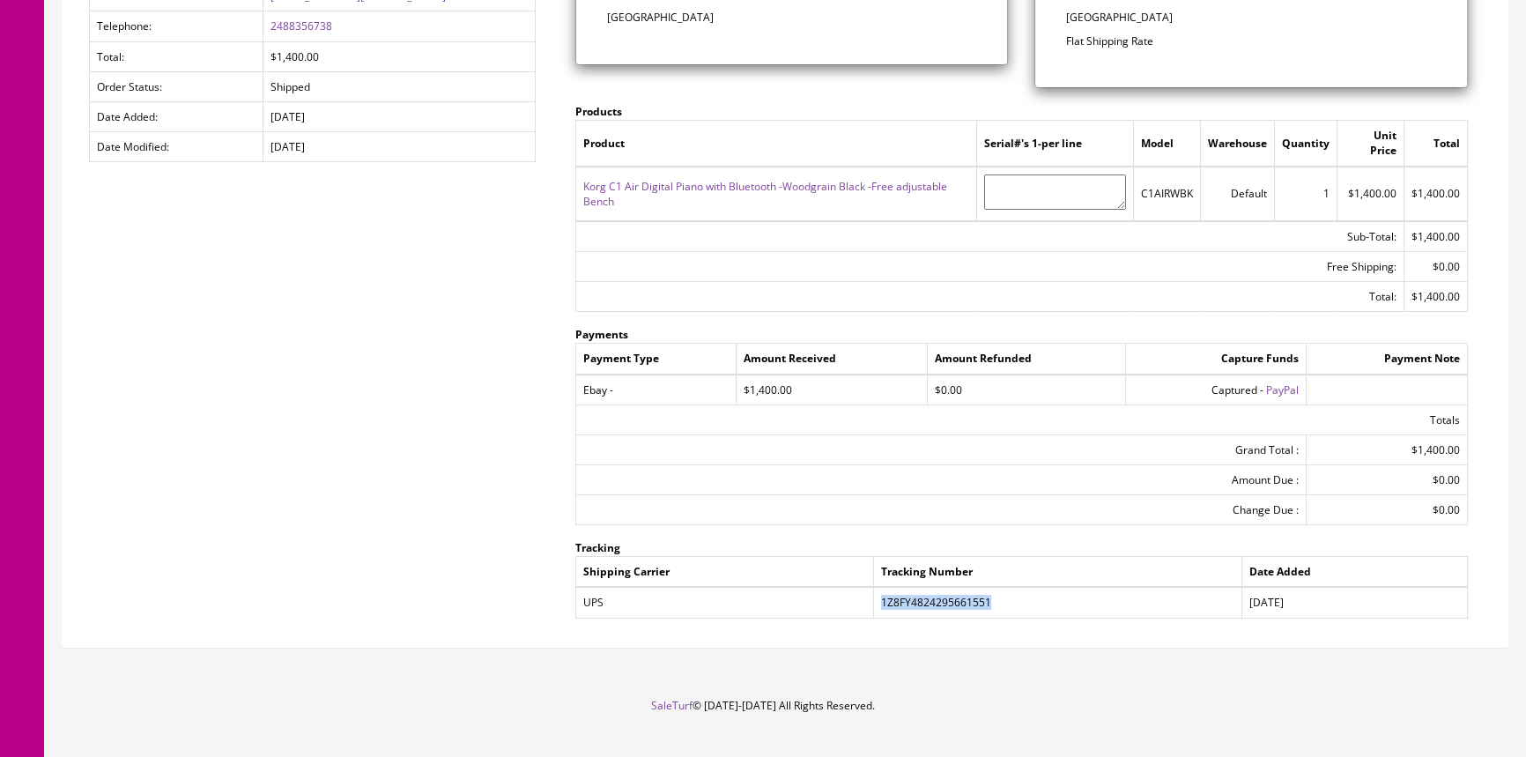
drag, startPoint x: 881, startPoint y: 583, endPoint x: 995, endPoint y: 585, distance: 114.5
click at [995, 587] on td "1Z8FY4824295661551" at bounding box center [1058, 602] width 368 height 31
copy td "1Z8FY4824295661551"
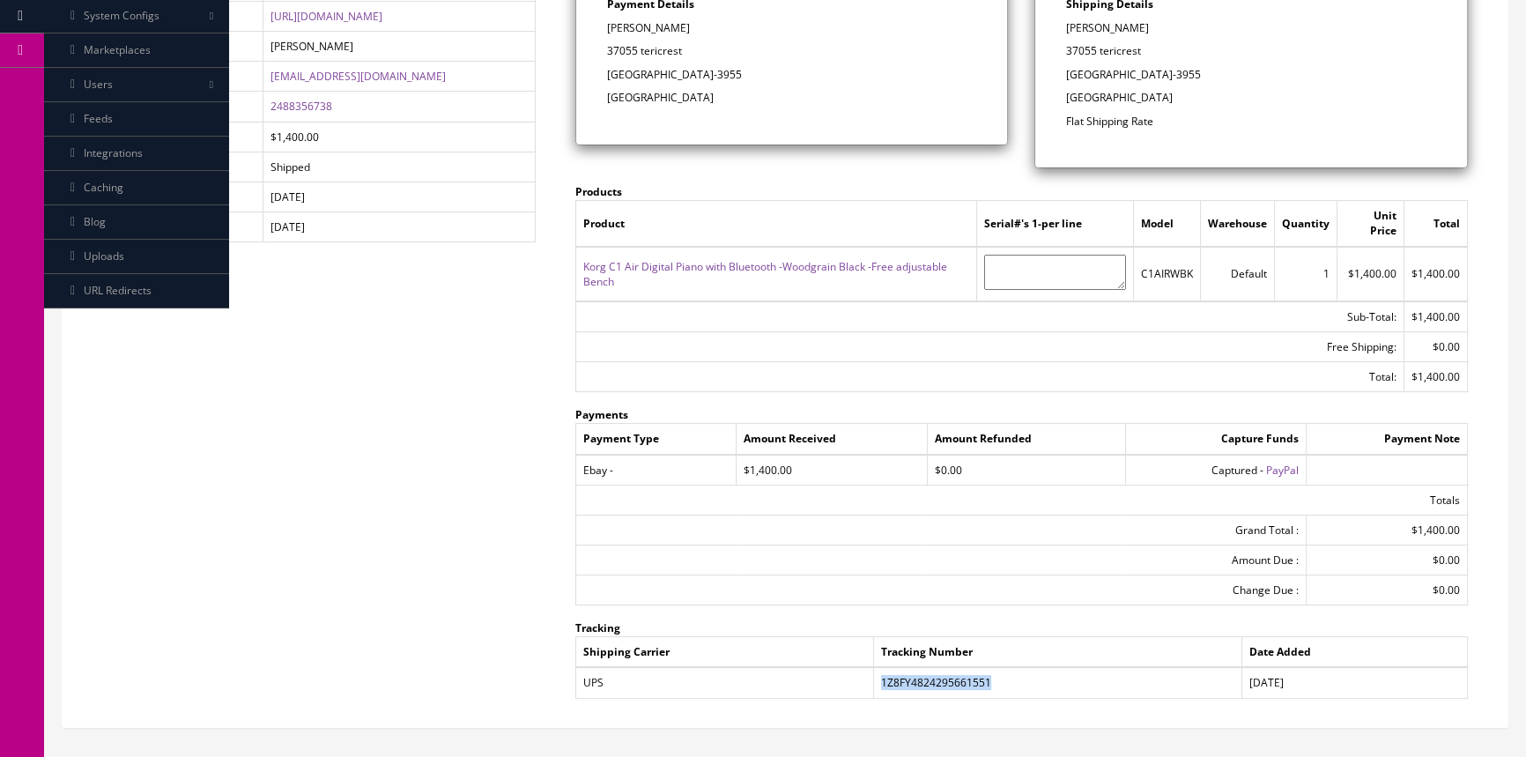
scroll to position [411, 0]
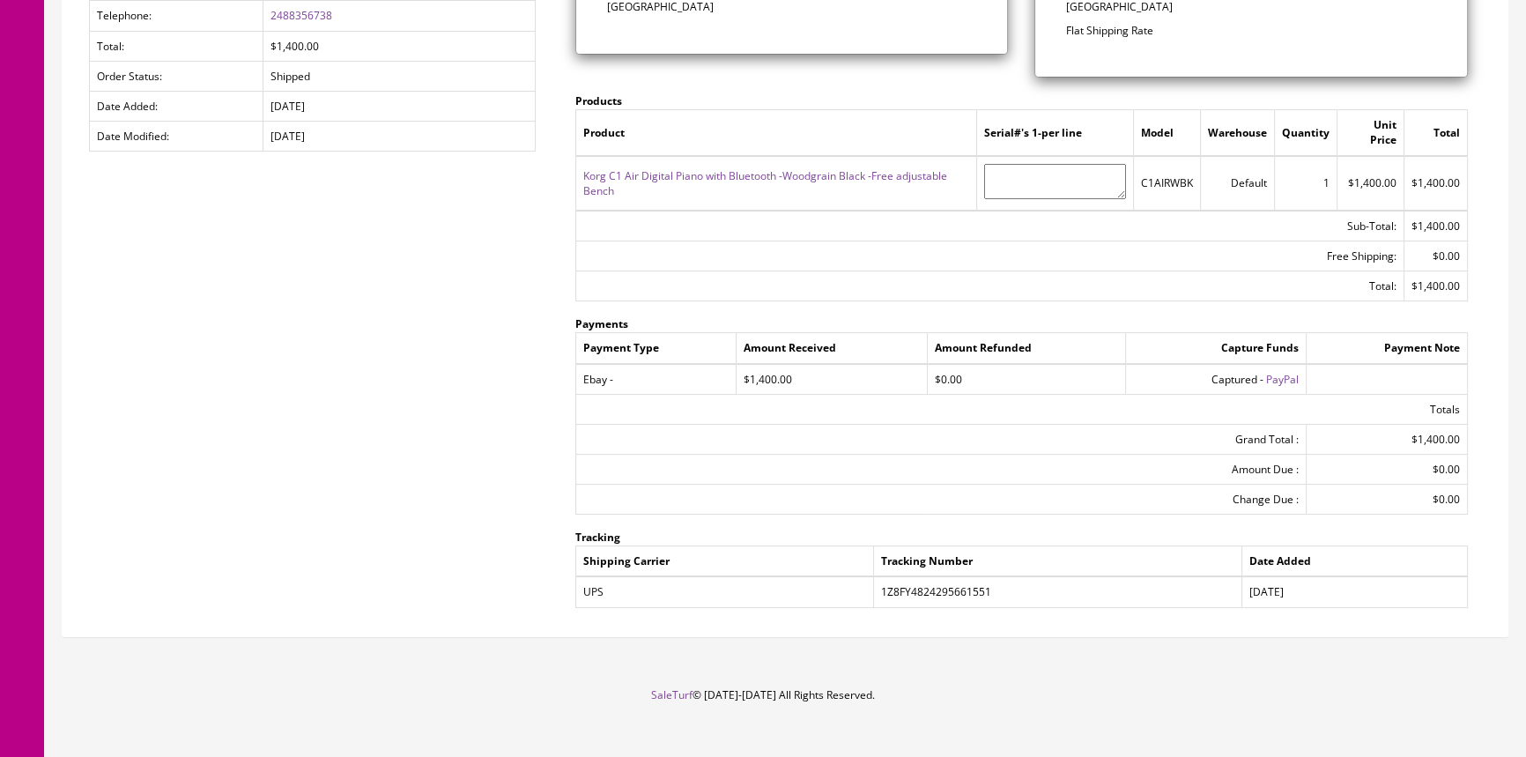
click at [279, 385] on div "Order Details History Order ID: #197368 Ebay Record Number: #226318 Invoice No.…" at bounding box center [785, 176] width 1445 height 919
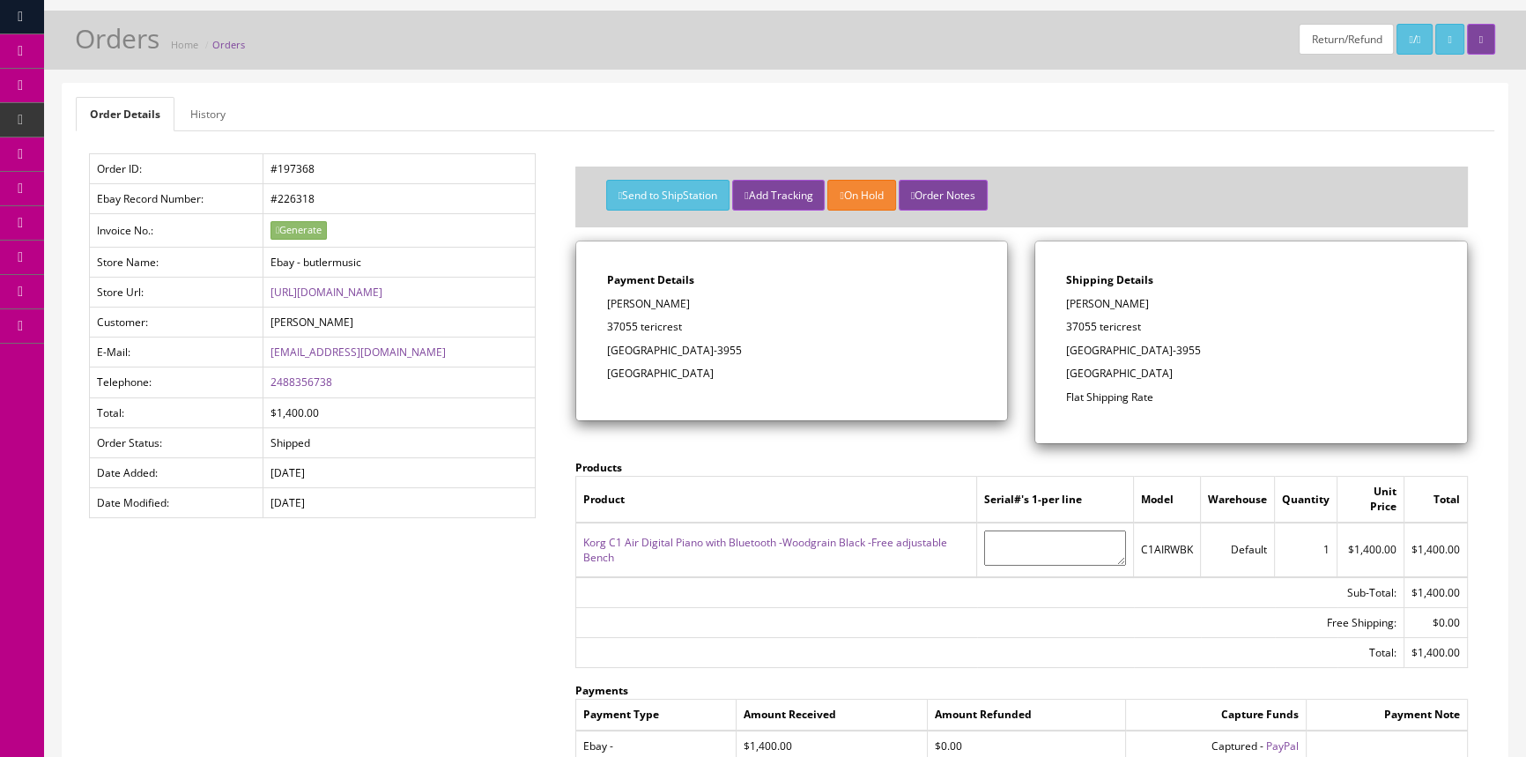
scroll to position [0, 0]
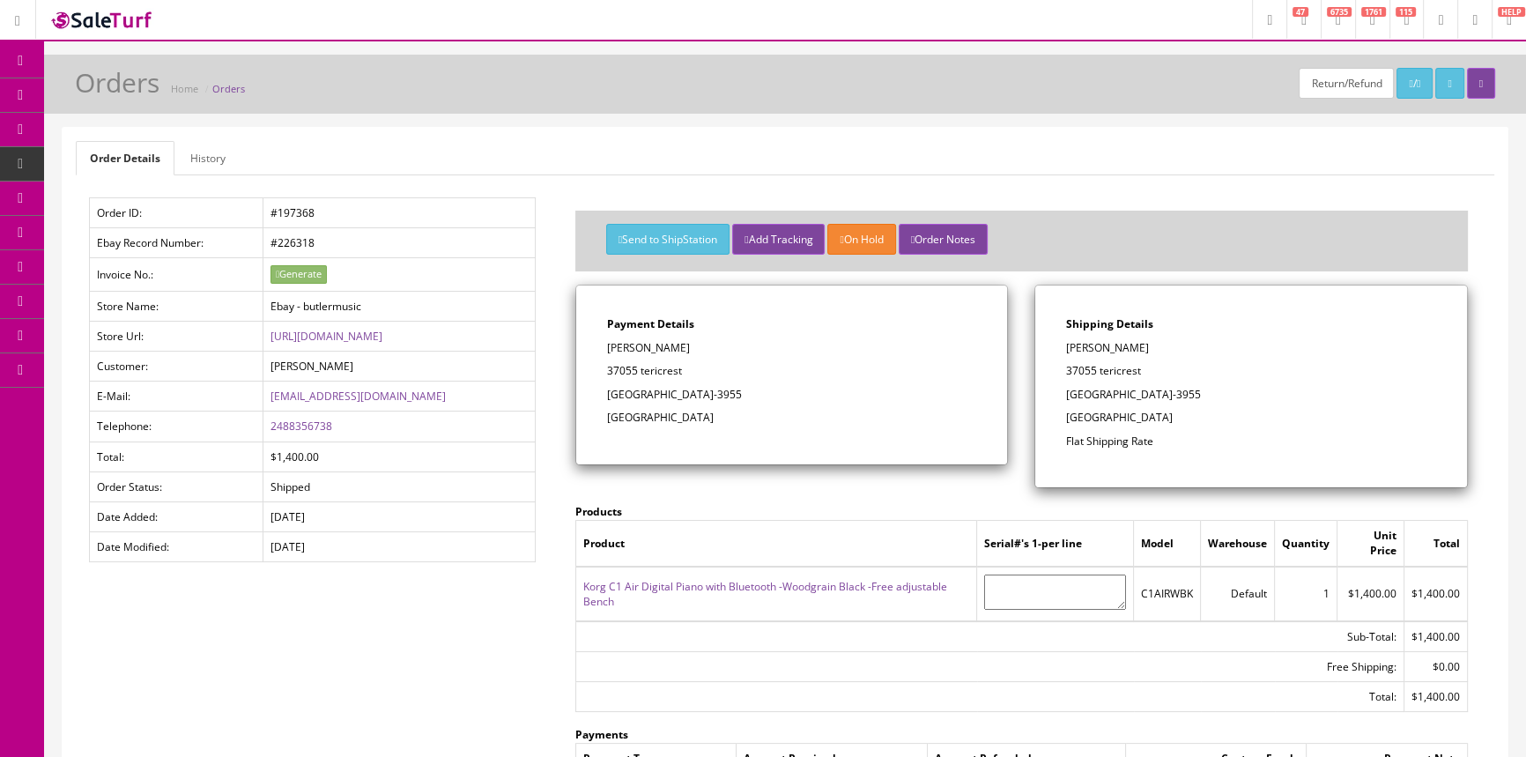
click at [181, 90] on link "Products" at bounding box center [136, 95] width 185 height 34
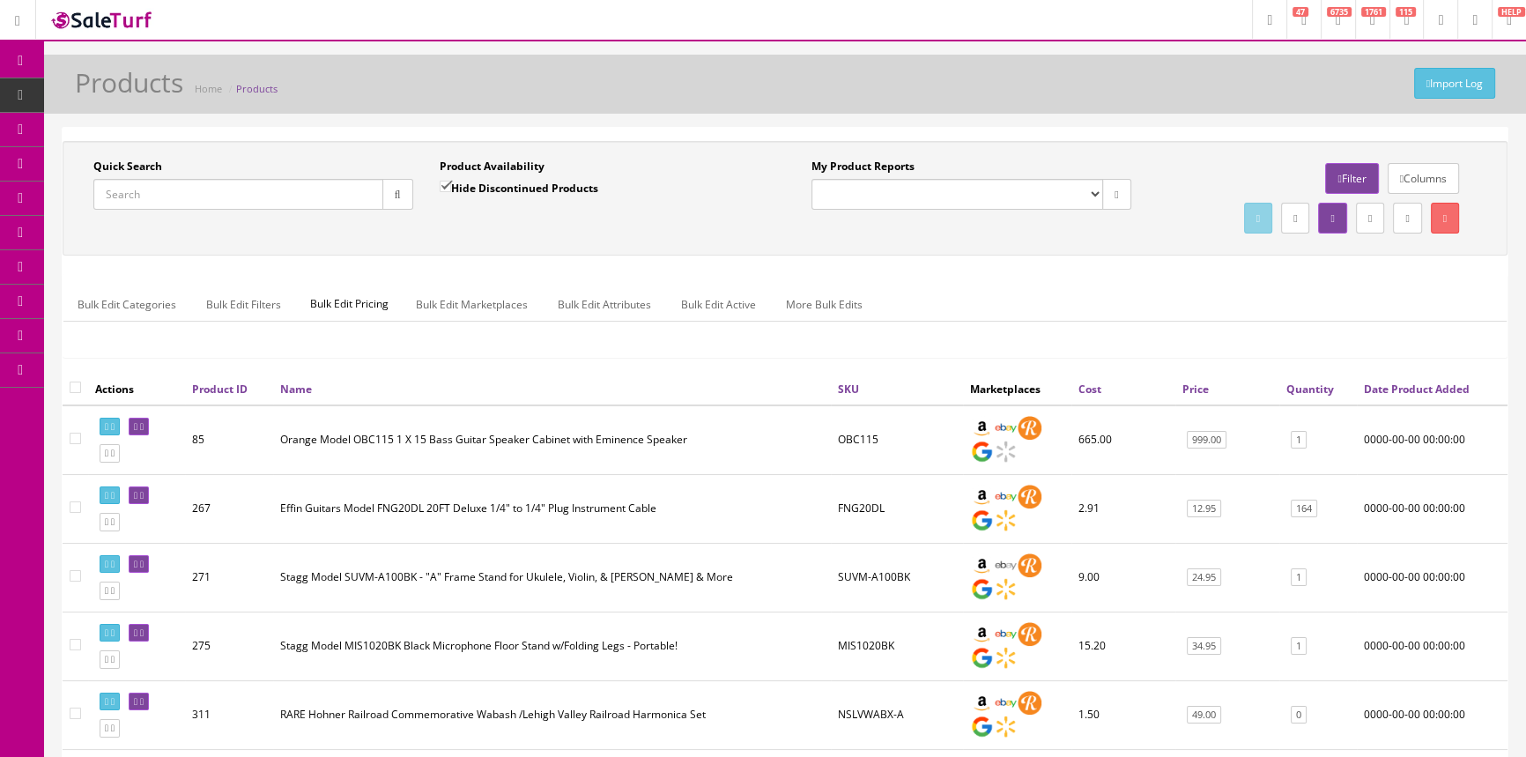
click at [155, 185] on input "Quick Search" at bounding box center [238, 194] width 290 height 31
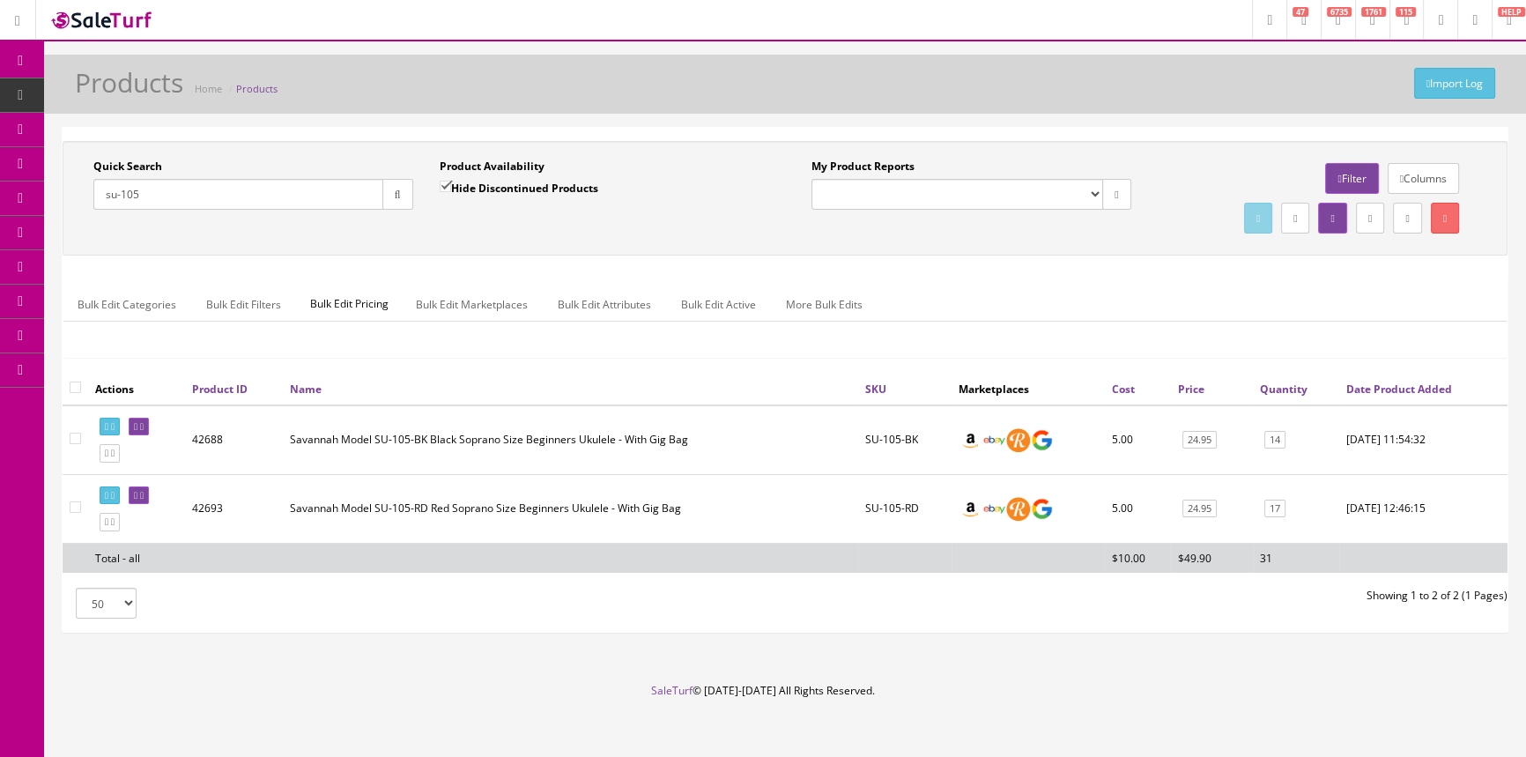
drag, startPoint x: 145, startPoint y: 191, endPoint x: 52, endPoint y: 190, distance: 93.4
click at [52, 190] on div "Quick Search su-105 Date From Product Availability Hide Discontinued Products D…" at bounding box center [785, 387] width 1482 height 521
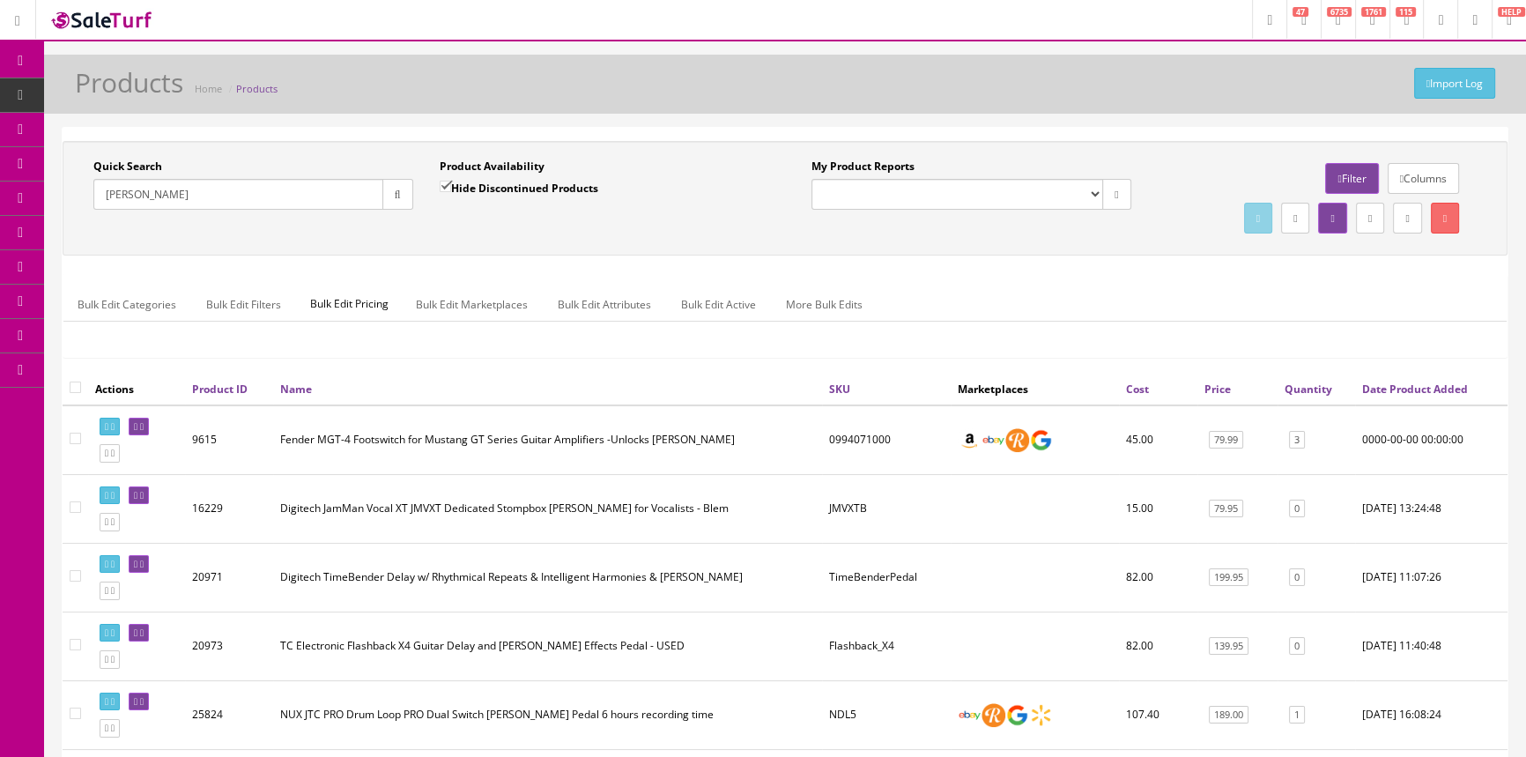
click at [1320, 391] on link "Quantity" at bounding box center [1308, 388] width 48 height 15
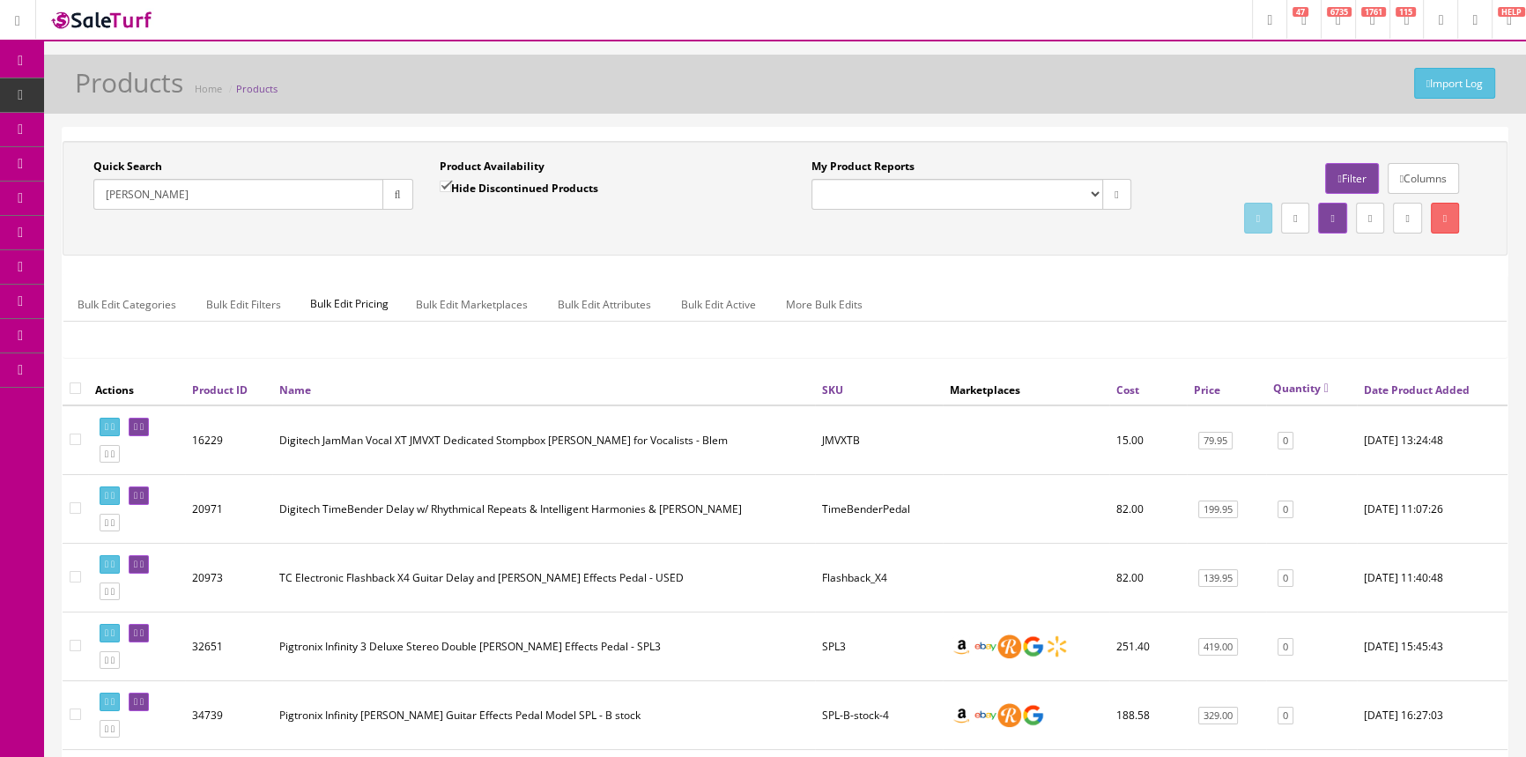
click at [1320, 389] on link "Quantity" at bounding box center [1300, 388] width 55 height 15
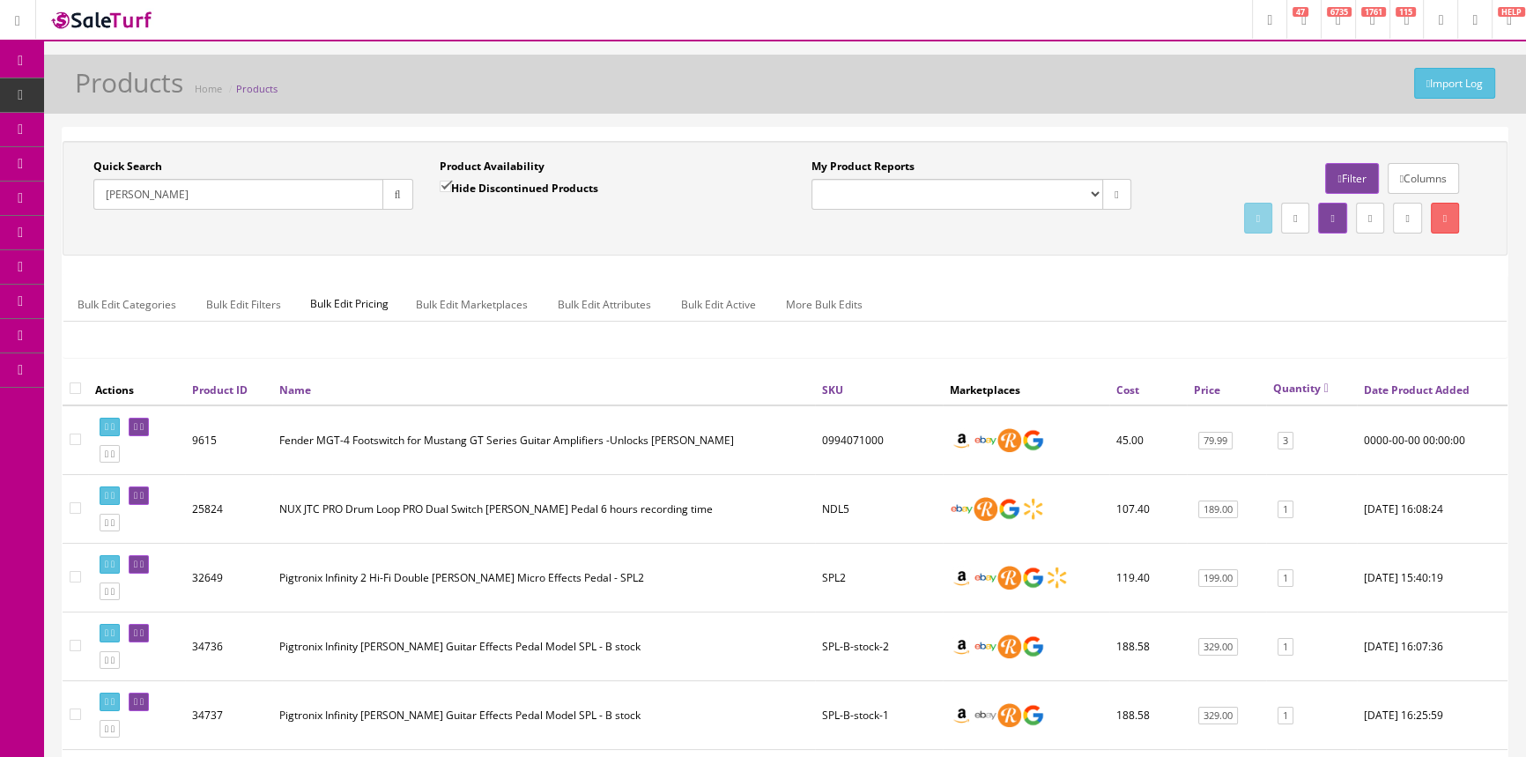
click at [161, 193] on input "[PERSON_NAME]" at bounding box center [238, 194] width 290 height 31
click at [160, 195] on input "[PERSON_NAME]" at bounding box center [238, 194] width 290 height 31
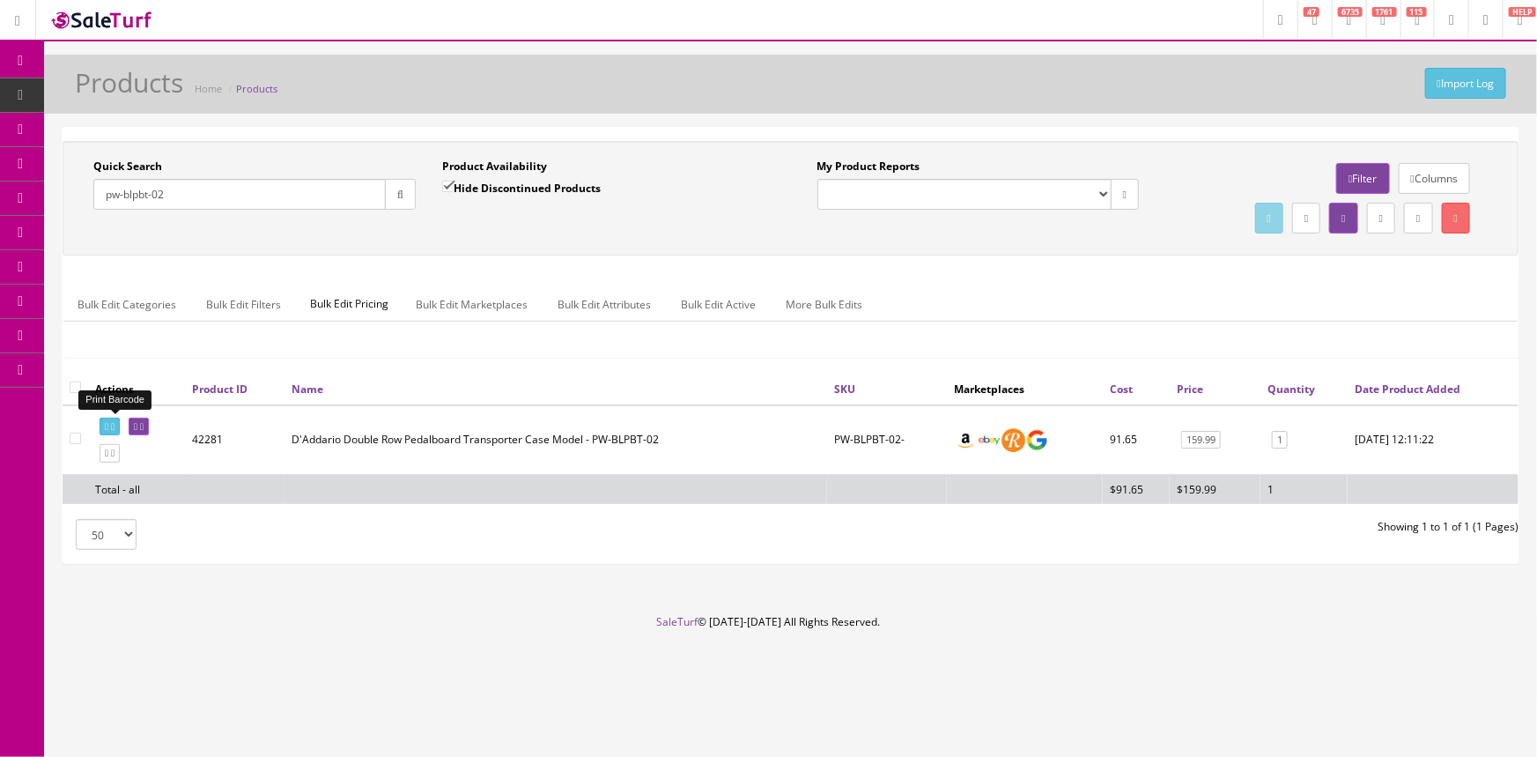
click at [106, 422] on icon at bounding box center [107, 427] width 4 height 10
click at [224, 196] on input "pw-blpbt-02" at bounding box center [239, 194] width 292 height 31
type input "p"
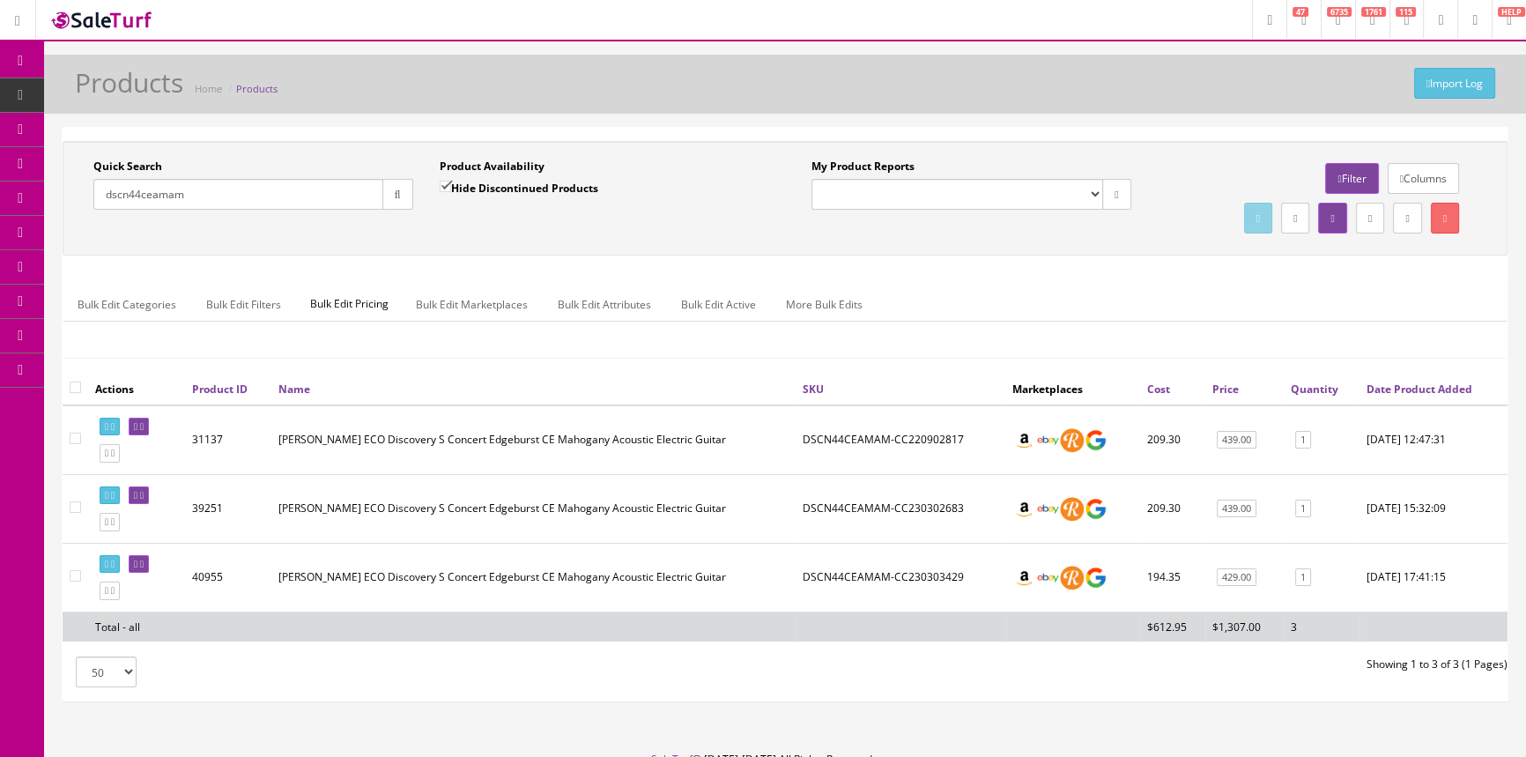
type input "dscn44ceamam"
click at [447, 189] on input "Hide Discontinued Products" at bounding box center [445, 186] width 11 height 11
checkbox input "false"
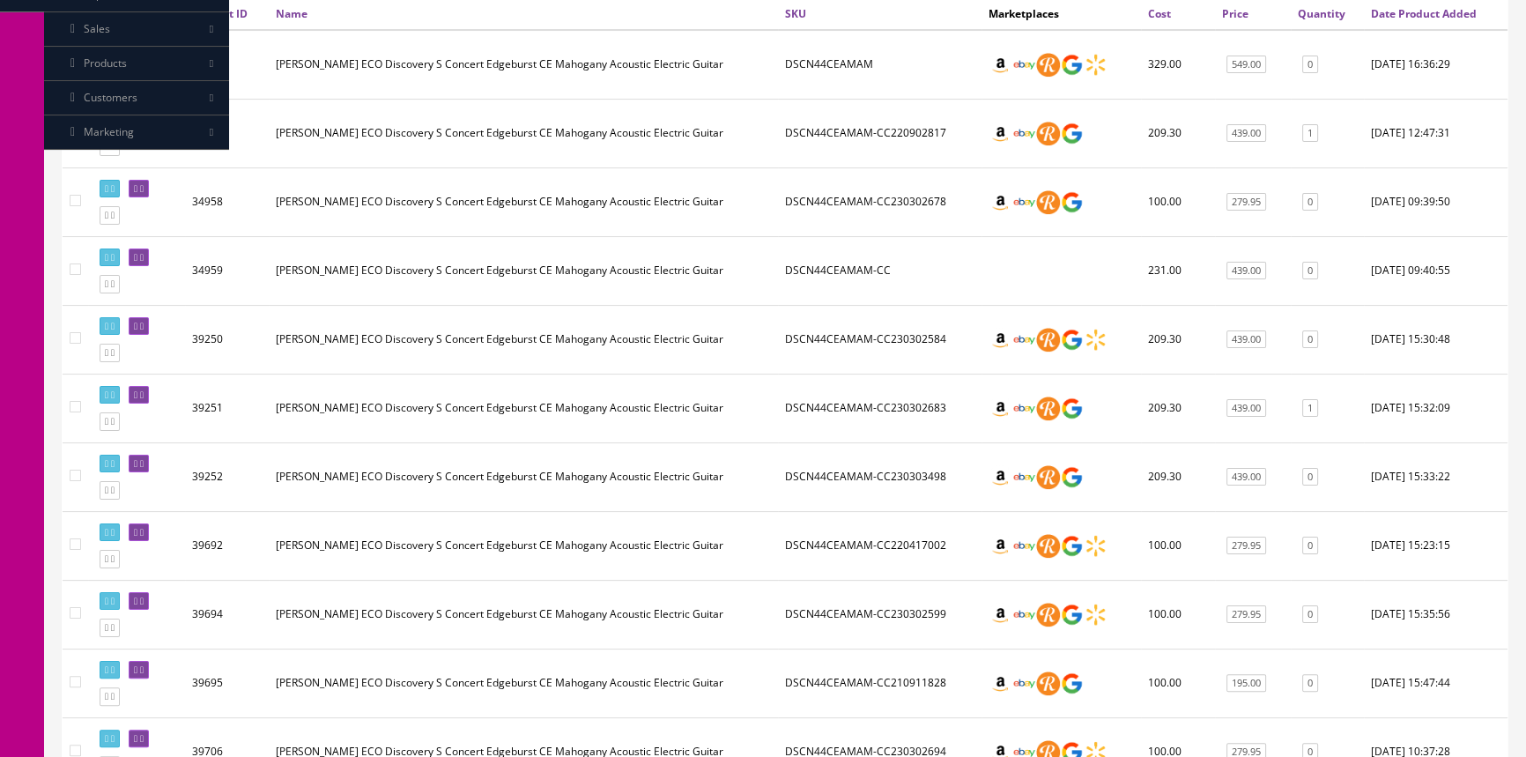
scroll to position [400, 0]
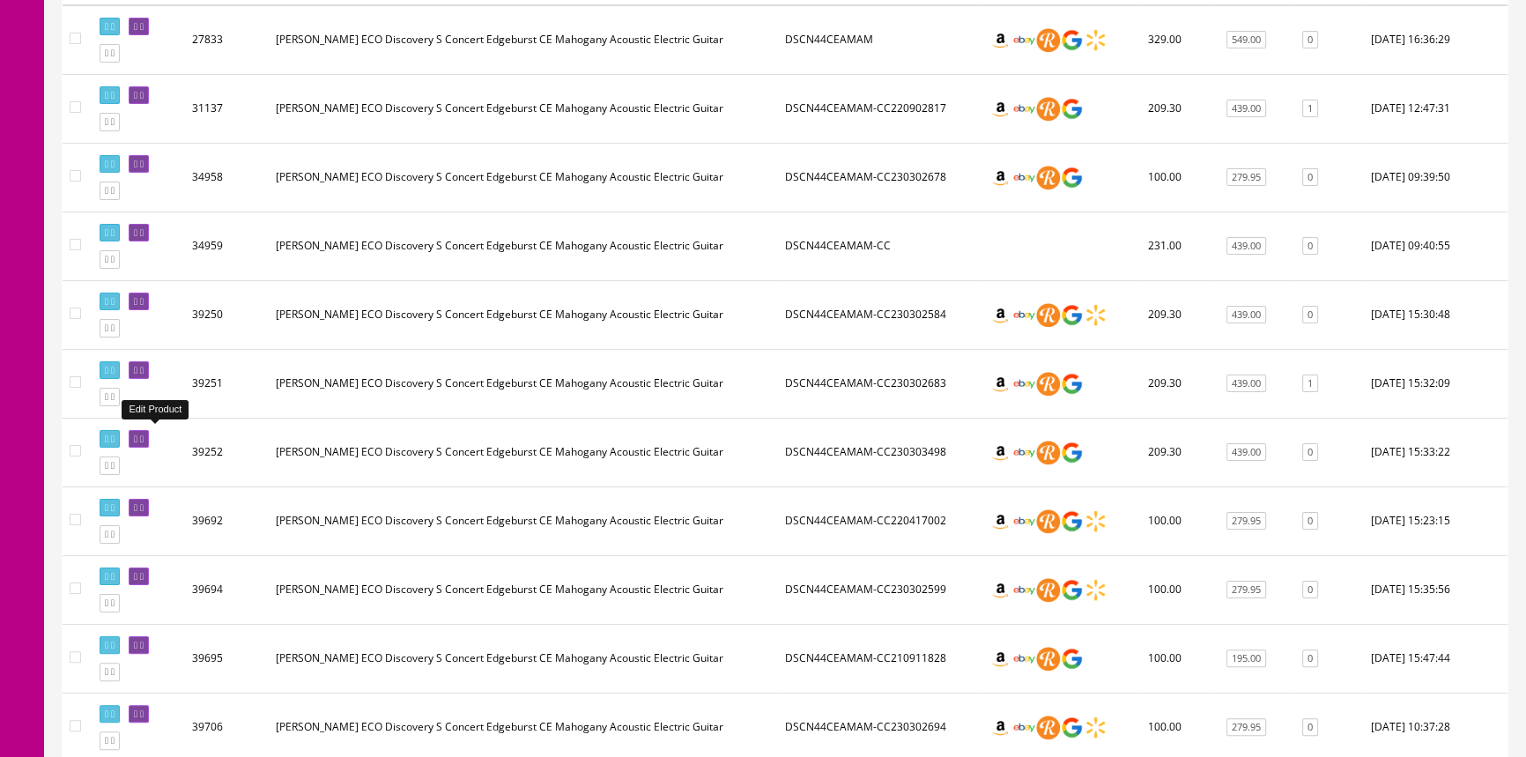
click at [144, 434] on icon at bounding box center [142, 439] width 4 height 10
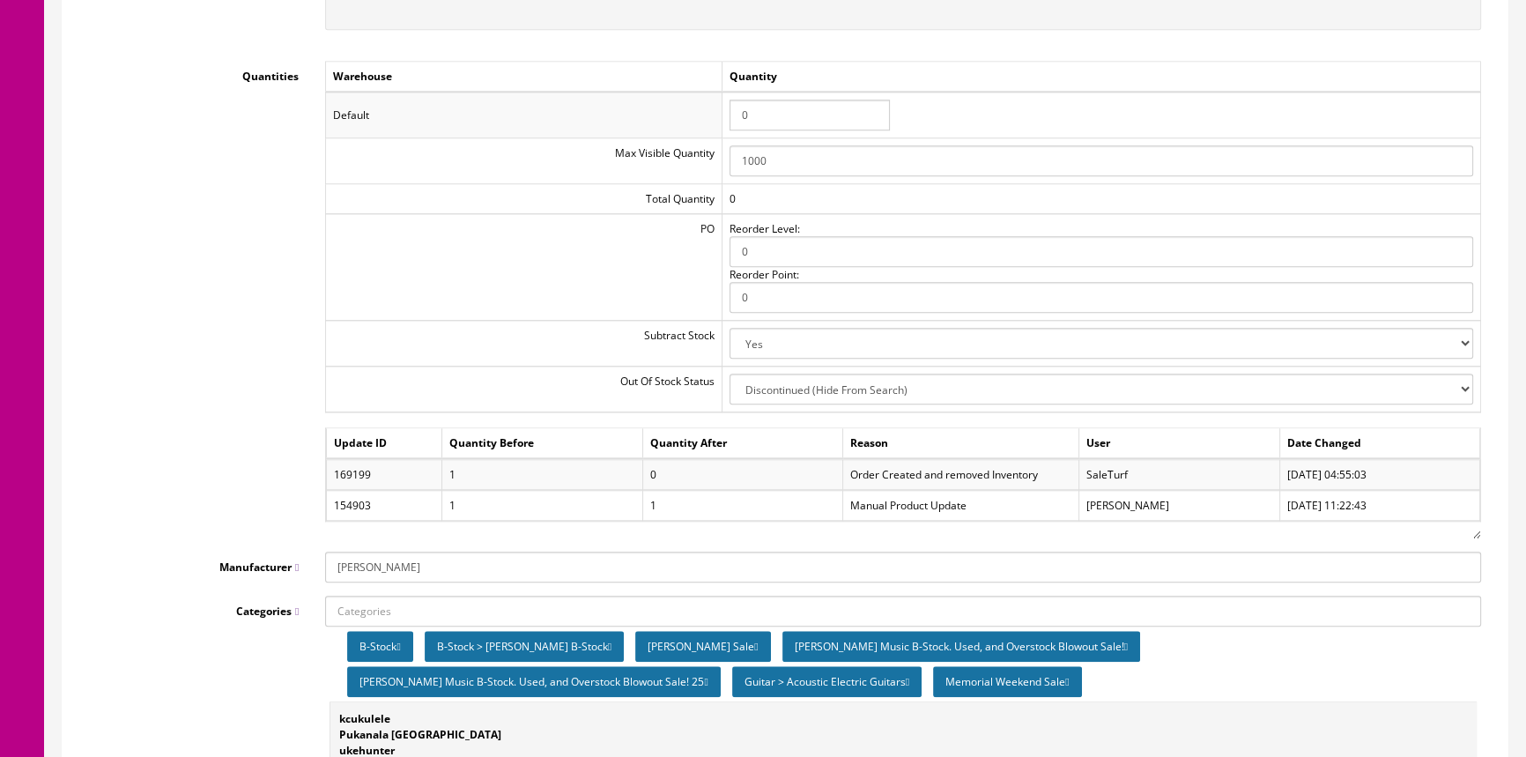
scroll to position [2082, 0]
